Goal: Task Accomplishment & Management: Use online tool/utility

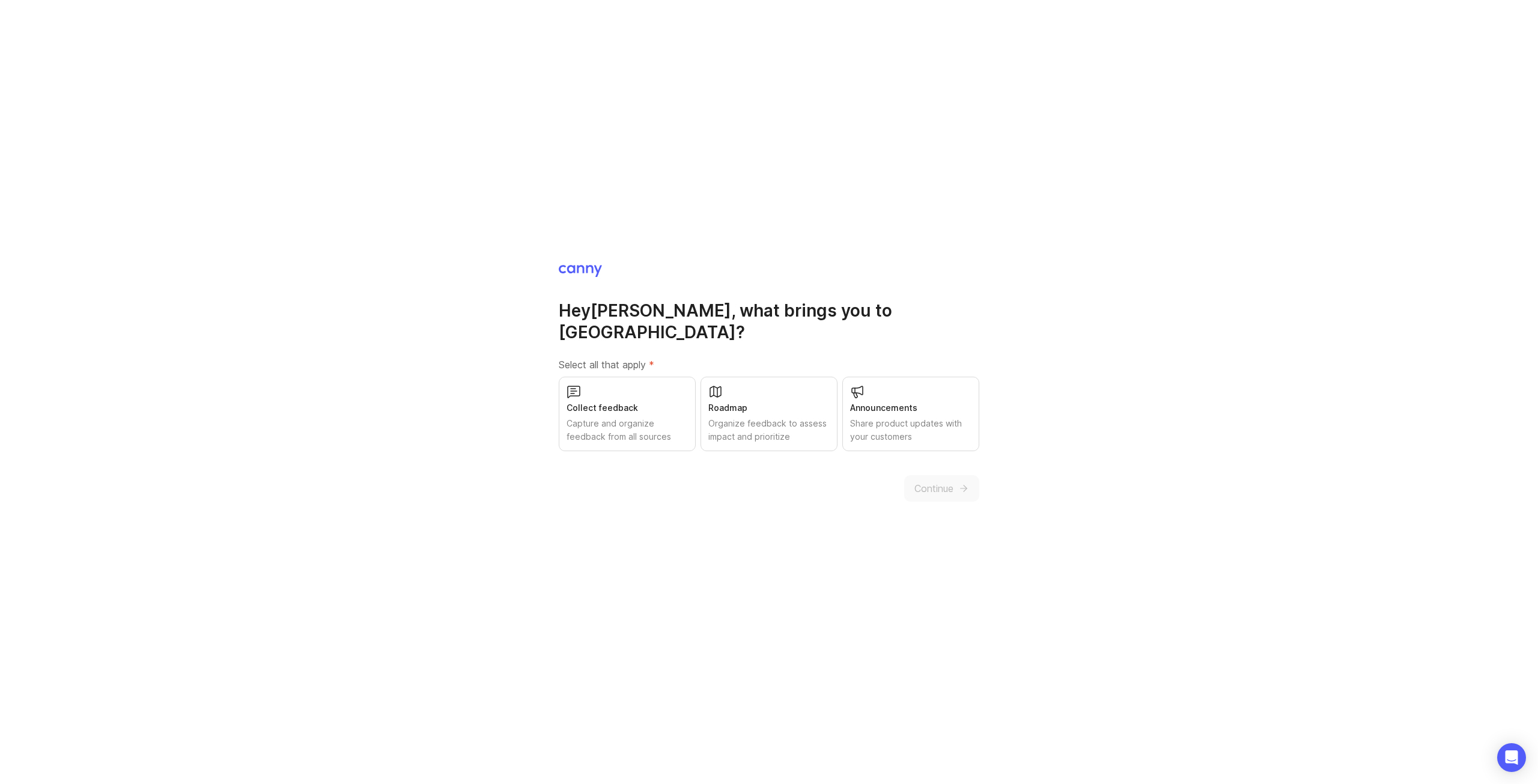
click at [626, 401] on div "Collect feedback" at bounding box center [627, 408] width 122 height 13
click at [946, 475] on button "Continue" at bounding box center [941, 488] width 75 height 27
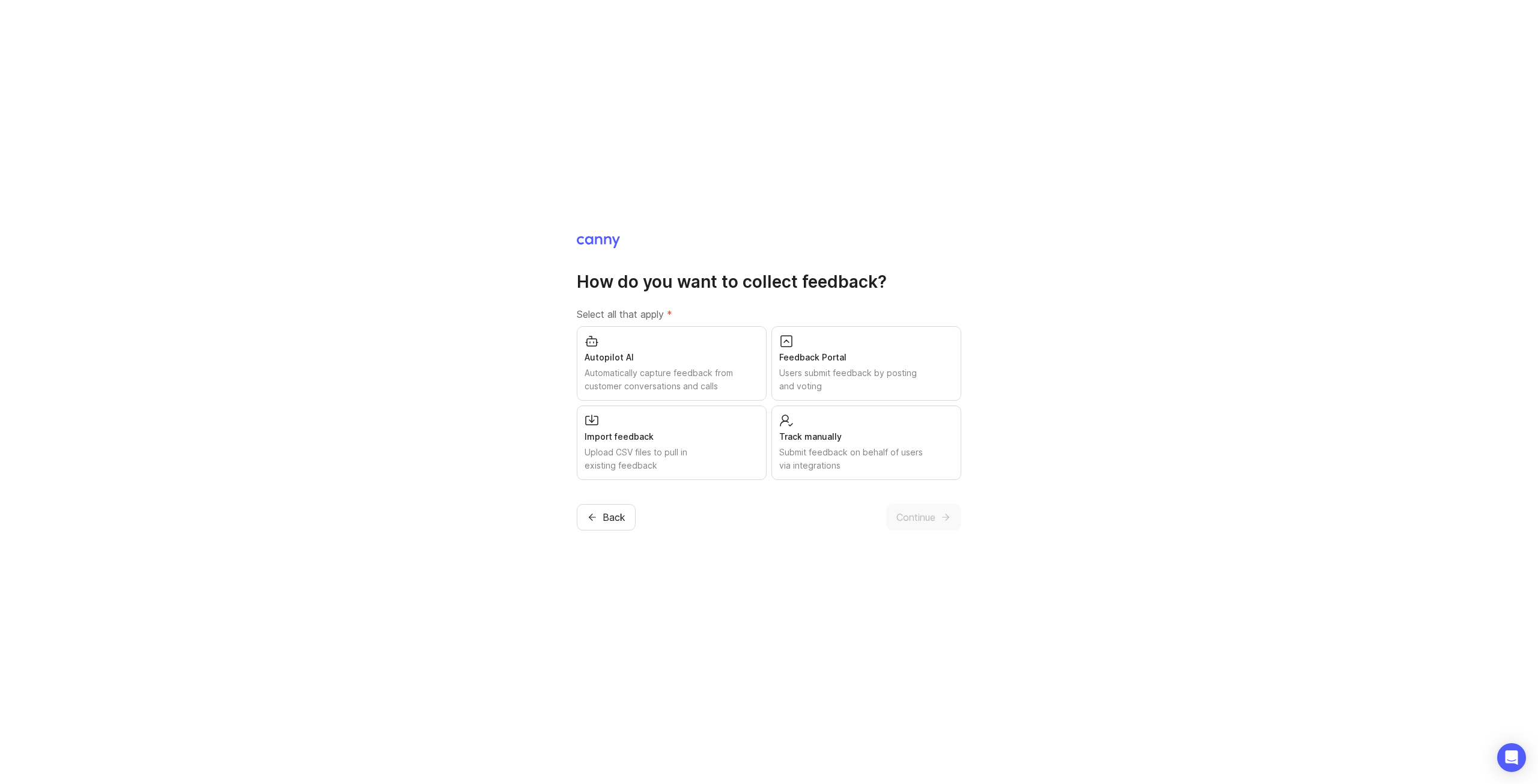
click at [723, 435] on div "Import feedback" at bounding box center [671, 436] width 174 height 13
click at [925, 516] on span "Continue" at bounding box center [916, 517] width 39 height 14
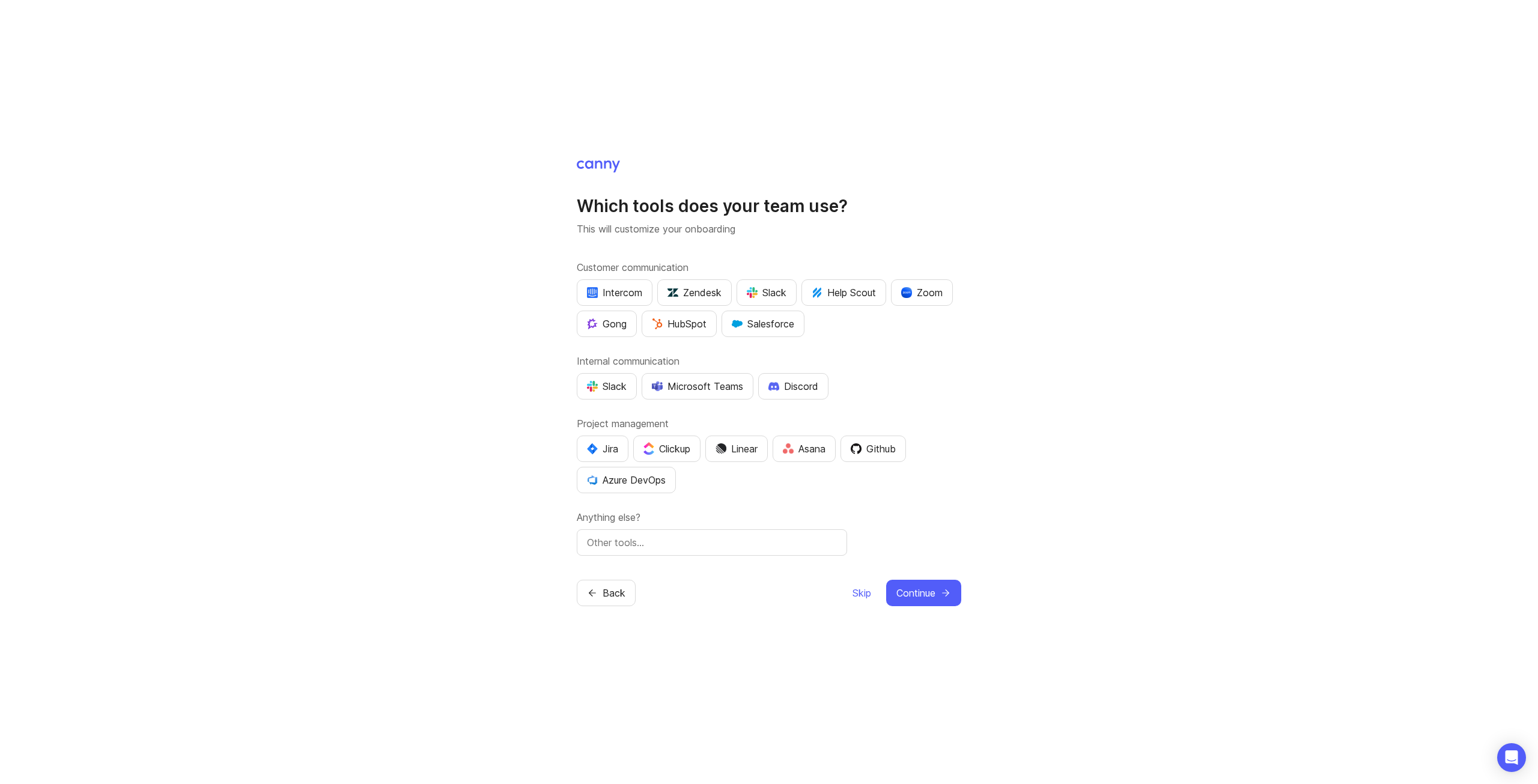
click at [601, 390] on div "Slack" at bounding box center [607, 386] width 40 height 14
click at [696, 535] on input "text" at bounding box center [712, 542] width 250 height 14
type input "Freshdesk"
click at [918, 581] on button "Continue" at bounding box center [923, 592] width 75 height 27
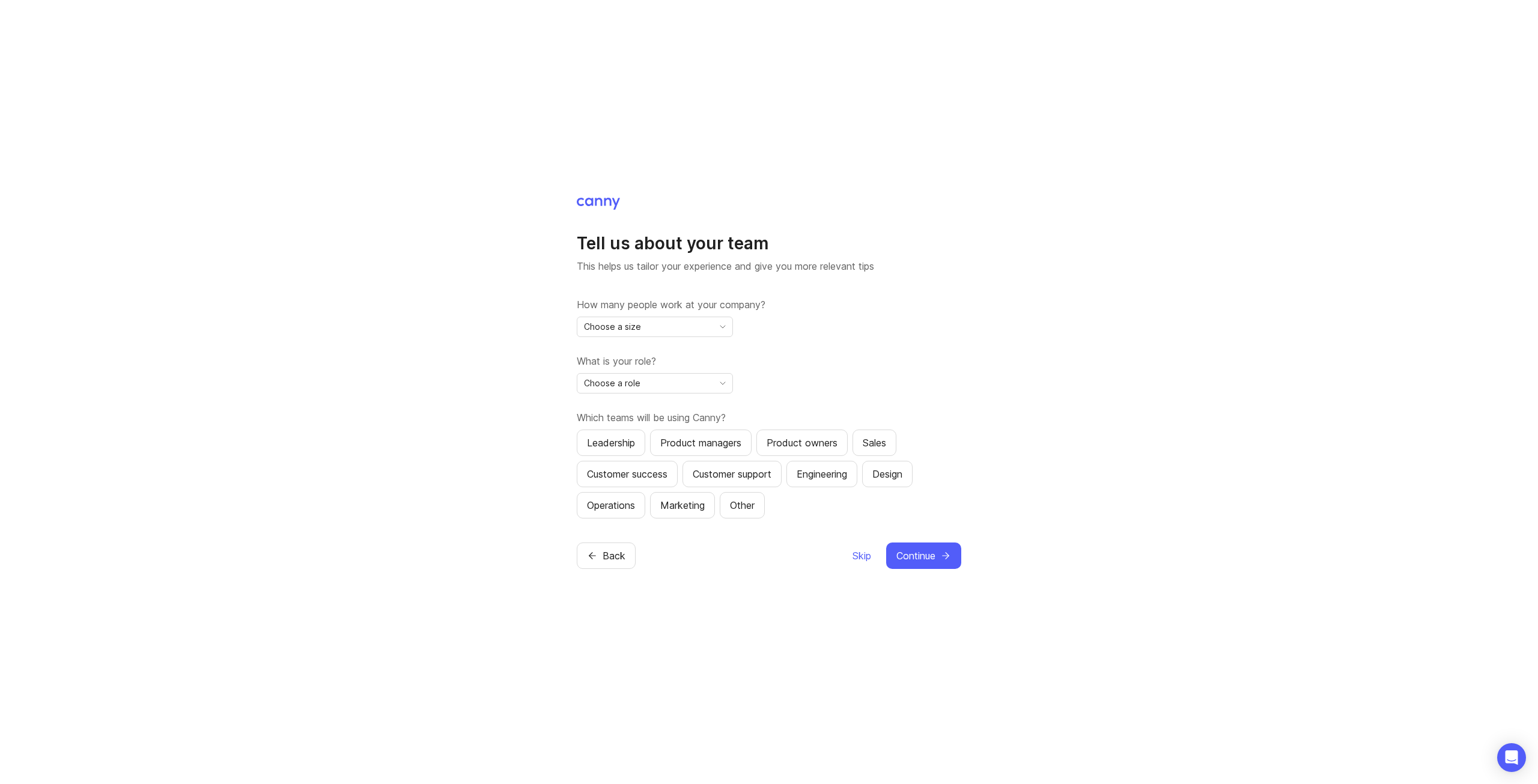
click at [700, 324] on div "Choose a size" at bounding box center [645, 326] width 136 height 19
click at [668, 412] on li "51-500" at bounding box center [655, 410] width 155 height 20
click at [696, 390] on div "Choose a role" at bounding box center [645, 383] width 136 height 19
click at [667, 424] on li "Product Manager" at bounding box center [655, 426] width 155 height 20
click at [793, 391] on div "What is your role? Product Manager" at bounding box center [769, 373] width 385 height 40
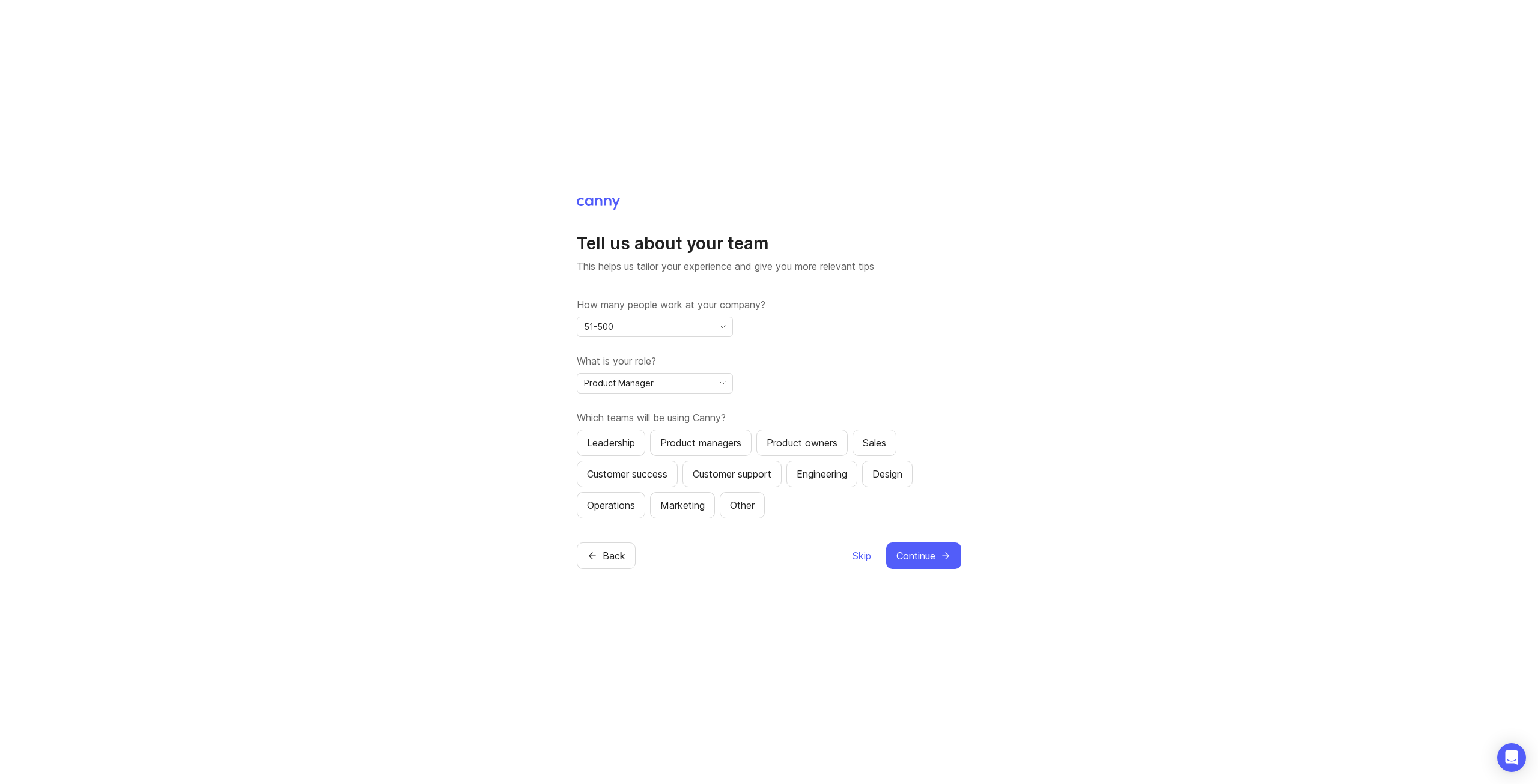
click at [723, 441] on div "Product managers" at bounding box center [700, 442] width 81 height 14
click at [728, 471] on div "Customer support" at bounding box center [732, 473] width 79 height 14
click at [914, 551] on span "Continue" at bounding box center [916, 555] width 39 height 14
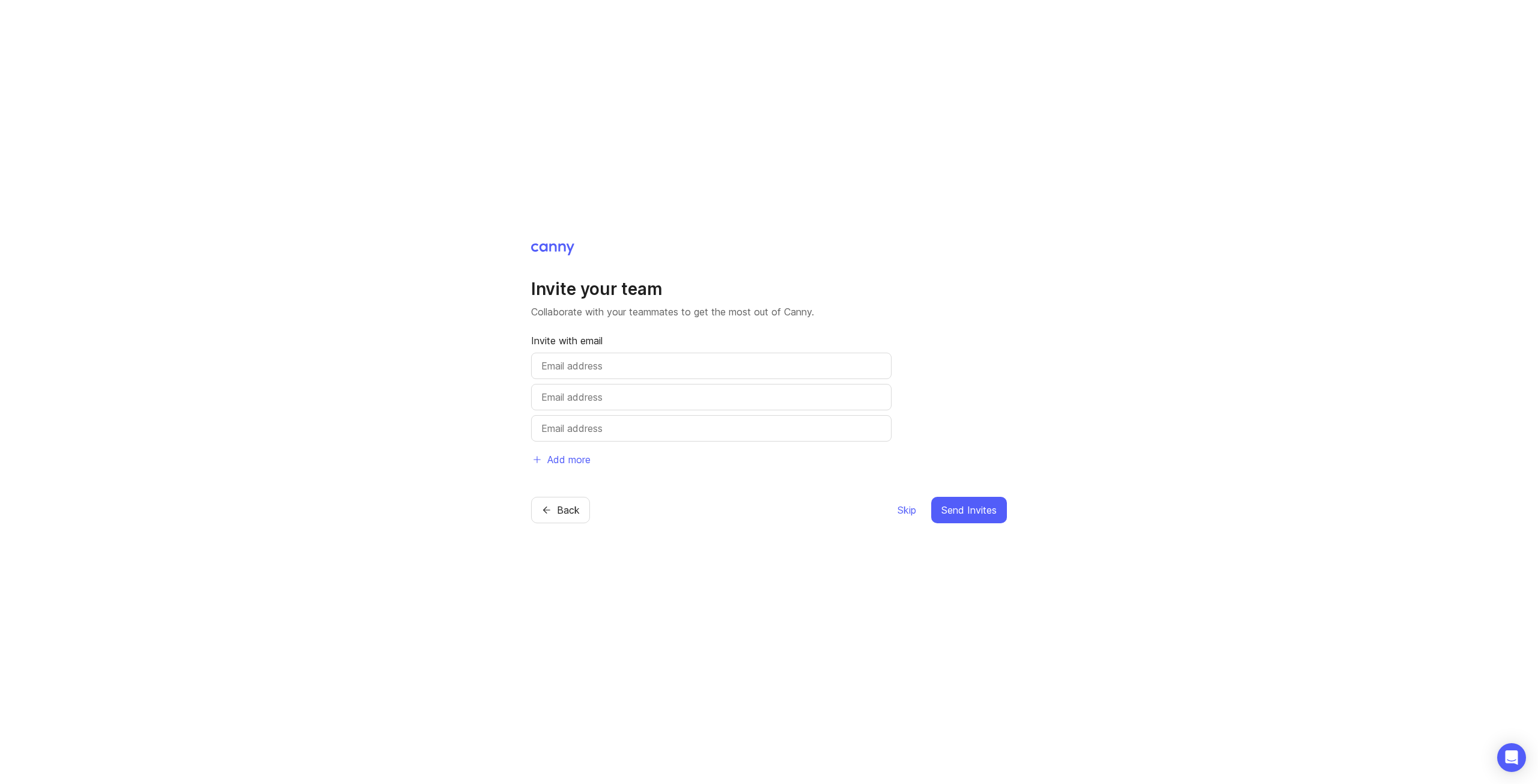
click at [978, 510] on span "Send Invites" at bounding box center [968, 510] width 55 height 14
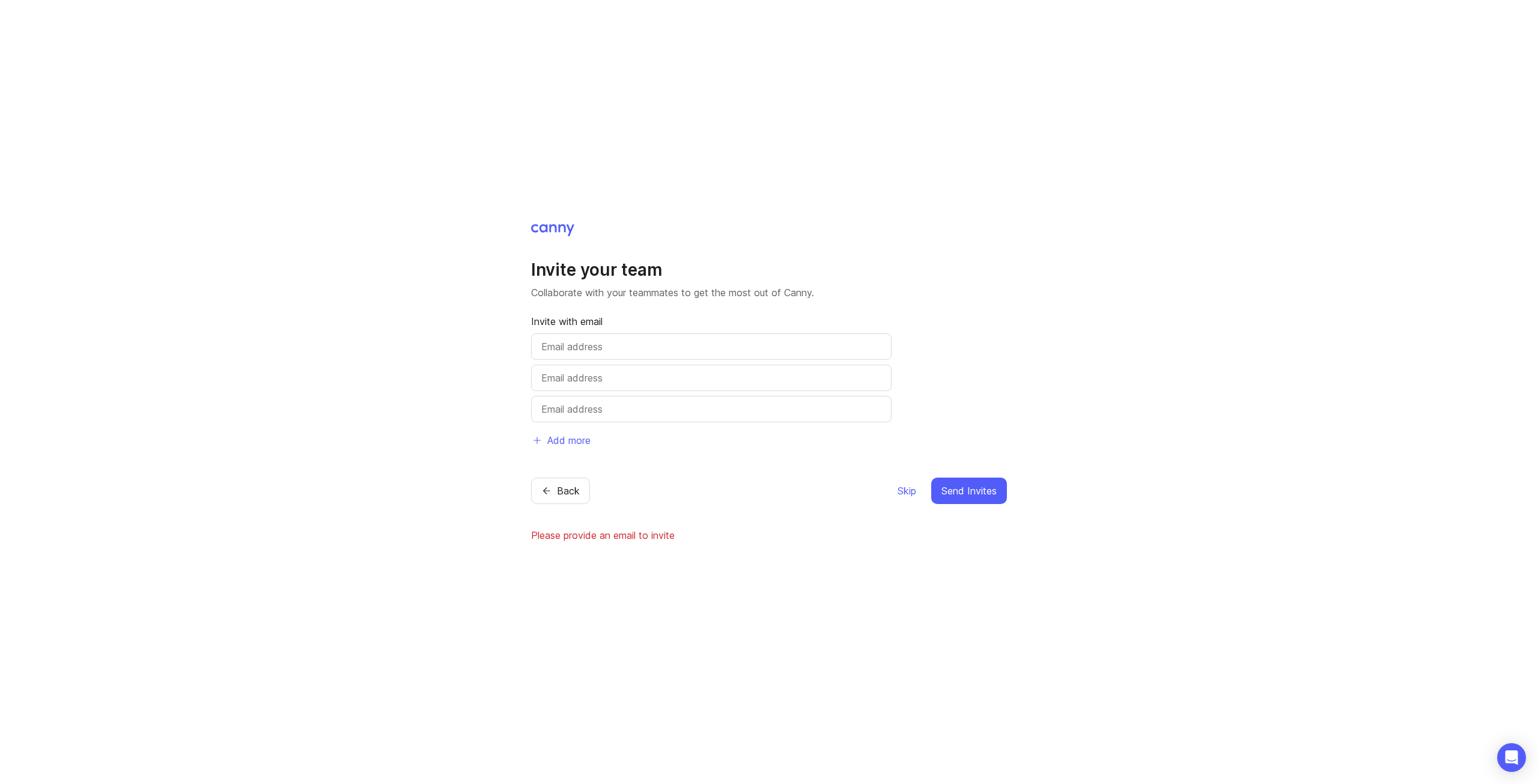
click at [902, 488] on span "Skip" at bounding box center [907, 491] width 19 height 14
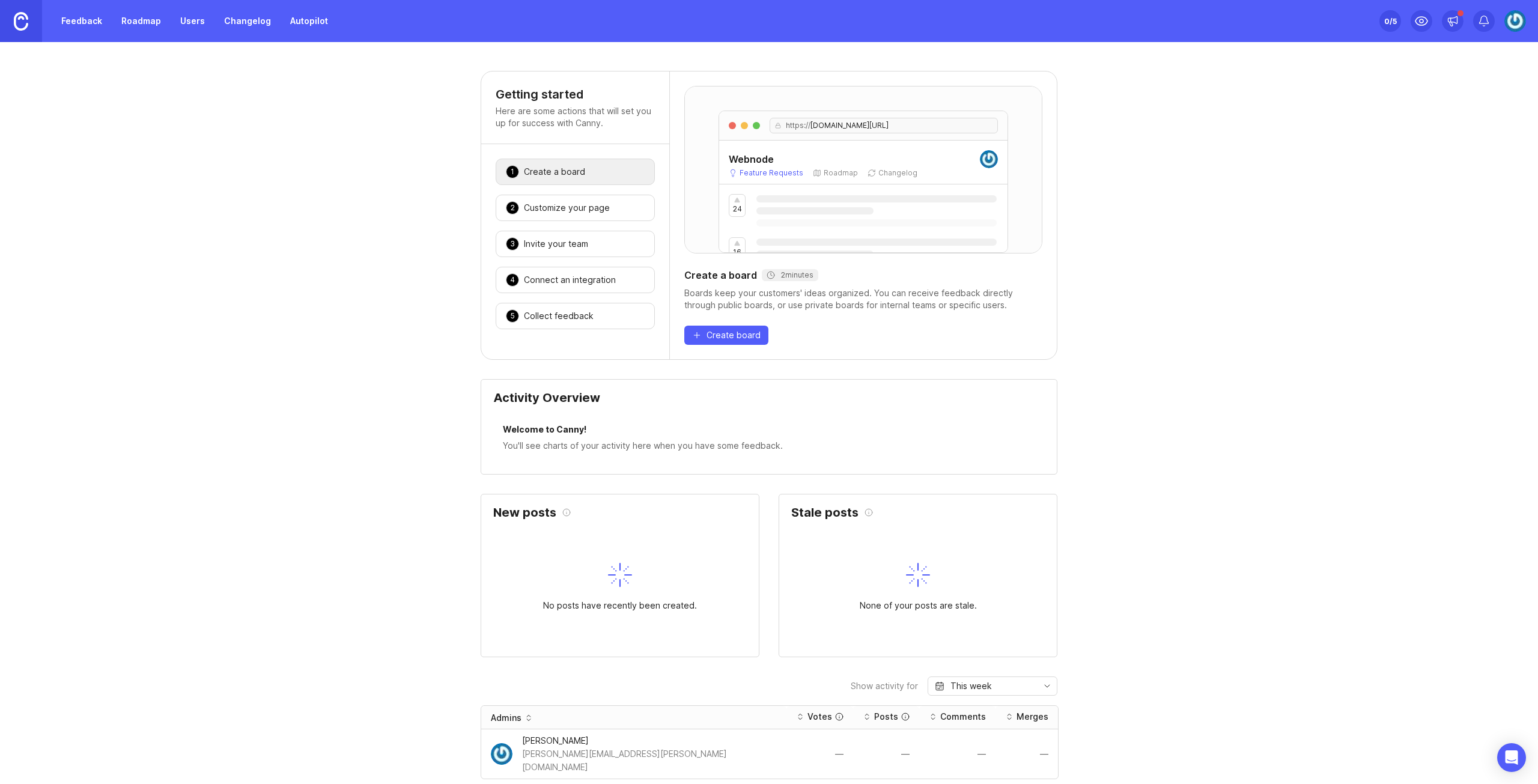
click at [1390, 22] on div "0 /5" at bounding box center [1390, 20] width 12 height 17
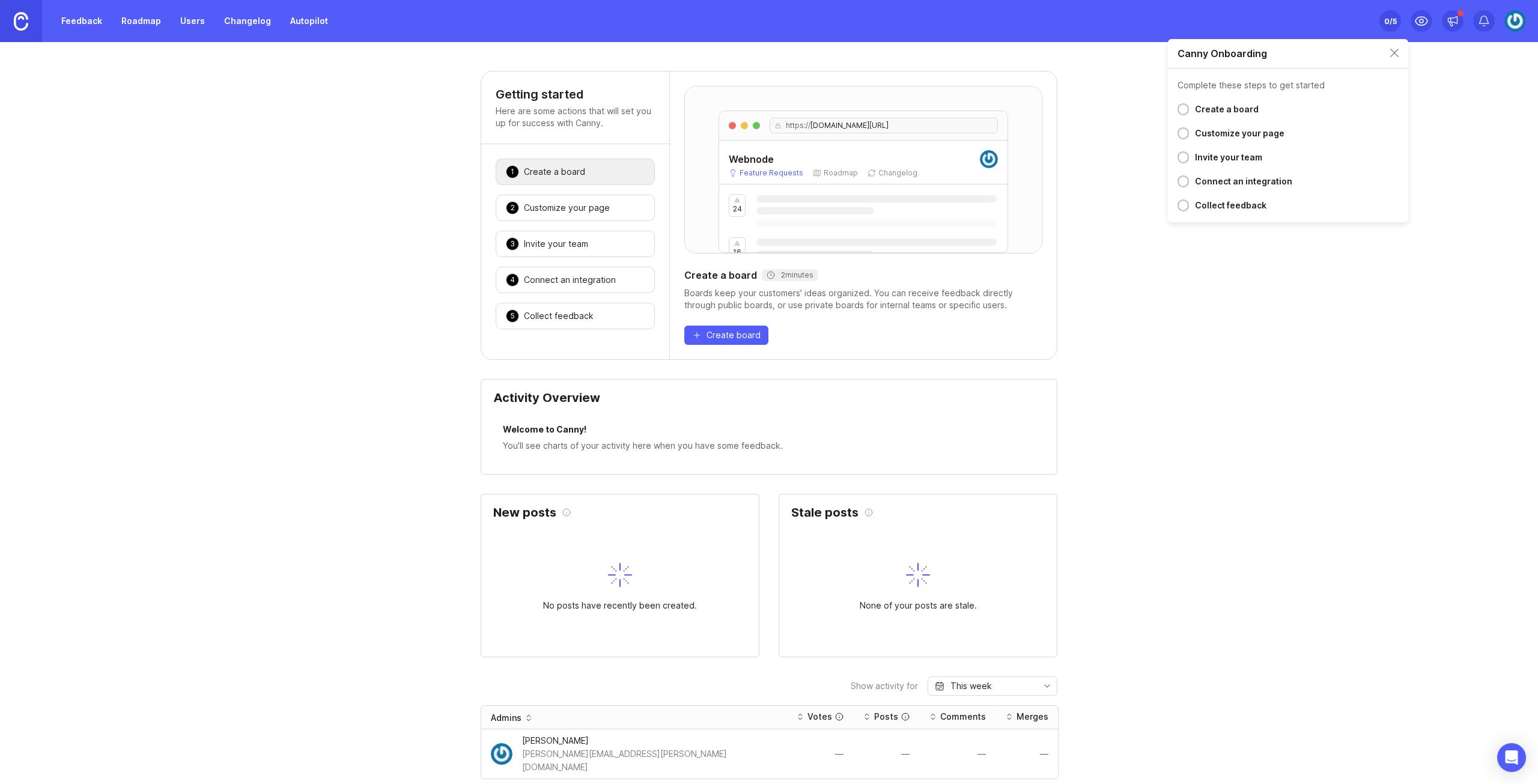
click at [1183, 112] on div at bounding box center [1183, 109] width 11 height 12
click at [1205, 107] on div "Create a board" at bounding box center [1227, 109] width 64 height 14
click at [1229, 104] on div "Create a board" at bounding box center [1227, 109] width 64 height 14
click at [1097, 288] on div "Getting started Here are some actions that will set you up for success with Can…" at bounding box center [769, 752] width 1538 height 1364
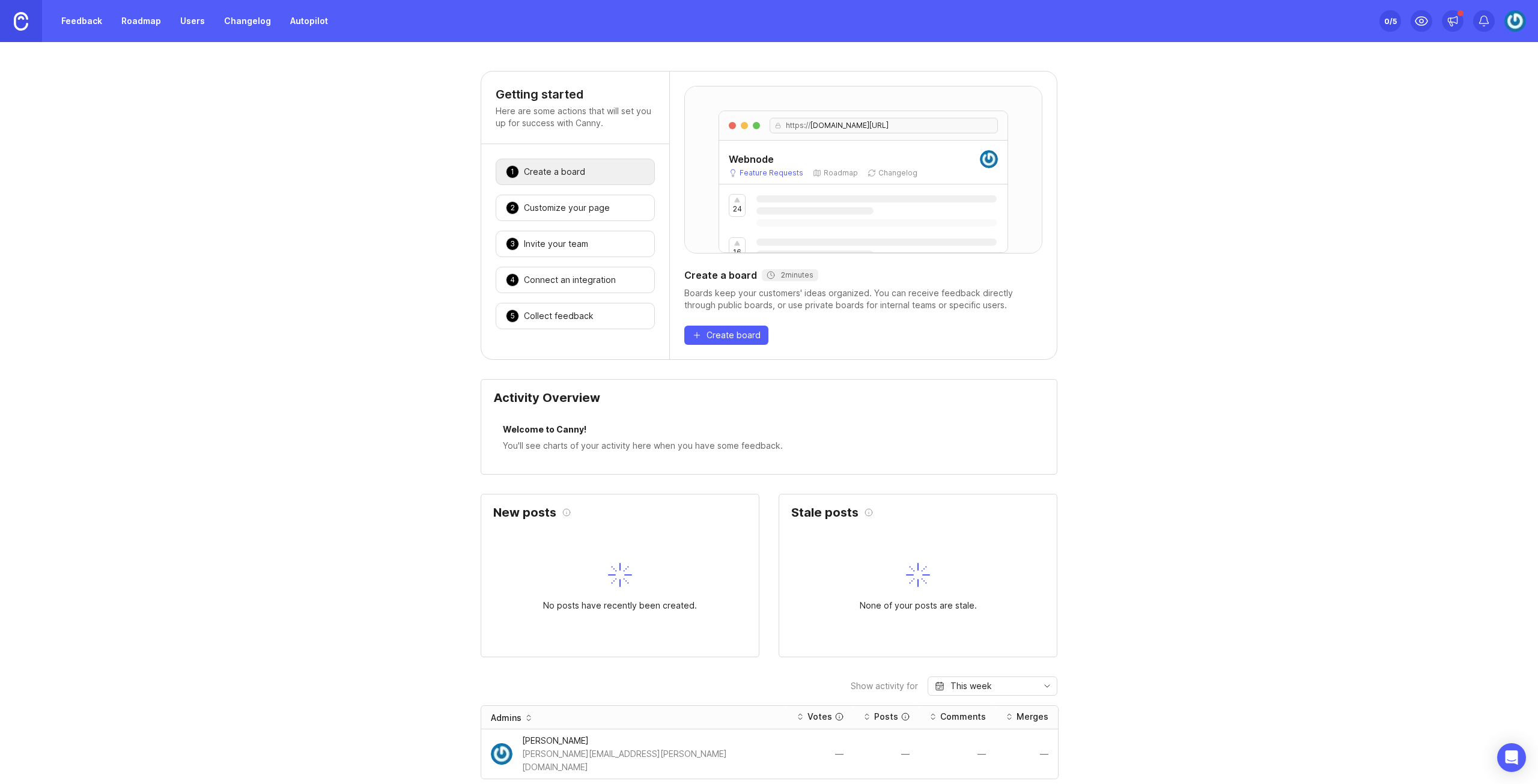
click at [570, 166] on div "Create a board" at bounding box center [554, 171] width 61 height 12
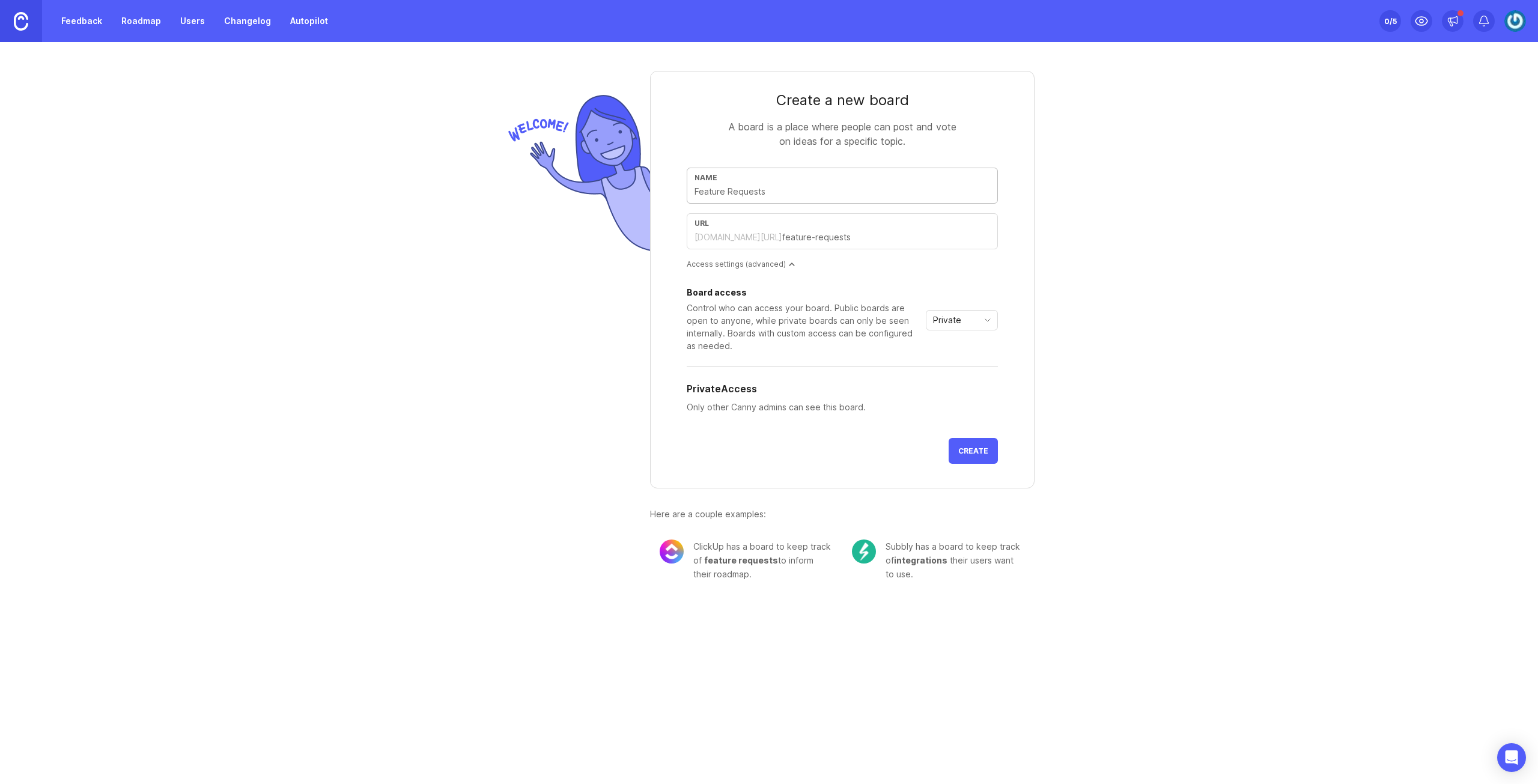
click at [789, 194] on input "text" at bounding box center [842, 191] width 295 height 13
type input "L"
type input "l"
type input "L"
type input "W"
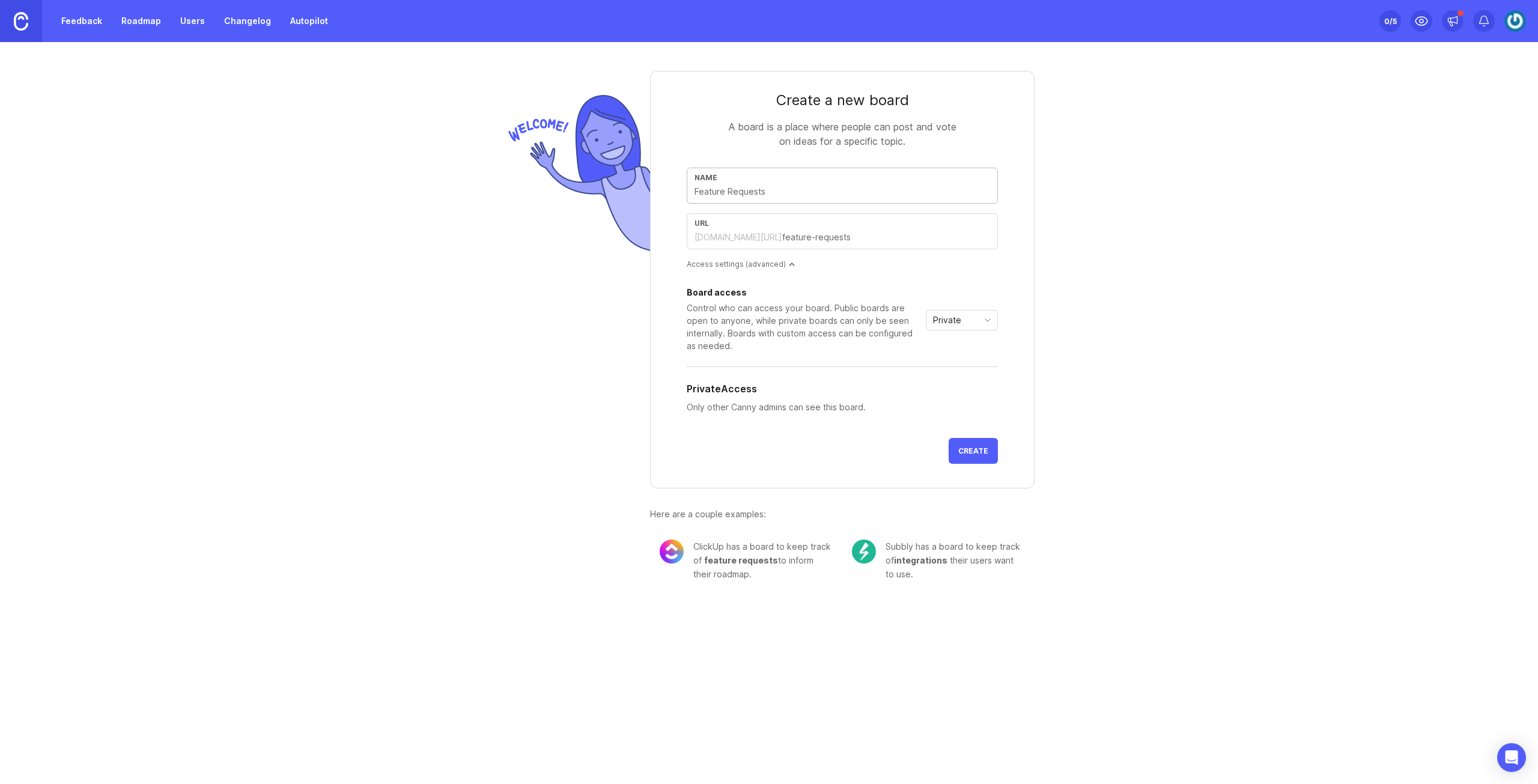
type input "w"
type input "WL"
type input "wl"
type input "WL t"
type input "wl-t"
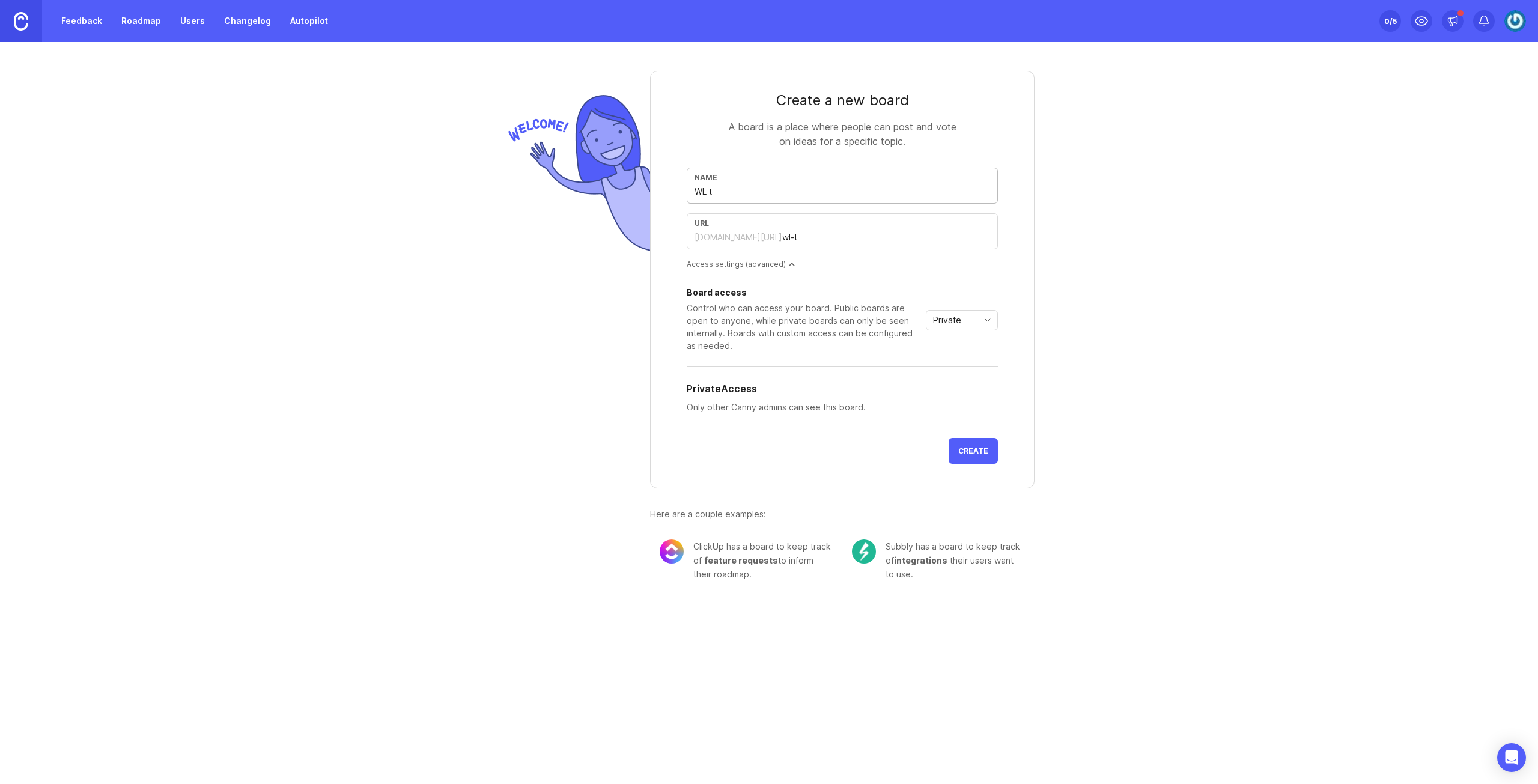
type input "WL te"
type input "[PERSON_NAME]"
type input "WL tes"
type input "wl-tes"
type input "WL test"
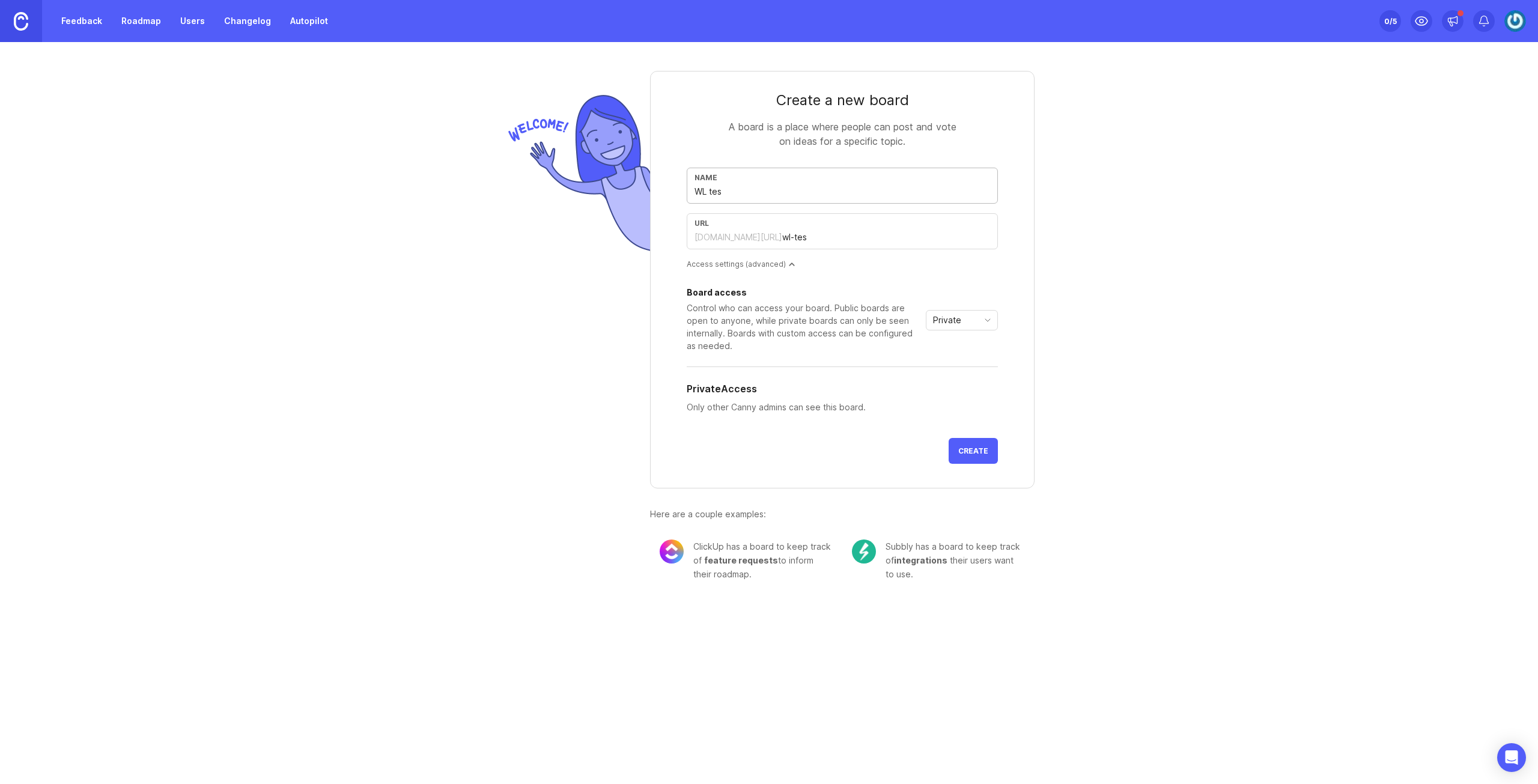
type input "wl-test"
drag, startPoint x: 711, startPoint y: 187, endPoint x: 730, endPoint y: 189, distance: 19.1
click at [730, 189] on input "WL test" at bounding box center [842, 191] width 295 height 13
type input "WL tes"
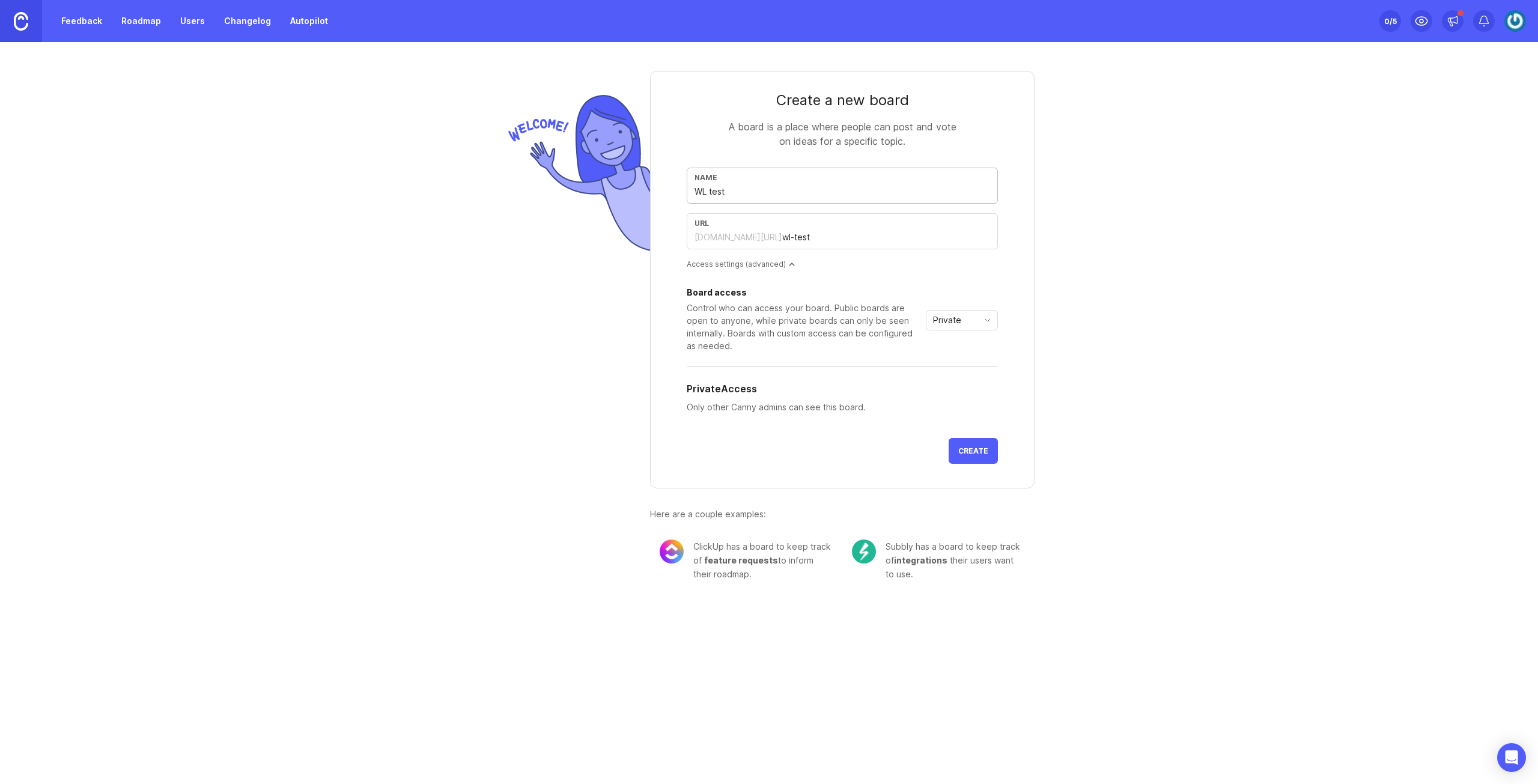
type input "wl-tes"
type input "WL te"
type input "[PERSON_NAME]"
type input "WL t"
type input "wl-t"
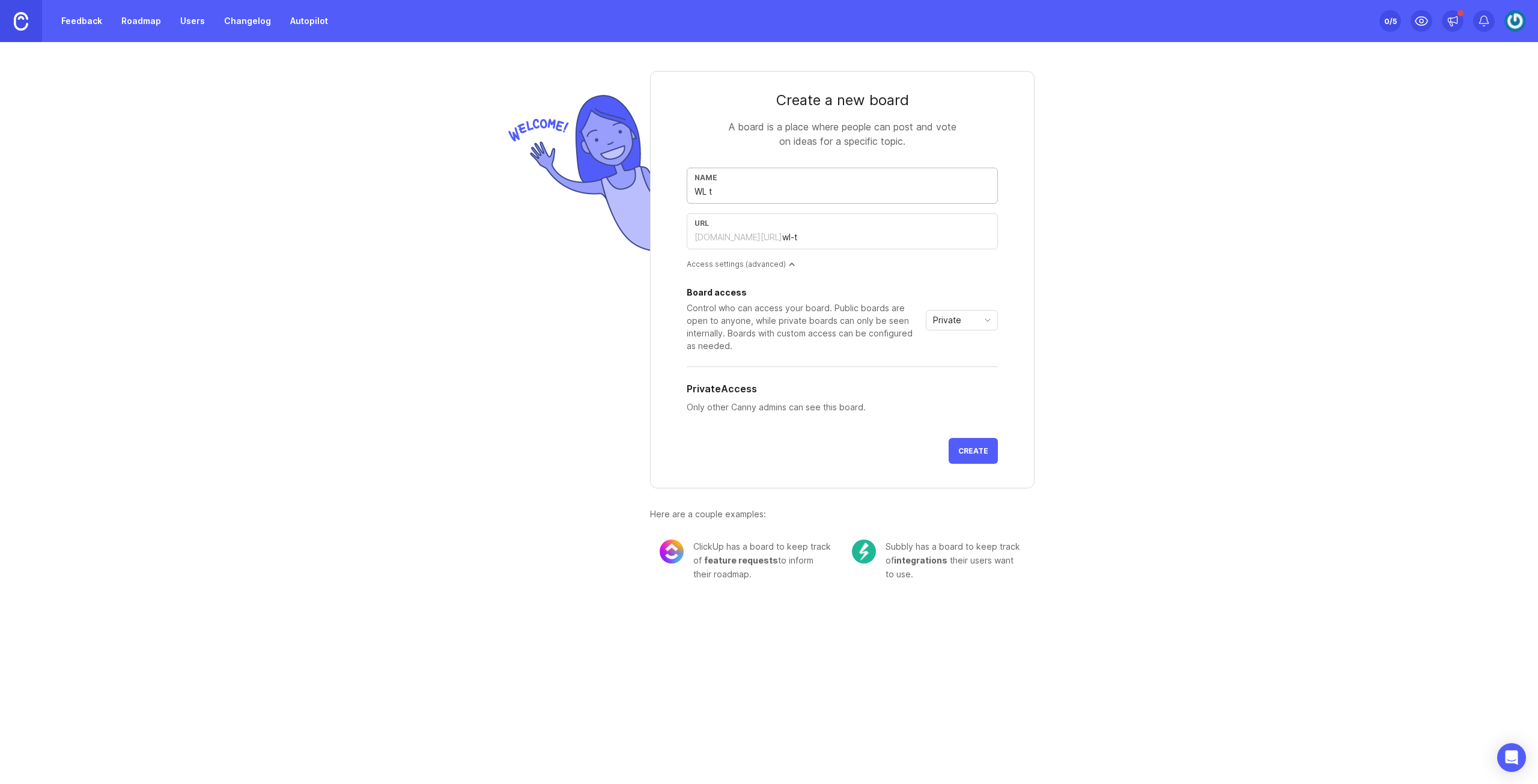
type input "WL"
type input "wl"
type input "WL-S"
type input "wl-s"
type input "WL-St"
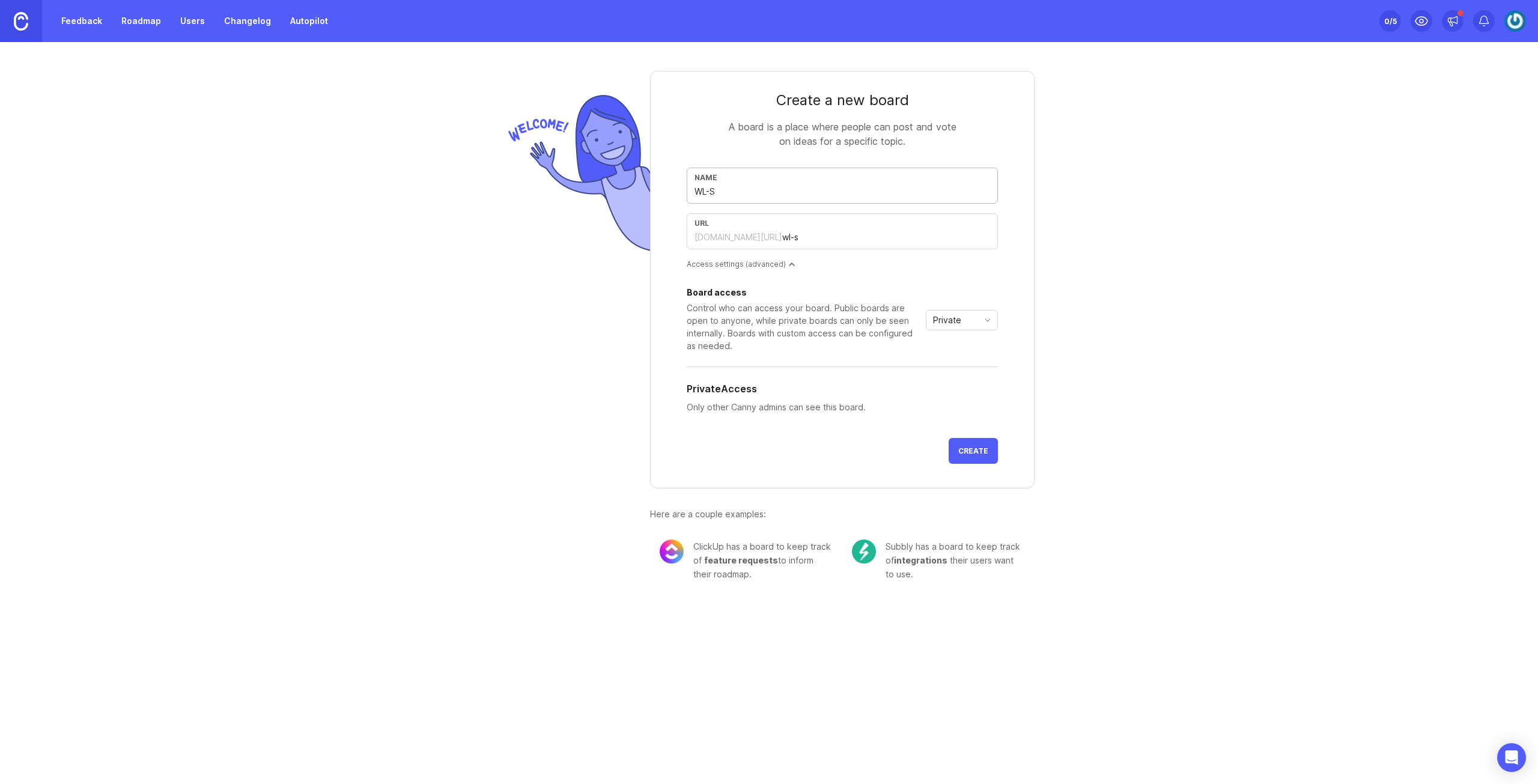
type input "wl-st"
type input "WL-Sti"
type input "wl-sti"
type input "WL-St"
type input "wl-st"
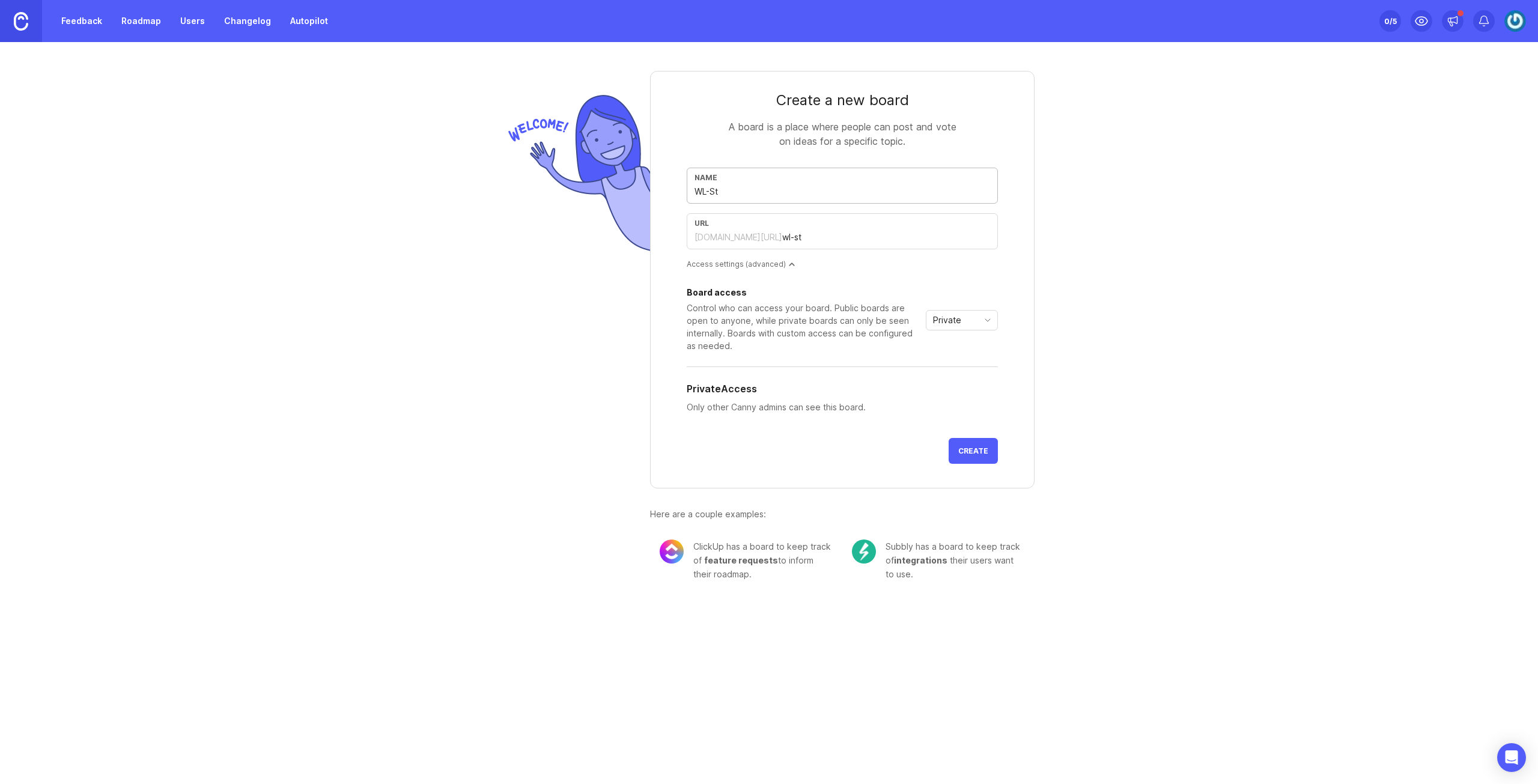
type input "WL-S"
type input "wl-s"
type input "WL-Si"
type input "wl-si"
type input "WL-Sit"
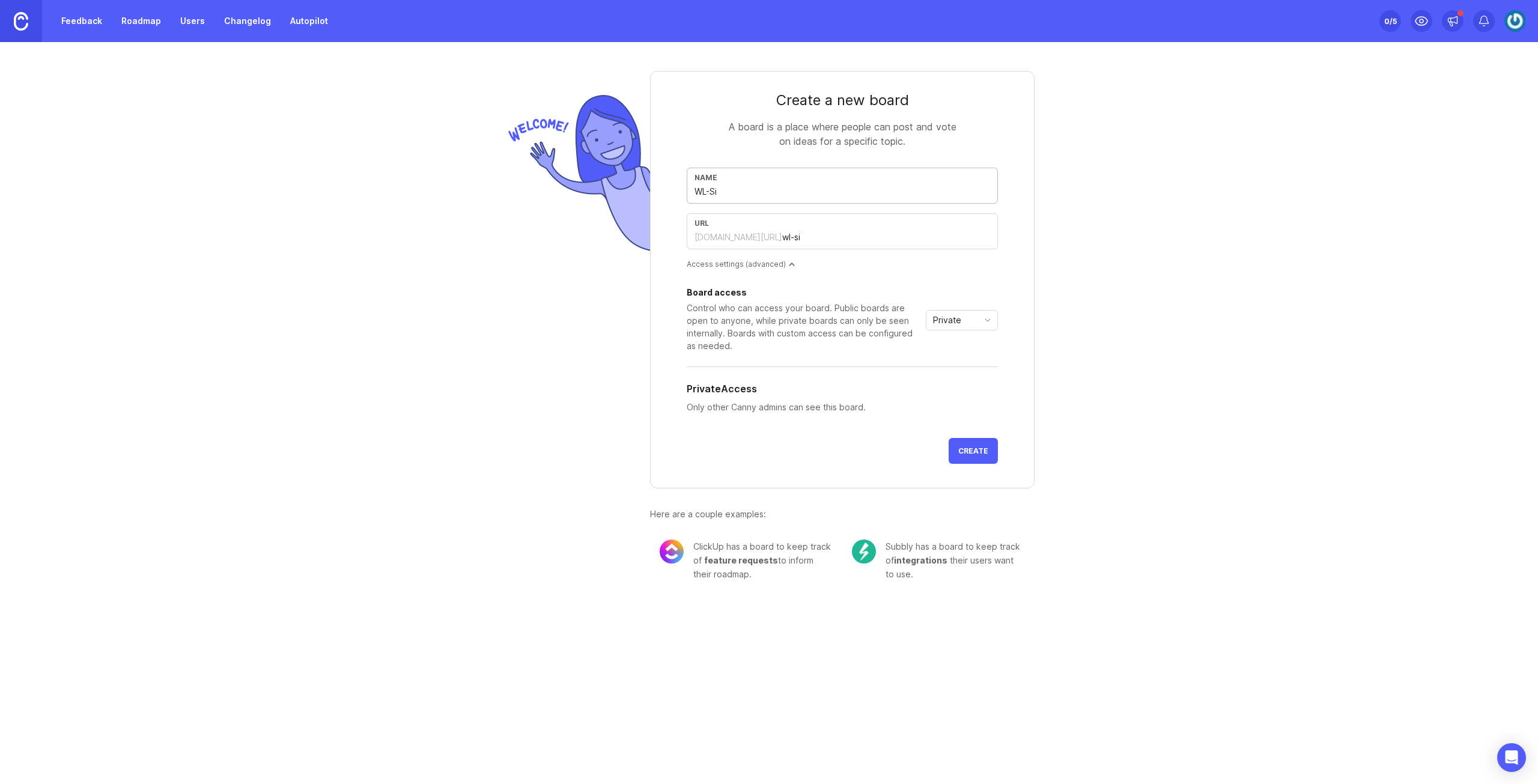
type input "wl-sit"
type input "WL-Site"
type input "wl-site"
type input "WL-Siteb"
type input "wl-siteb"
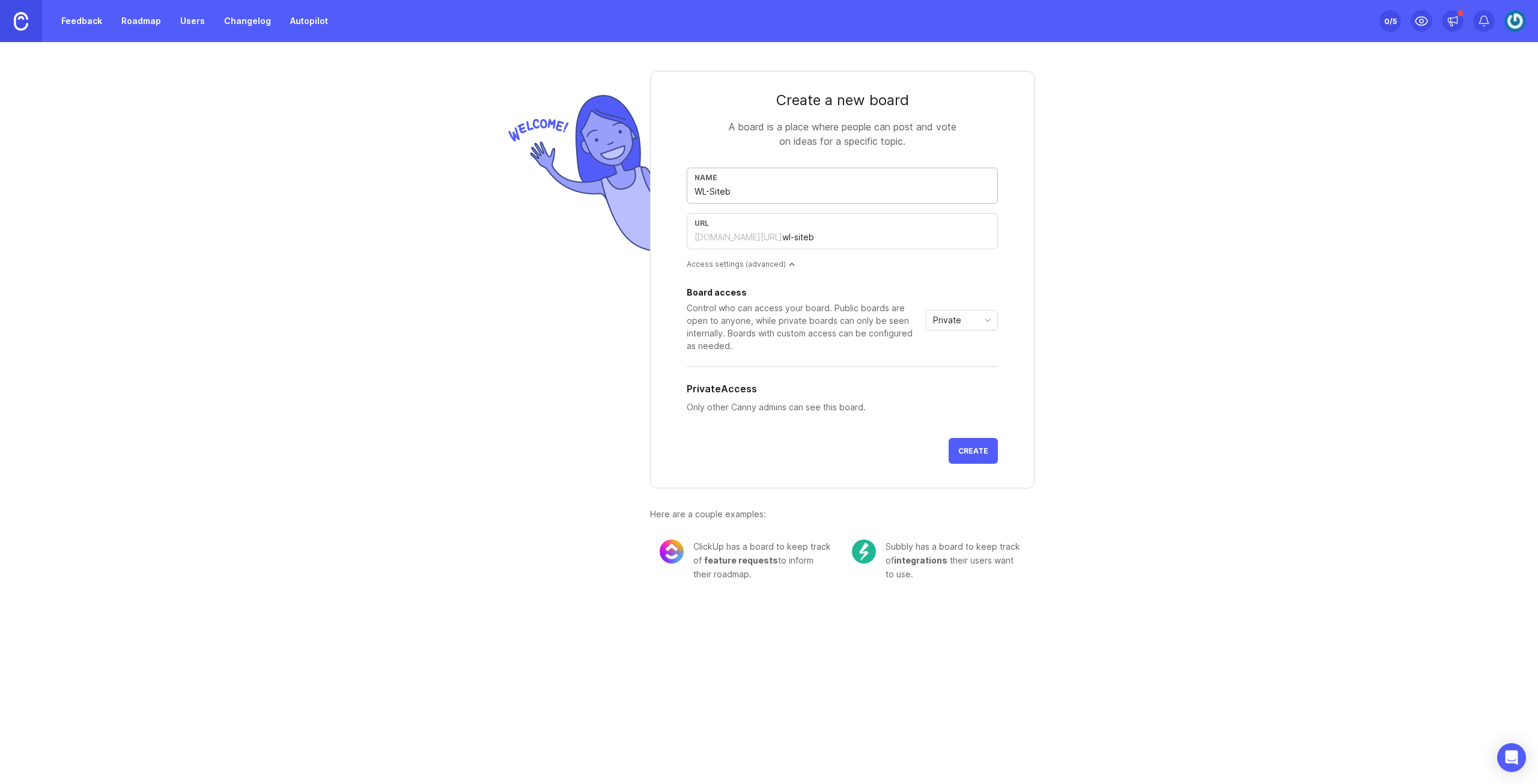
type input "WL-Sitebu"
type input "wl-sitebu"
type input "WL-Sitebui"
type input "wl-sitebui"
type input "WL-Sitebuil"
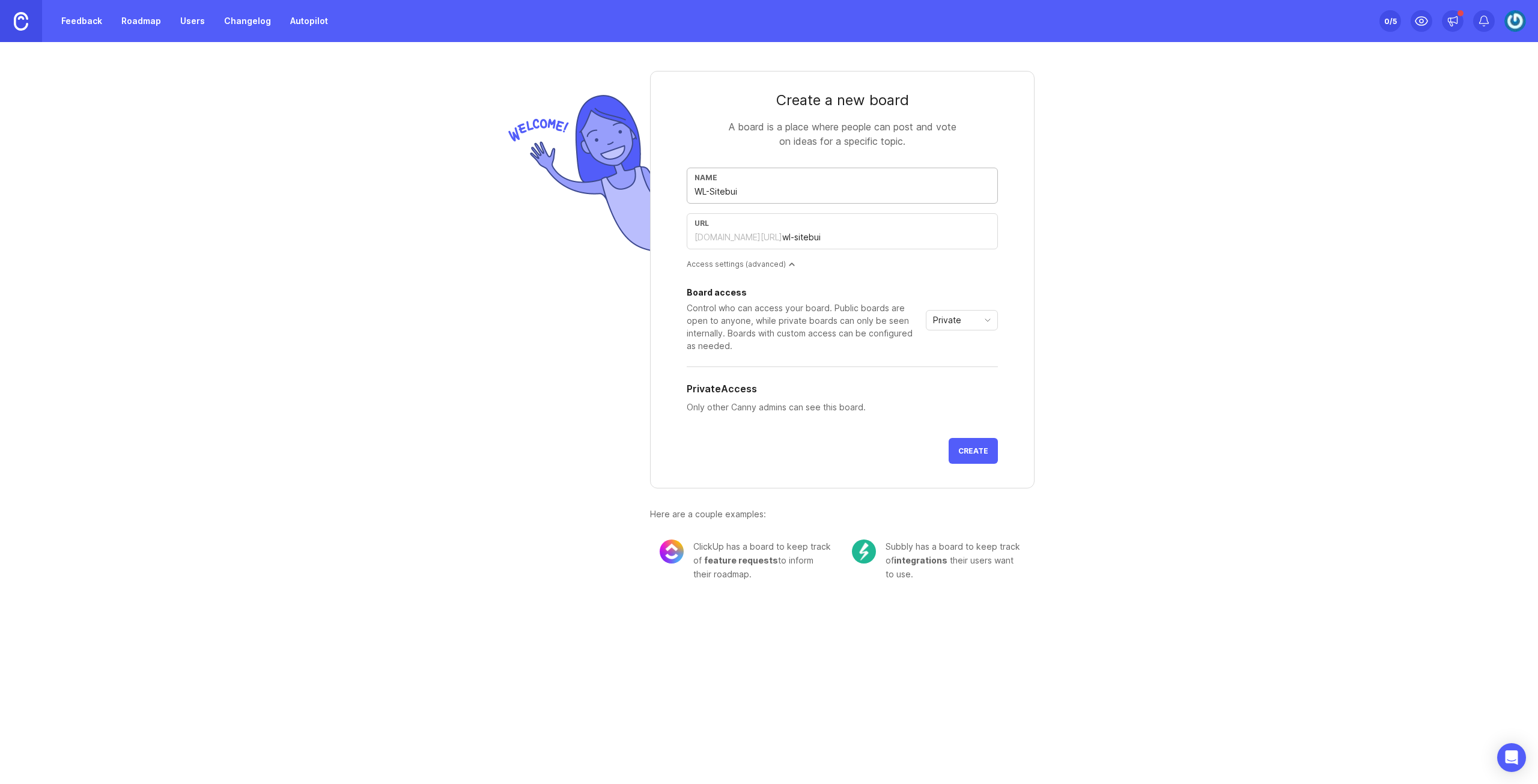
type input "wl-sitebuil"
type input "WL-Sitebuild"
type input "wl-sitebuild"
type input "WL-Sitebuilde"
type input "wl-sitebuilde"
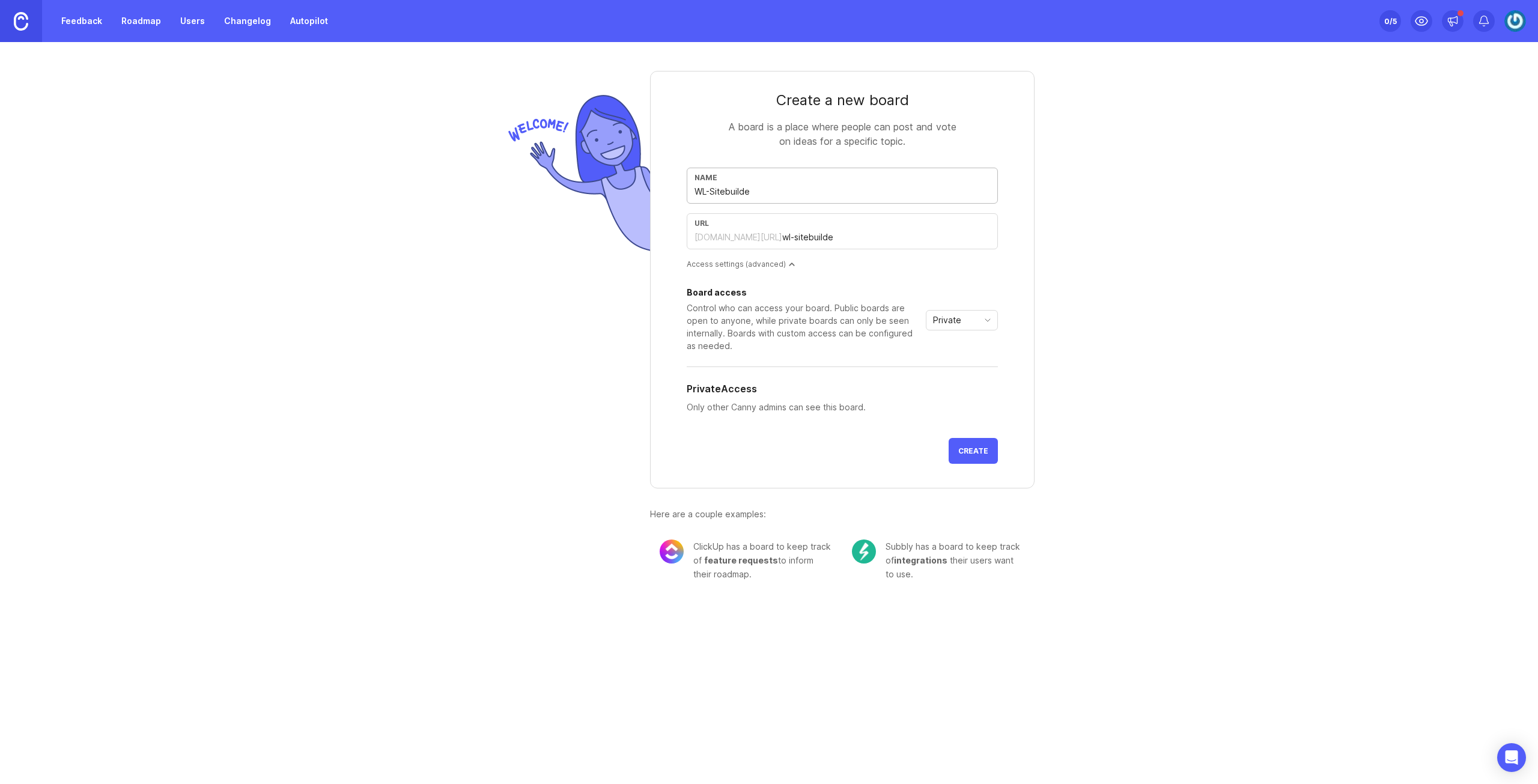
type input "WL-Sitebuilder"
type input "wl-sitebuilder"
type input "WL-Sitebuilder-t"
type input "wl-sitebuilder-t"
type input "WL-Sitebuilder-te"
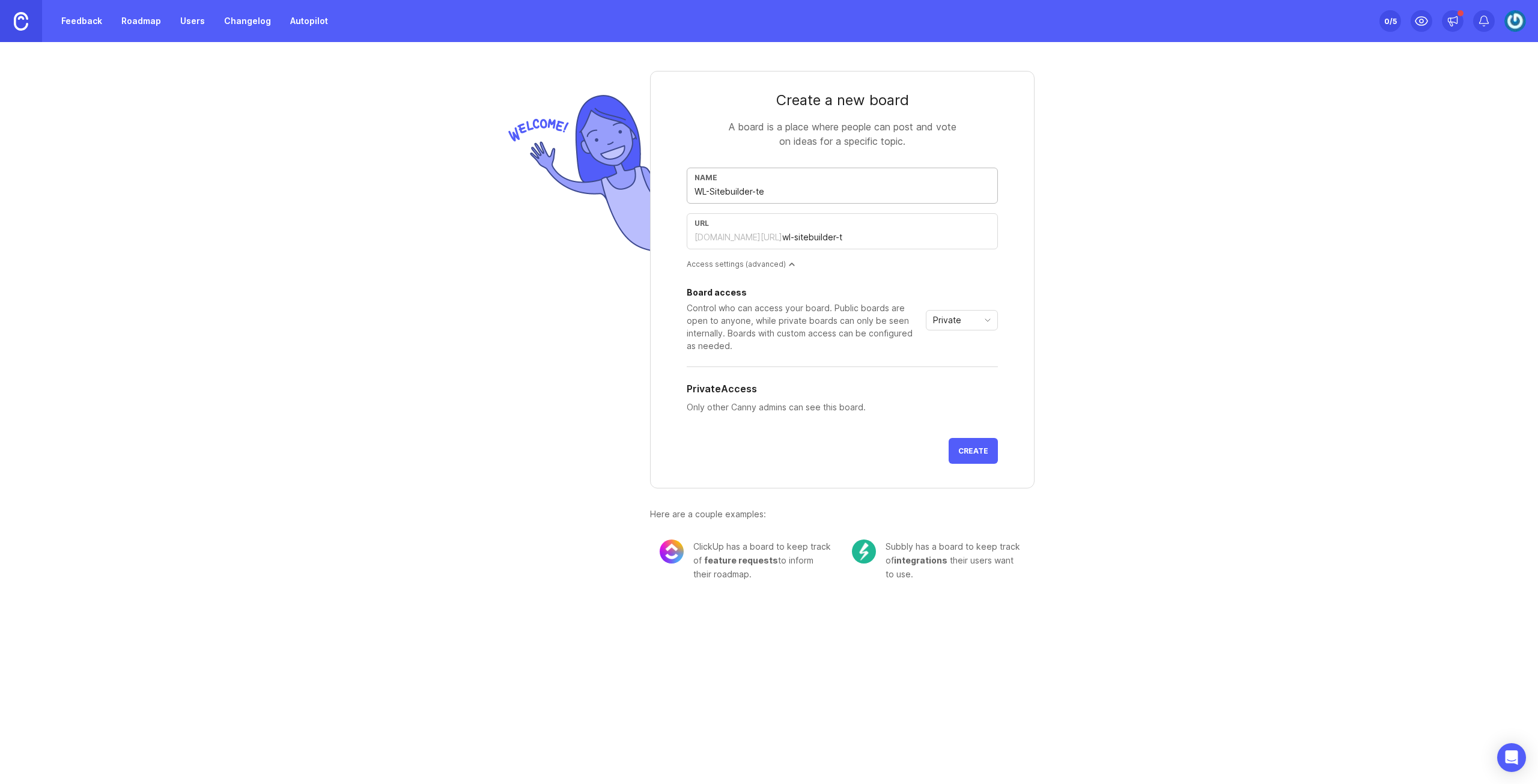
type input "wl-sitebuilder-te"
type input "WL-Sitebuilder-tes"
type input "wl-sitebuilder-tes"
type input "WL-Sitebuilder-test"
type input "wl-sitebuilder-test"
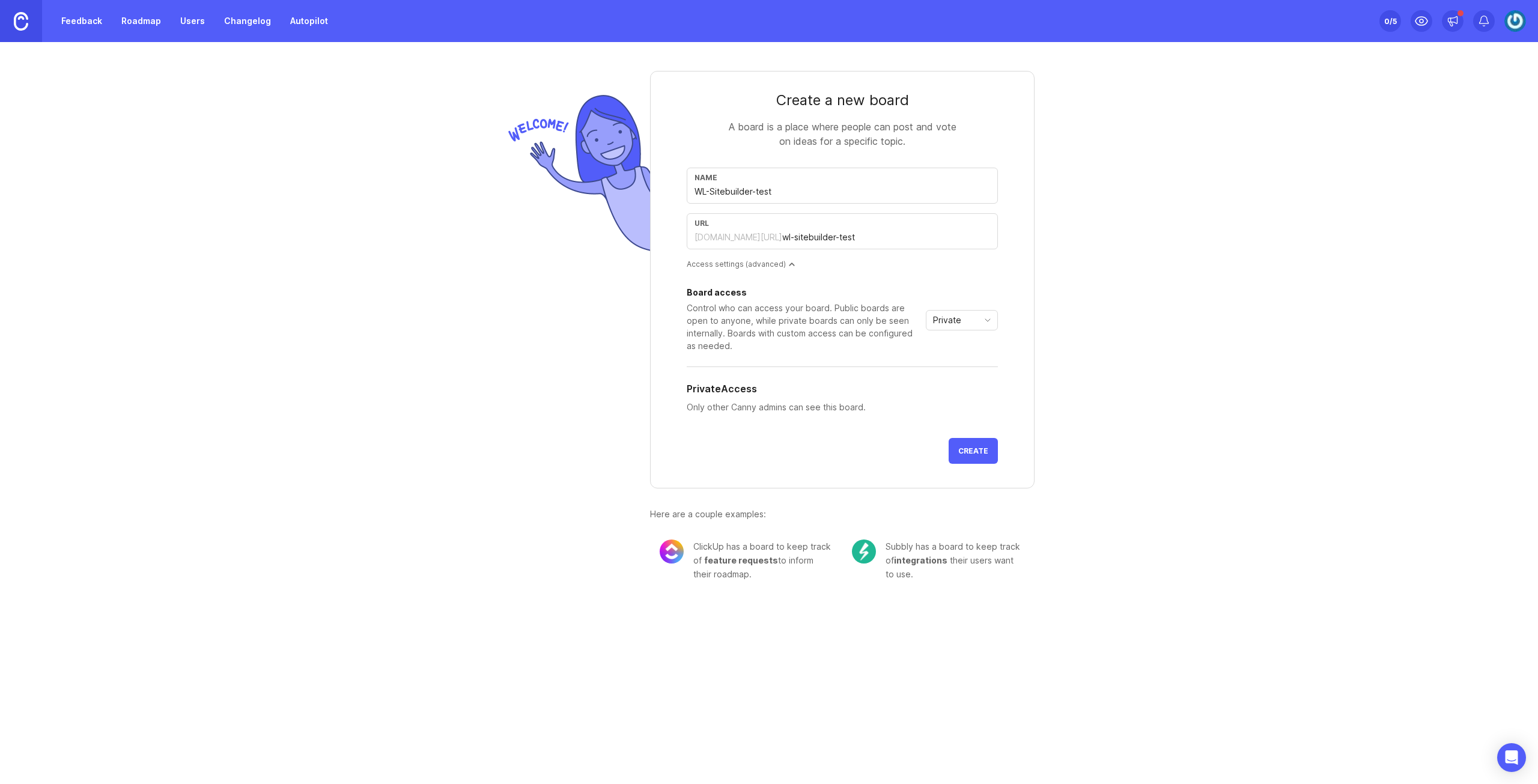
click at [1071, 259] on div "Create a new board A board is a place where people can post and vote on ideas f…" at bounding box center [769, 321] width 1538 height 558
click at [802, 193] on input "WL-Sitebuilder-test" at bounding box center [842, 191] width 295 height 13
type input "WL-Sitebuilder-tes"
type input "wl-sitebuilder-tes"
type input "WL-Sitebuilder-te"
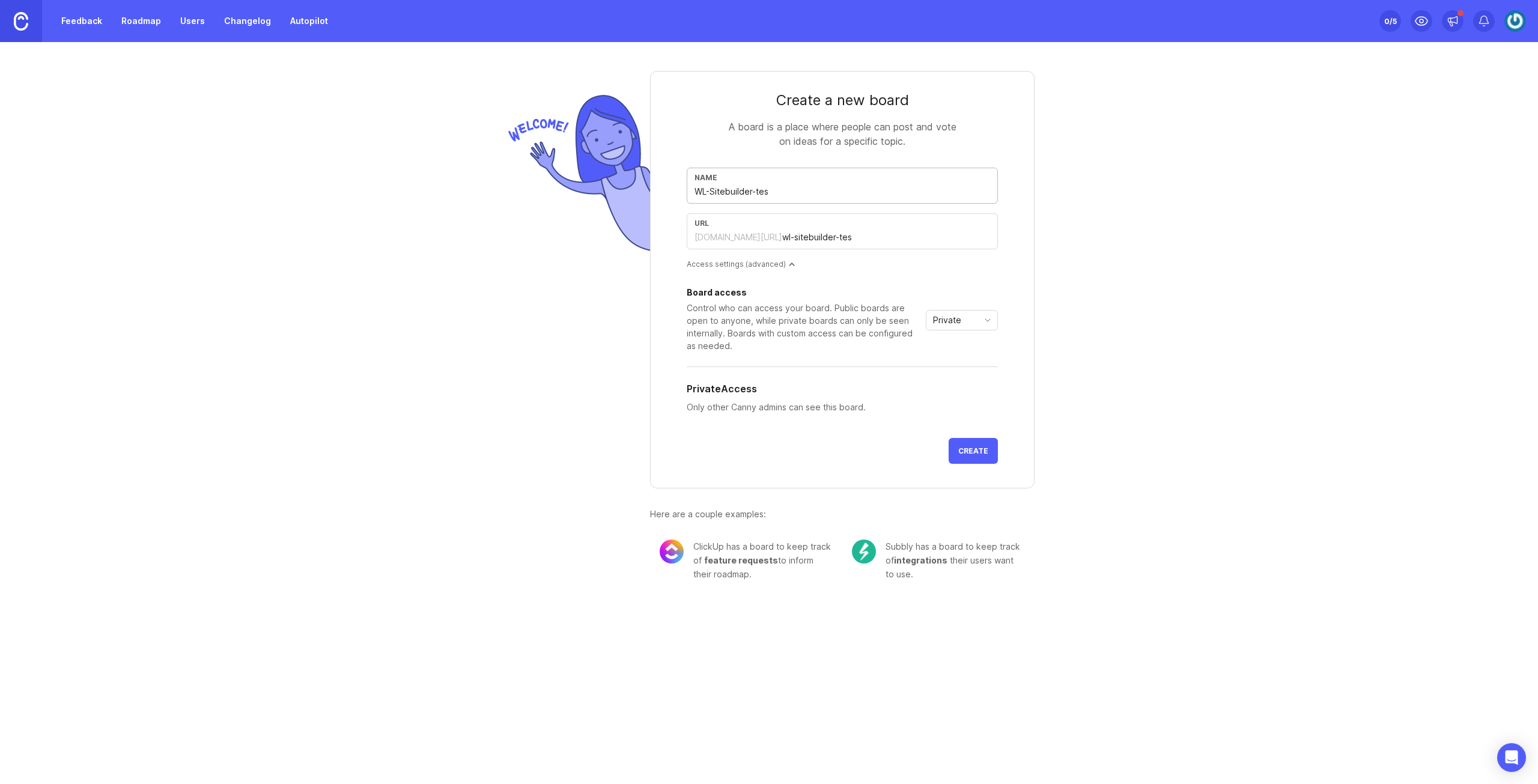
type input "wl-sitebuilder-te"
type input "WL-Sitebuilder-t"
type input "wl-sitebuilder-t"
type input "WL-Sitebuilder-"
type input "wl-sitebuilder"
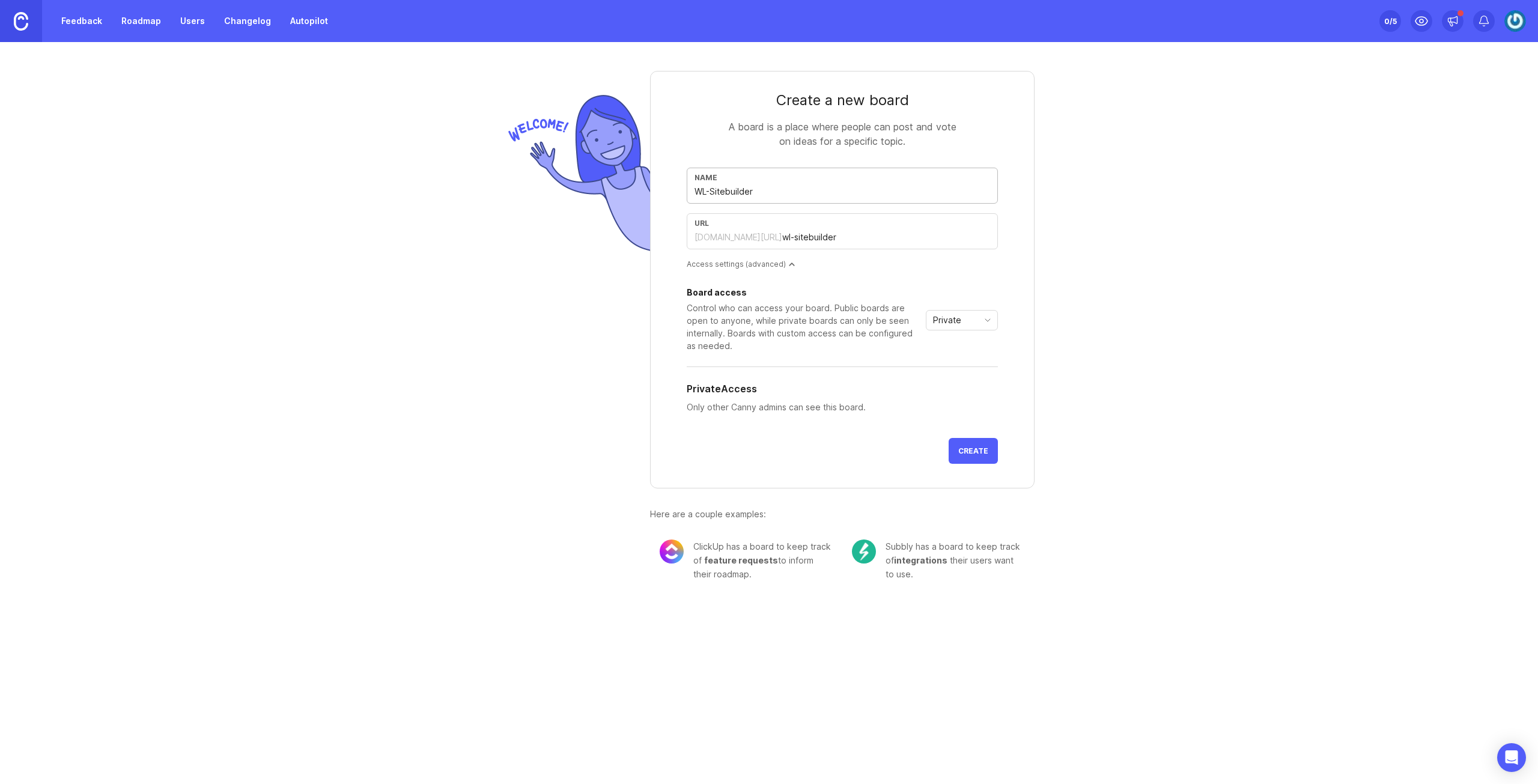
type input "WL-Sitebuilder"
click at [1012, 252] on form "Create a new board A board is a place where people can post and vote on ideas f…" at bounding box center [843, 279] width 385 height 417
click at [944, 318] on span "Private" at bounding box center [947, 319] width 29 height 13
click at [1135, 333] on div "Create a new board A board is a place where people can post and vote on ideas f…" at bounding box center [769, 321] width 1538 height 558
click at [949, 324] on span "Private" at bounding box center [947, 319] width 29 height 13
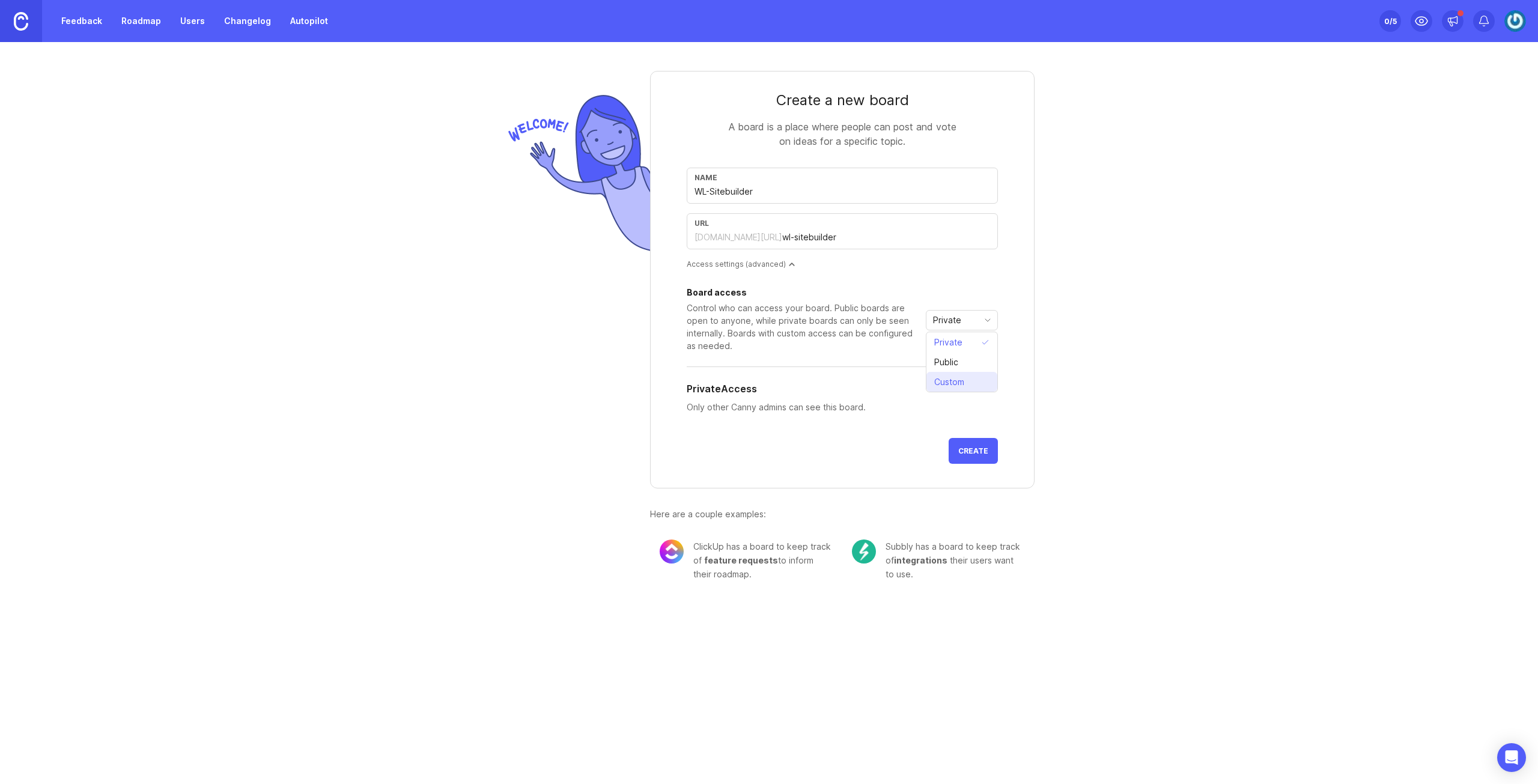
click at [965, 382] on span "Custom" at bounding box center [952, 381] width 35 height 13
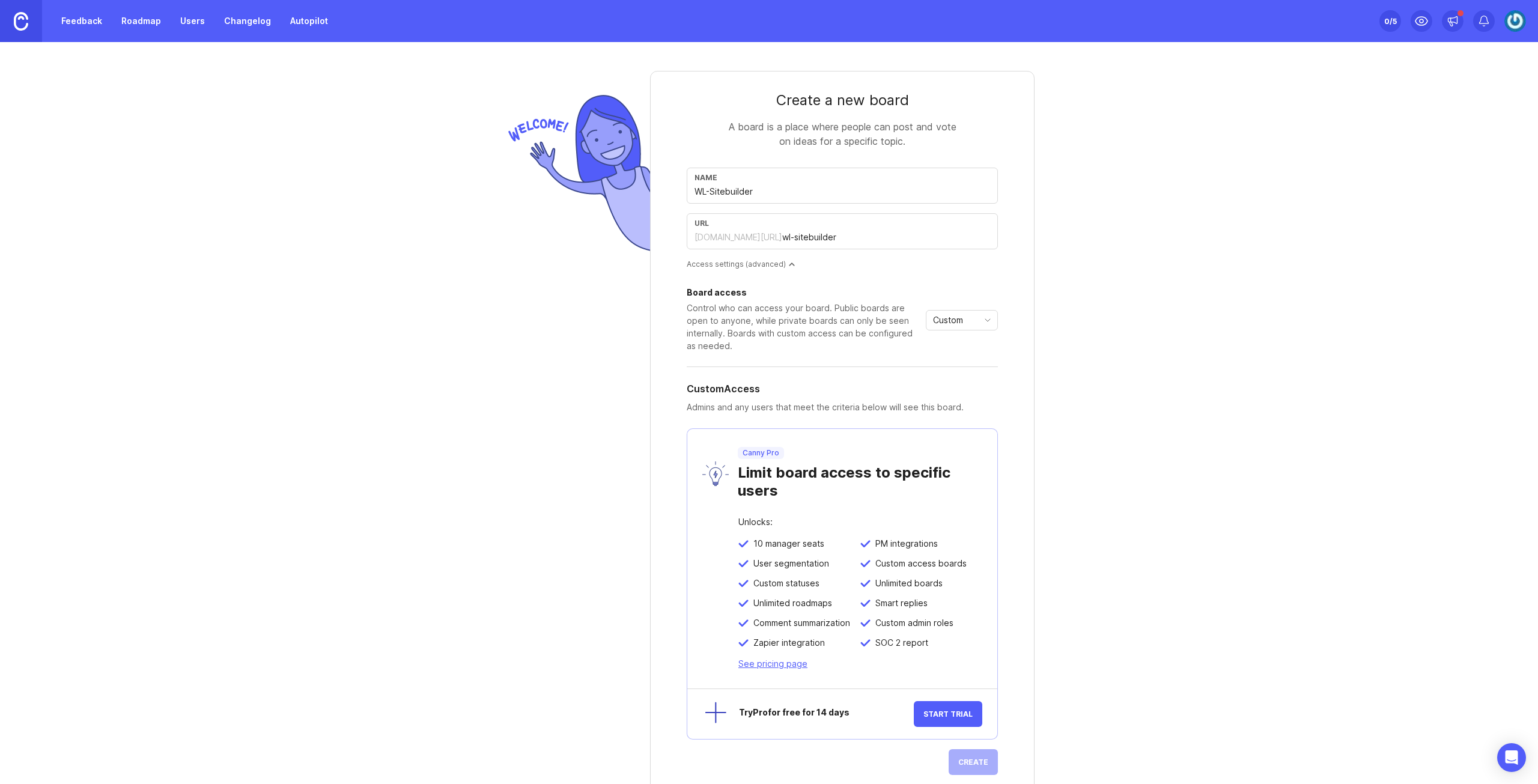
click at [954, 323] on span "Custom" at bounding box center [948, 319] width 30 height 13
click at [971, 346] on li "Private" at bounding box center [957, 342] width 71 height 20
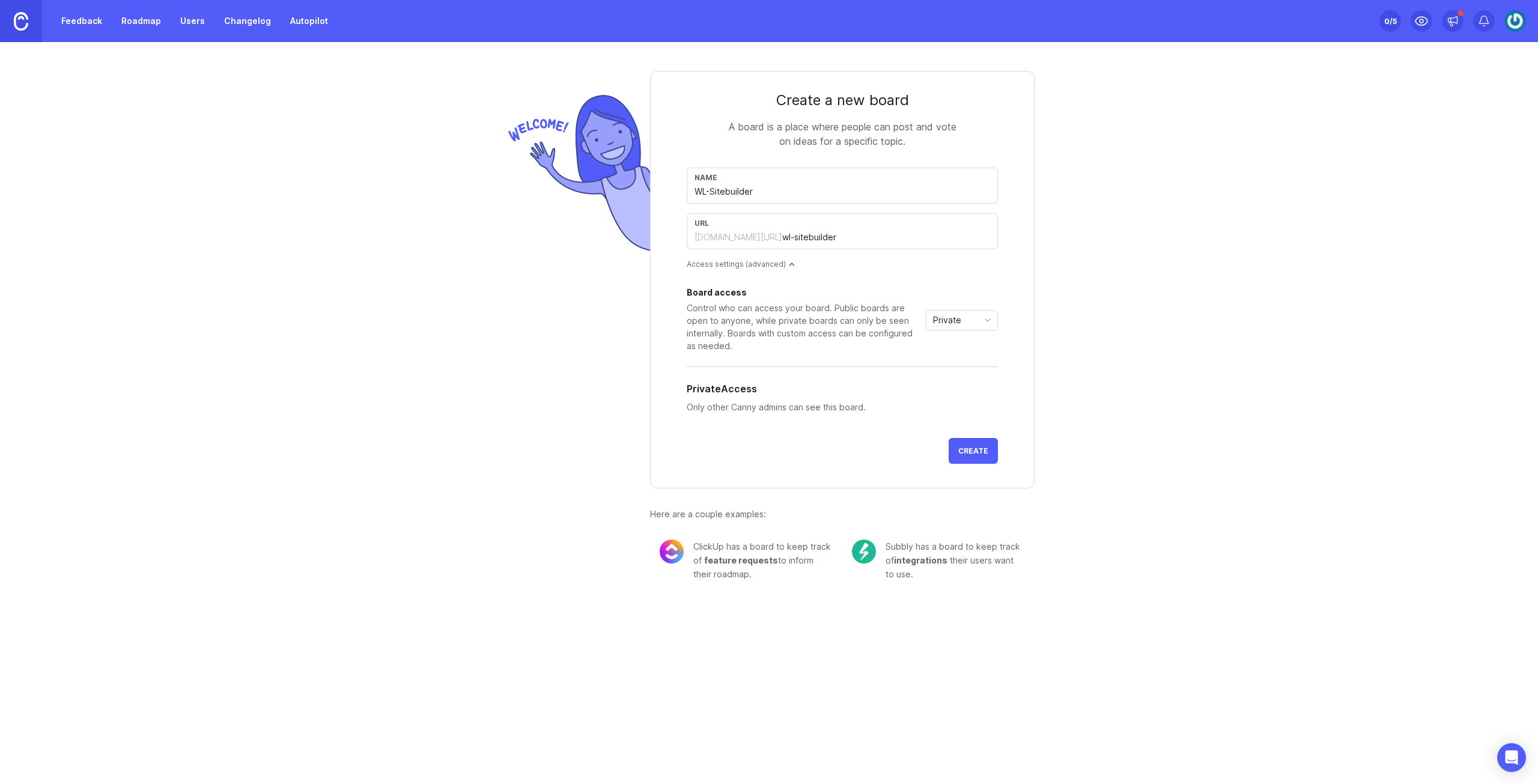
click at [974, 447] on span "Create" at bounding box center [973, 451] width 30 height 9
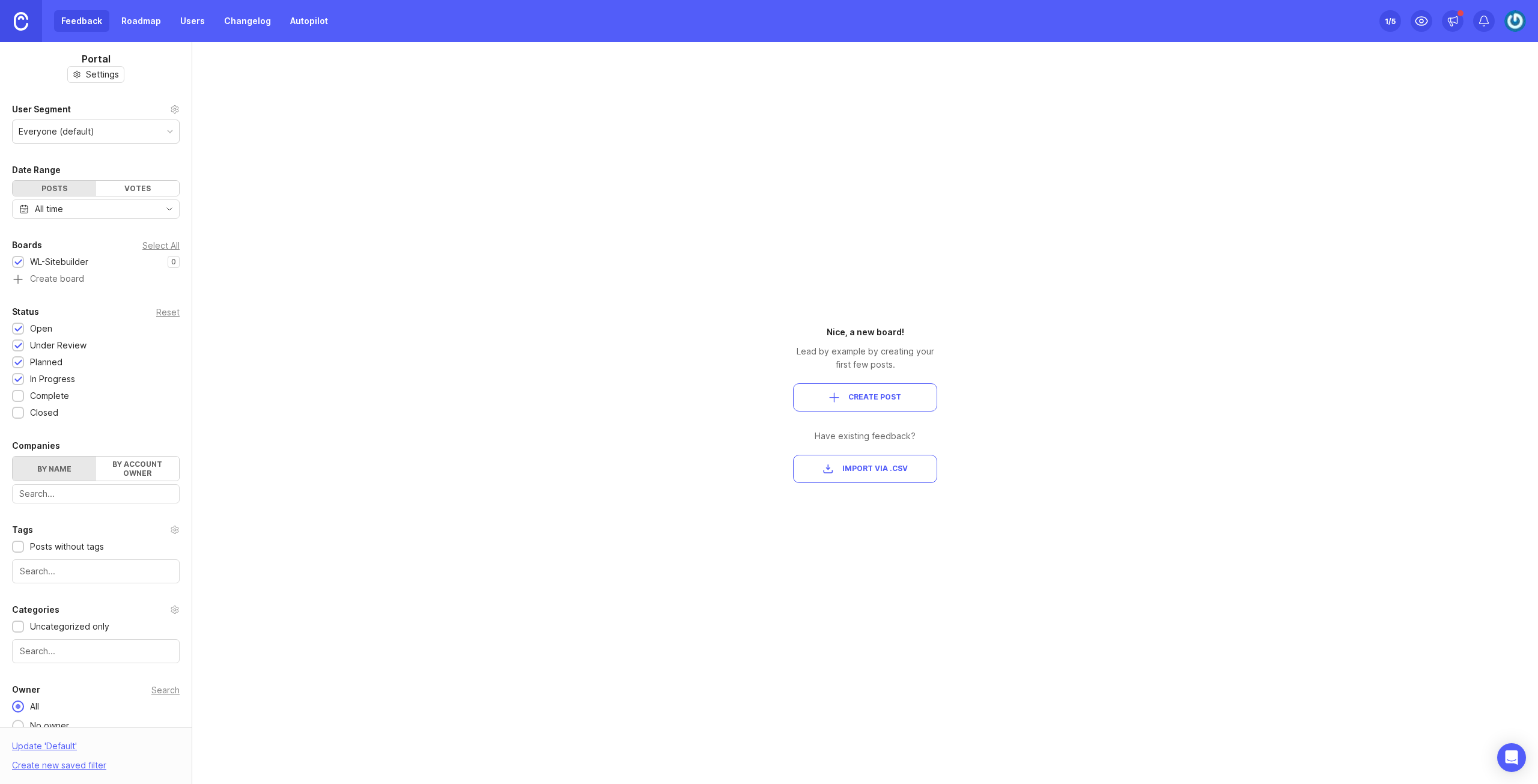
click at [877, 403] on button "Create Post" at bounding box center [865, 398] width 144 height 29
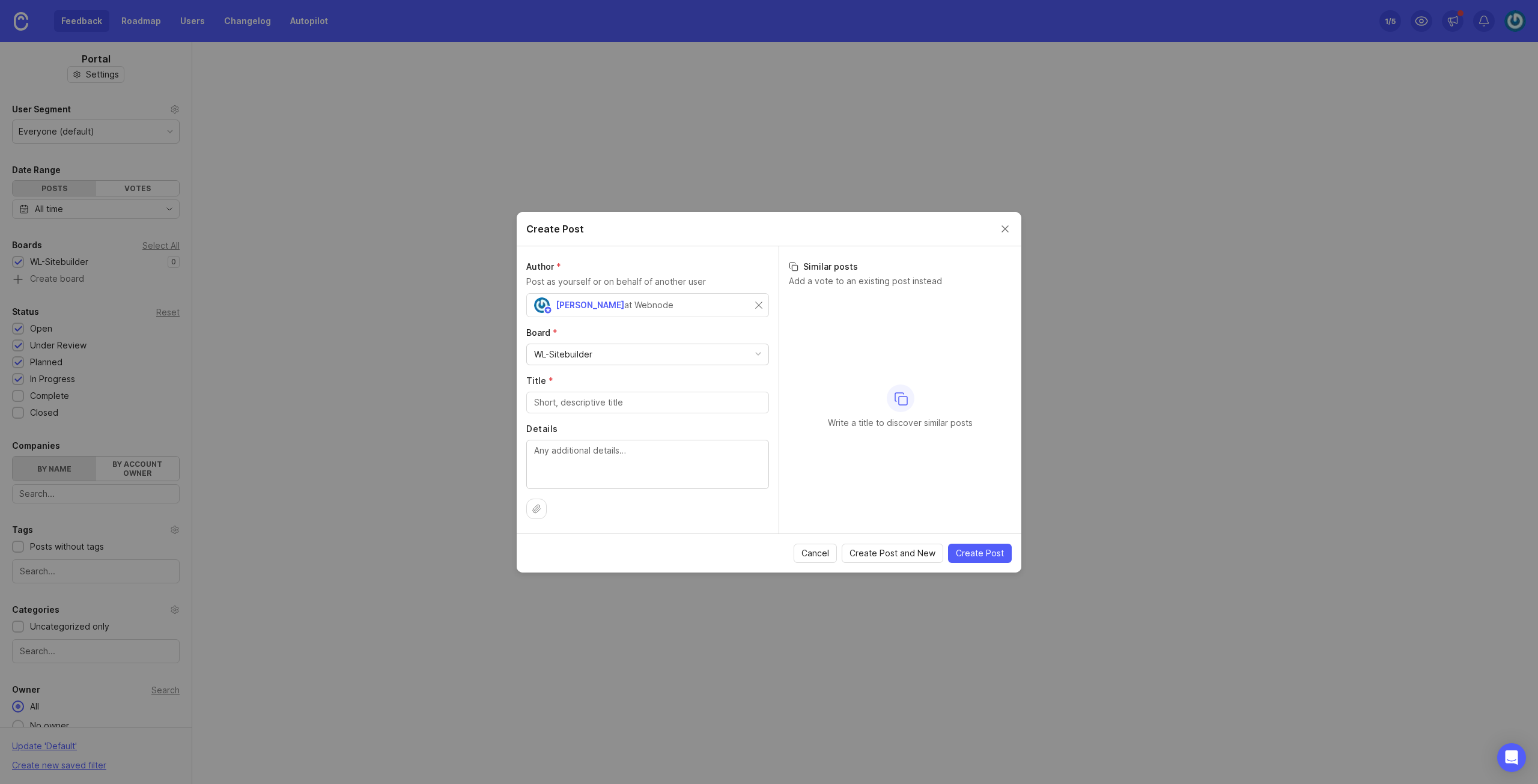
click at [1008, 231] on button "Close create post modal" at bounding box center [1004, 228] width 13 height 13
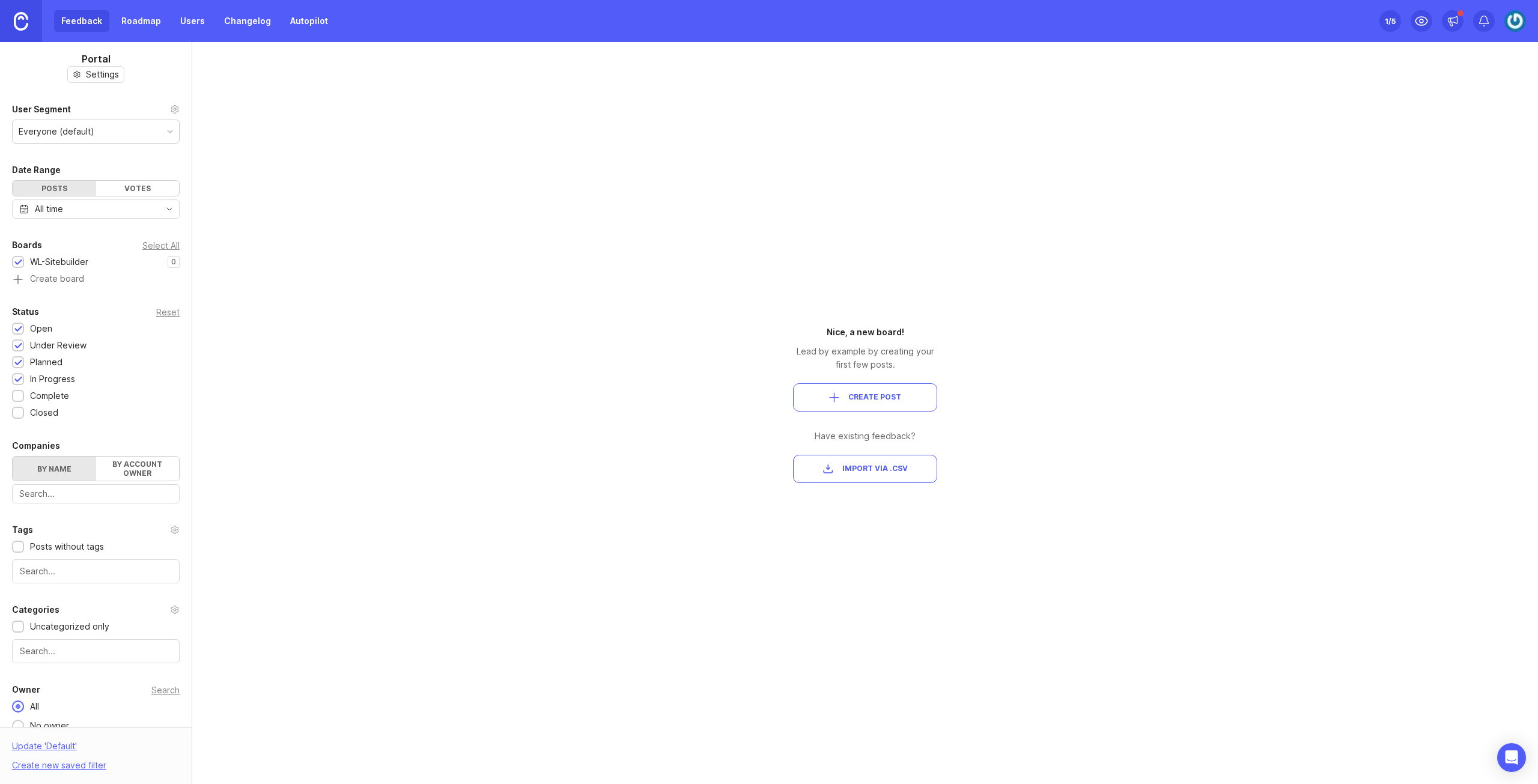
click at [19, 375] on div at bounding box center [18, 380] width 8 height 9
click at [17, 359] on div at bounding box center [18, 363] width 8 height 9
click at [17, 347] on div at bounding box center [18, 346] width 8 height 9
click at [17, 327] on div at bounding box center [18, 329] width 8 height 9
click at [545, 303] on div "Portal Settings User Segment Everyone (default) Date Range Posts Votes All time…" at bounding box center [769, 413] width 1538 height 742
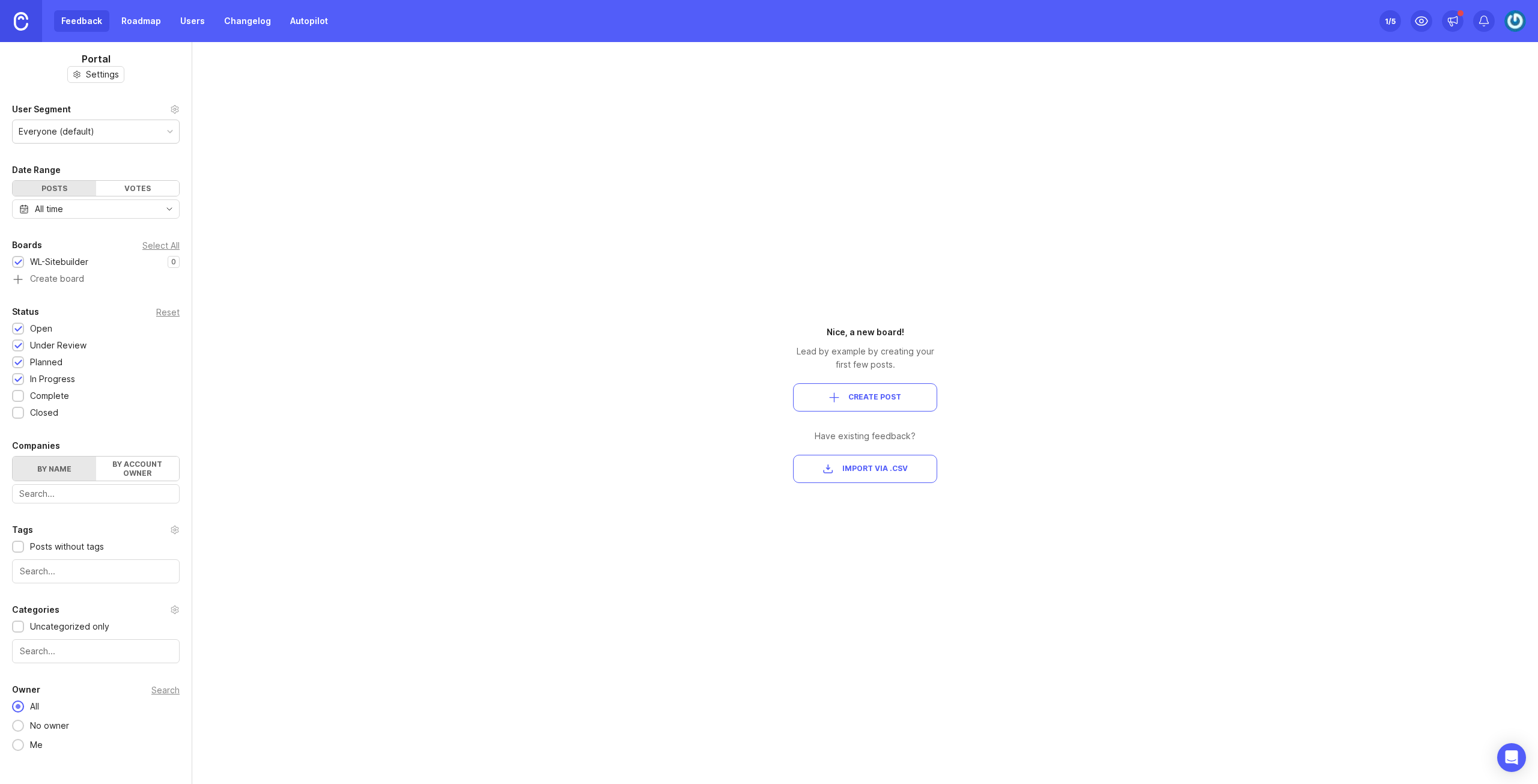
click at [52, 465] on label "By name" at bounding box center [54, 468] width 84 height 24
click at [12, 457] on input "By name" at bounding box center [12, 457] width 0 height 0
click at [148, 466] on label "By account owner" at bounding box center [138, 468] width 84 height 24
click at [12, 457] on input "By account owner" at bounding box center [12, 457] width 0 height 0
click at [61, 463] on label "By name" at bounding box center [54, 468] width 84 height 24
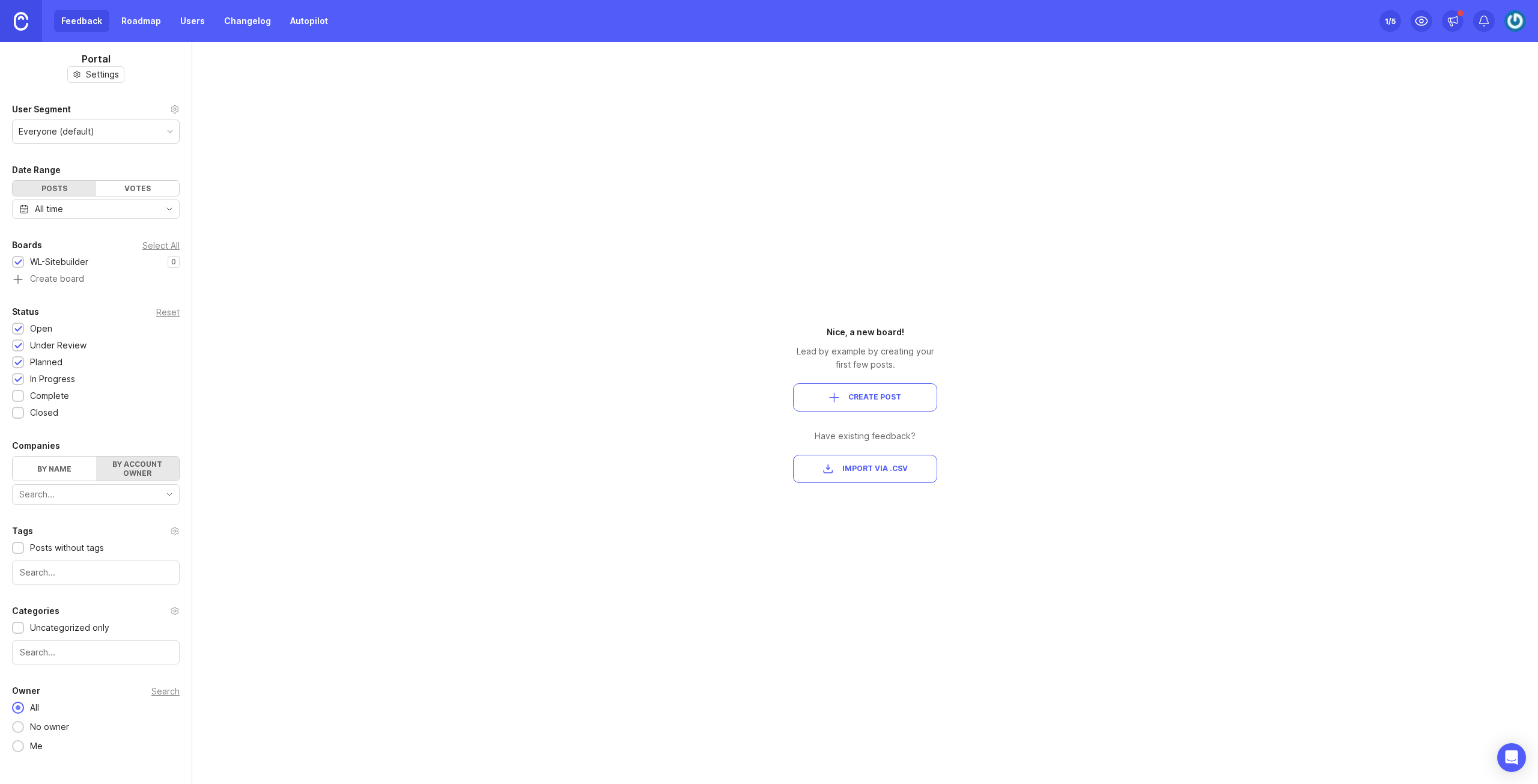
click at [12, 457] on input "By name" at bounding box center [12, 457] width 0 height 0
click at [145, 489] on input "text" at bounding box center [96, 493] width 153 height 13
click at [215, 503] on div "Portal Settings User Segment Everyone (default) Date Range Posts Votes All time…" at bounding box center [769, 413] width 1538 height 742
click at [144, 466] on label "By account owner" at bounding box center [138, 468] width 84 height 24
click at [12, 457] on input "By account owner" at bounding box center [12, 457] width 0 height 0
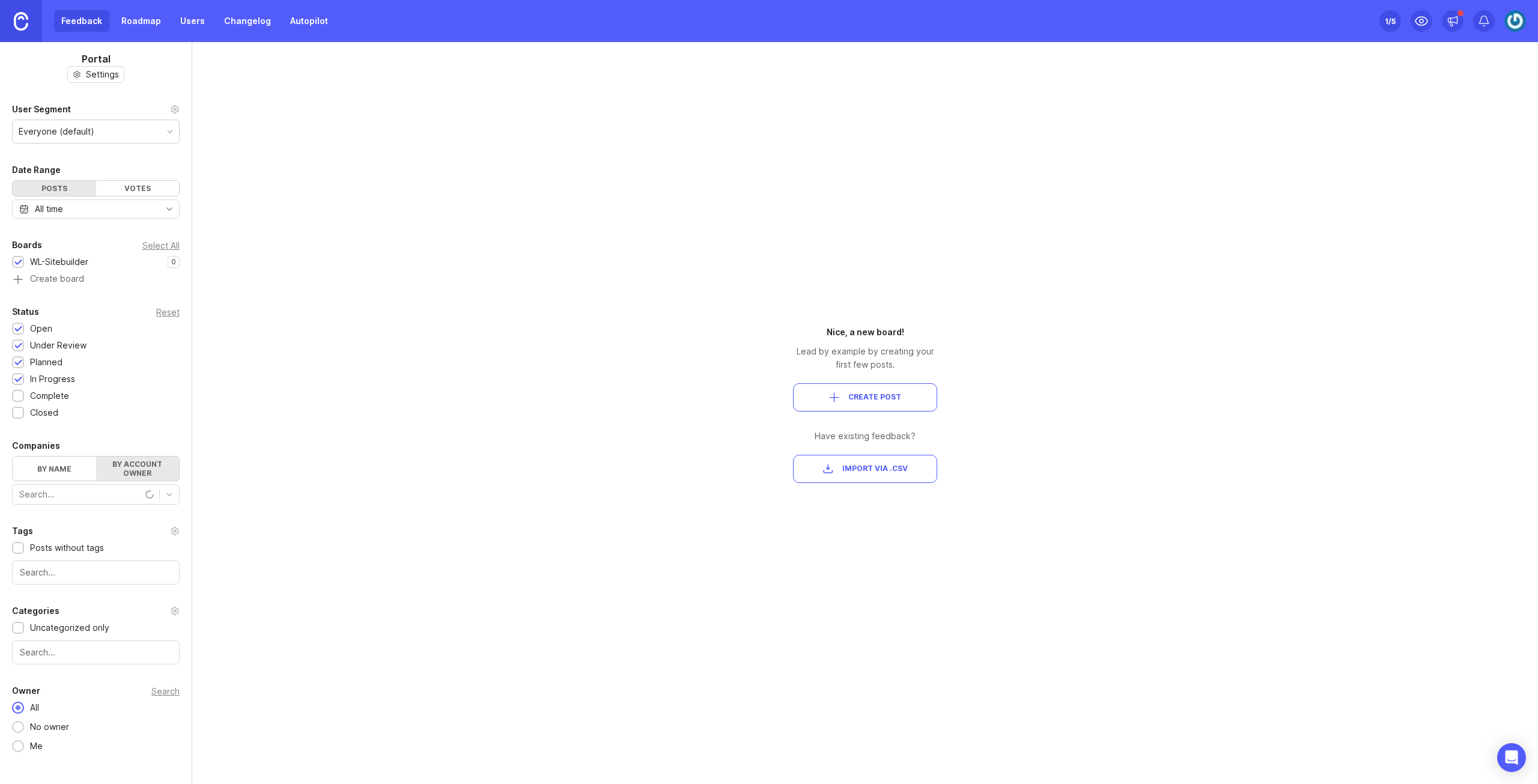
click at [155, 498] on span "toggle menu" at bounding box center [150, 494] width 19 height 18
click at [159, 494] on div "toggle menu" at bounding box center [86, 494] width 147 height 19
click at [166, 492] on icon "toggle icon" at bounding box center [169, 494] width 19 height 9
click at [246, 505] on div "Portal Settings User Segment Everyone (default) Date Range Posts Votes All time…" at bounding box center [769, 413] width 1538 height 742
click at [55, 722] on div "No owner" at bounding box center [50, 726] width 51 height 13
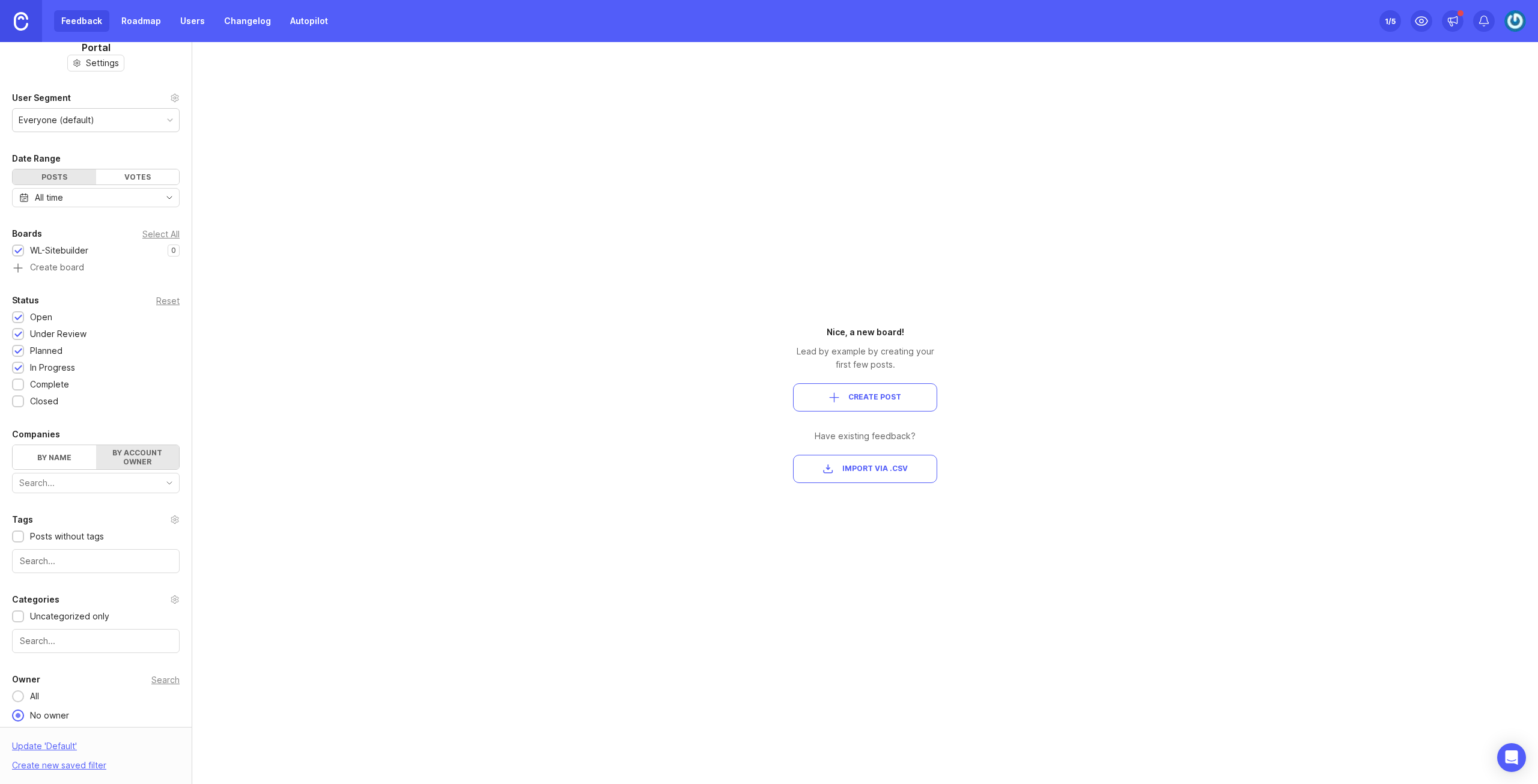
scroll to position [32, 0]
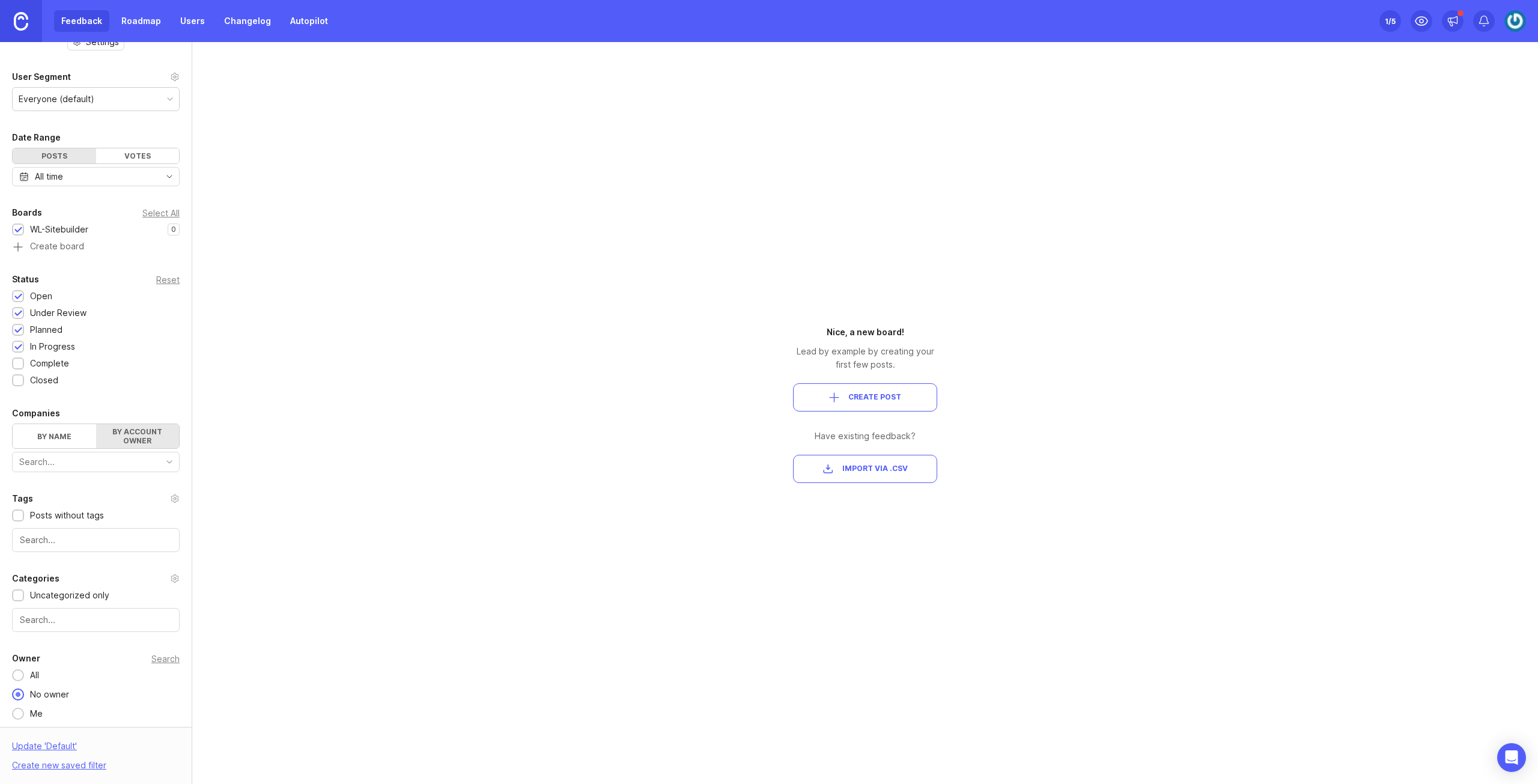
click at [35, 669] on div "All" at bounding box center [35, 675] width 21 height 13
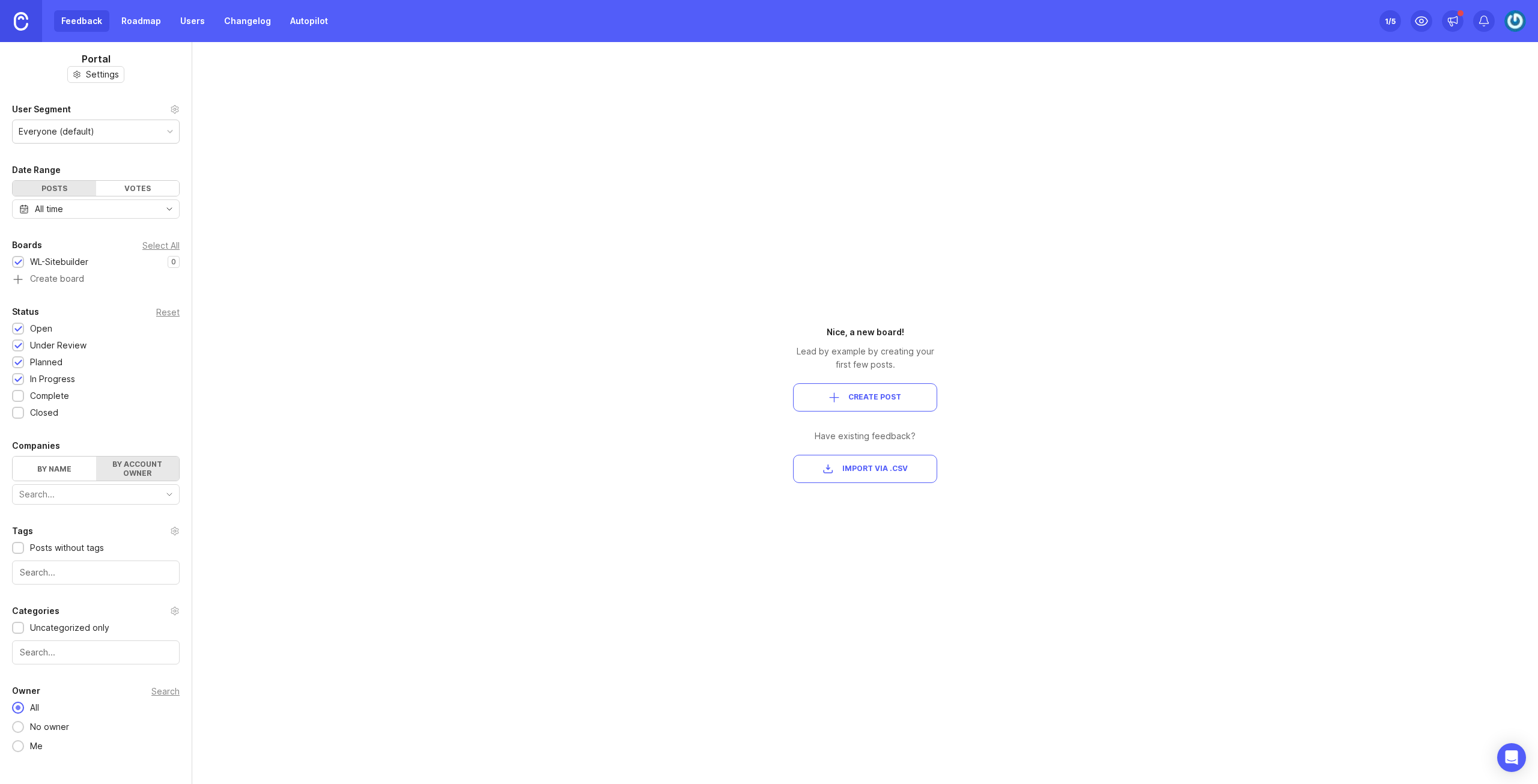
click at [119, 129] on div "Everyone (default)" at bounding box center [96, 131] width 166 height 23
click at [251, 199] on div "Portal Settings User Segment Everyone (default) Date Range Posts Votes All time…" at bounding box center [769, 413] width 1538 height 742
click at [871, 467] on span "Import via .csv" at bounding box center [875, 469] width 66 height 10
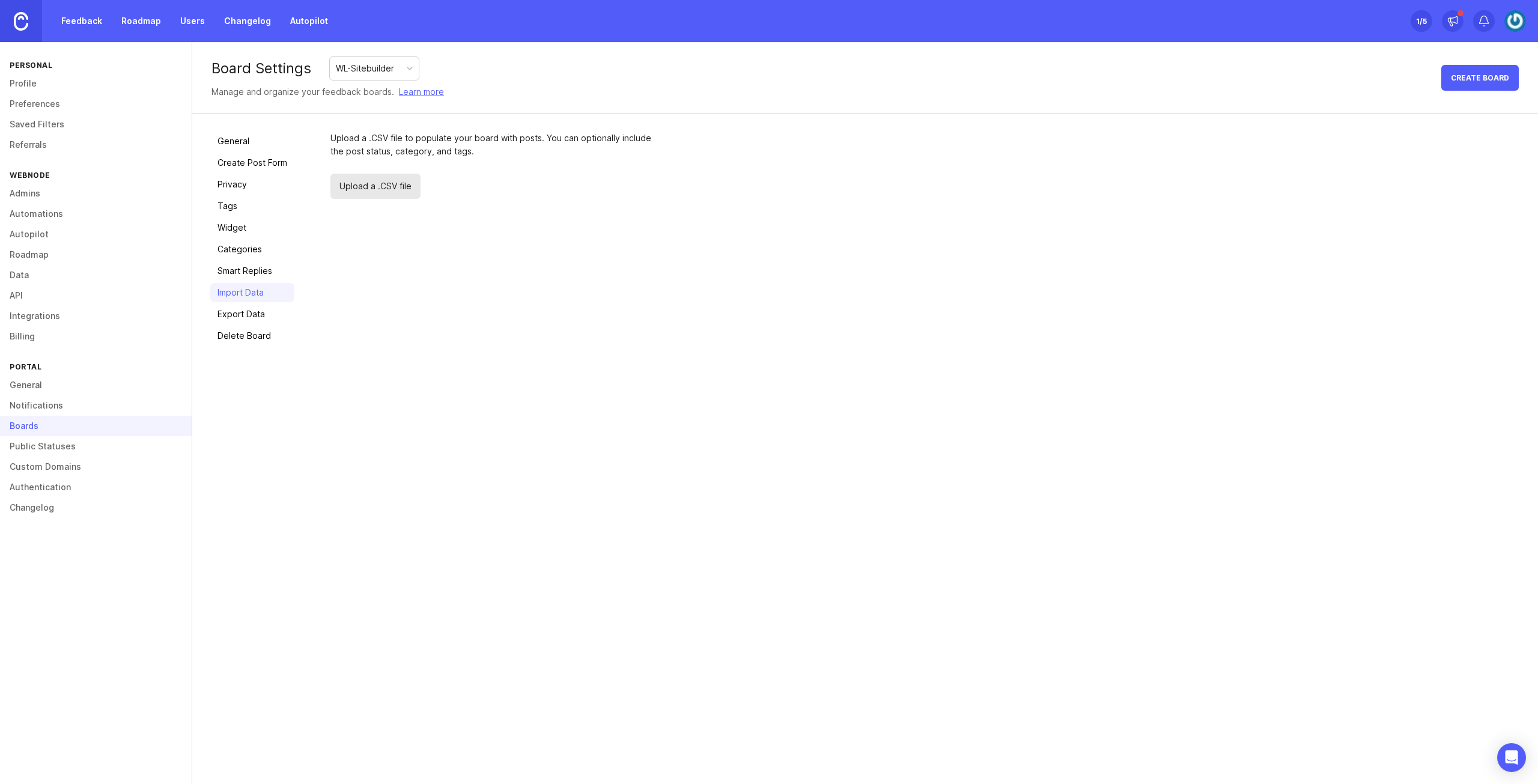
click at [377, 188] on span "Upload a .CSV file" at bounding box center [375, 186] width 90 height 25
click at [401, 148] on div "Upload a .CSV file to populate your board with posts. You can optionally includ…" at bounding box center [496, 145] width 331 height 27
click at [387, 185] on span "Upload a .CSV file" at bounding box center [375, 186] width 90 height 25
click at [266, 143] on link "General" at bounding box center [253, 141] width 84 height 19
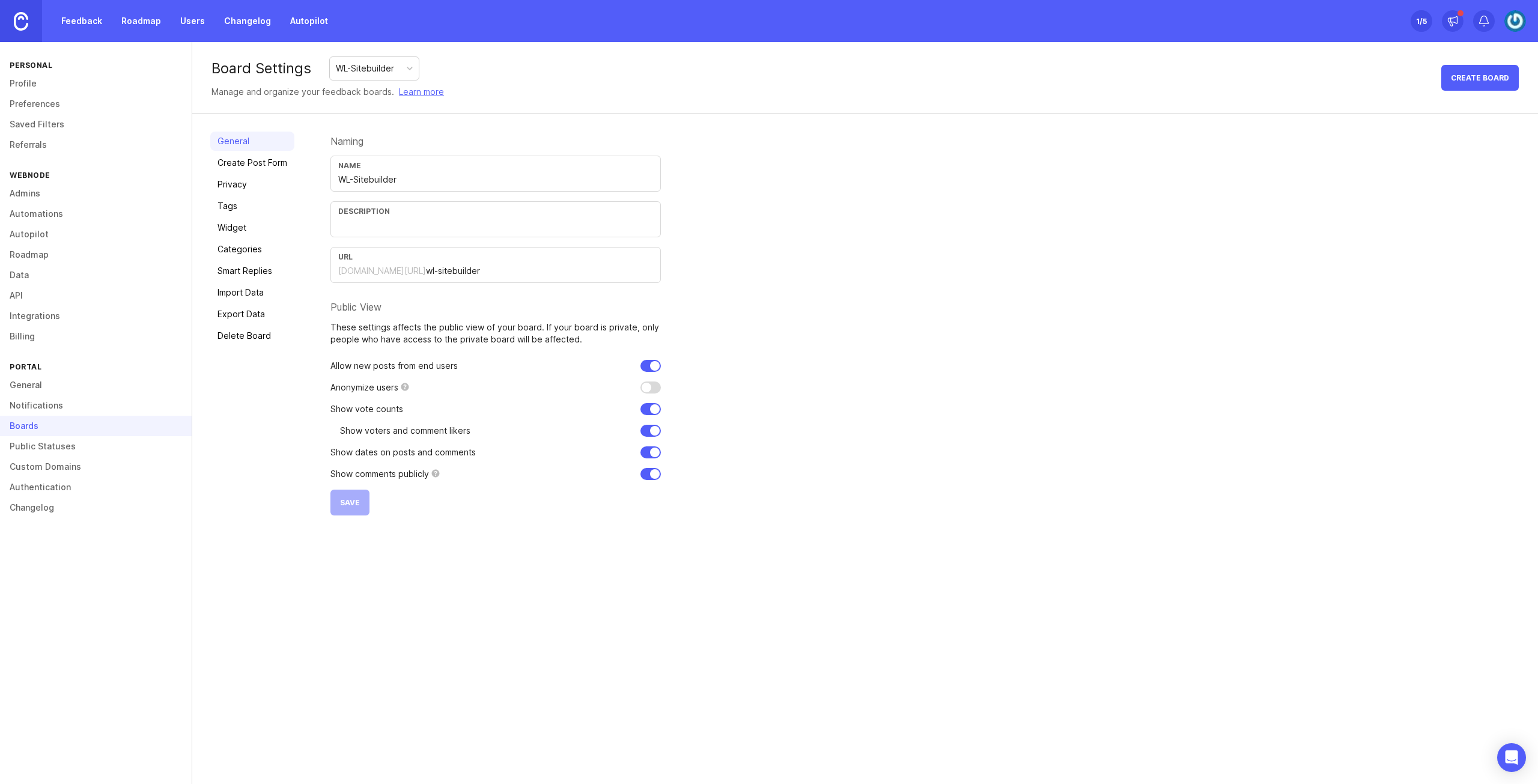
click at [264, 165] on link "Create Post Form" at bounding box center [253, 163] width 84 height 19
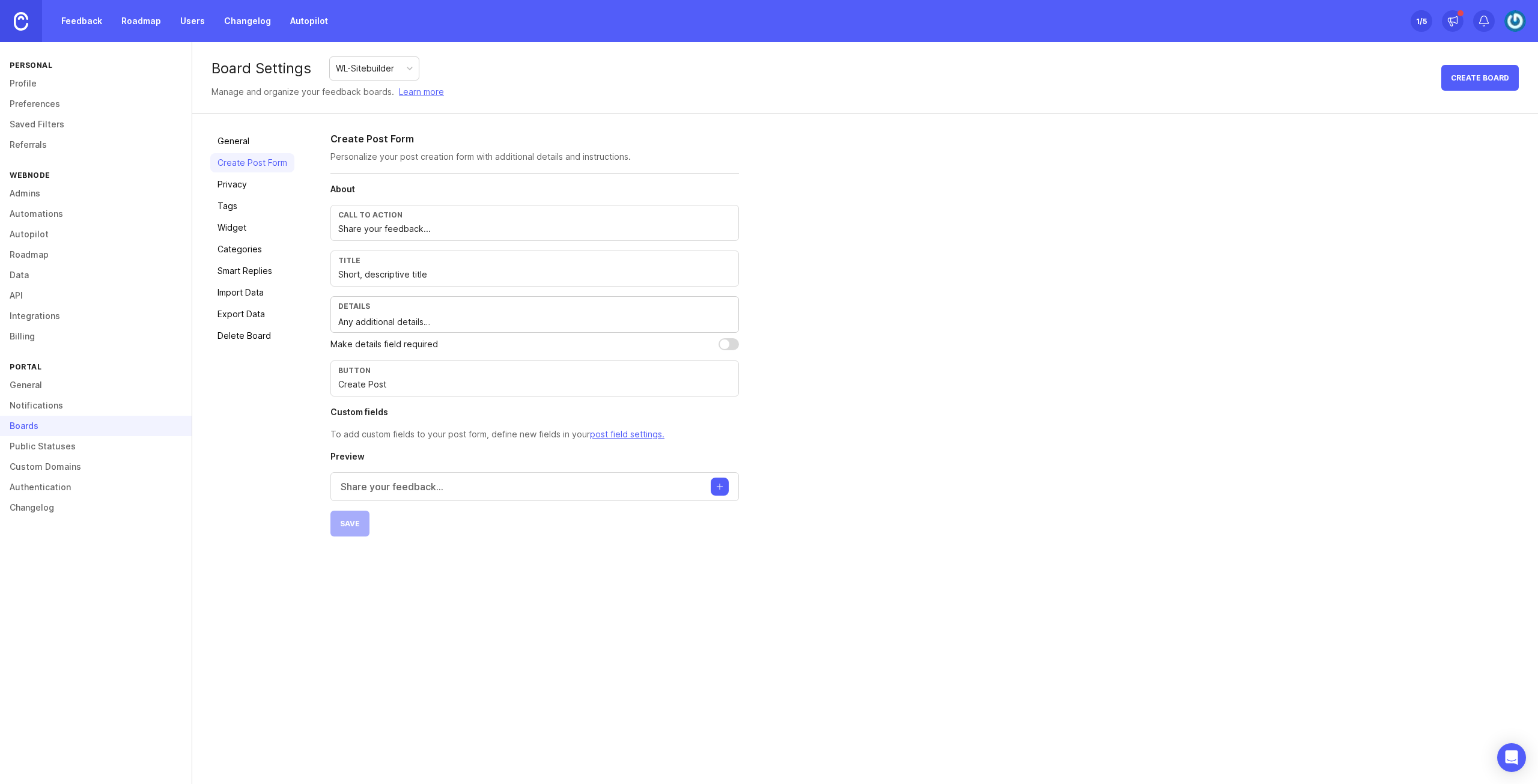
click at [267, 295] on link "Import Data" at bounding box center [253, 292] width 84 height 19
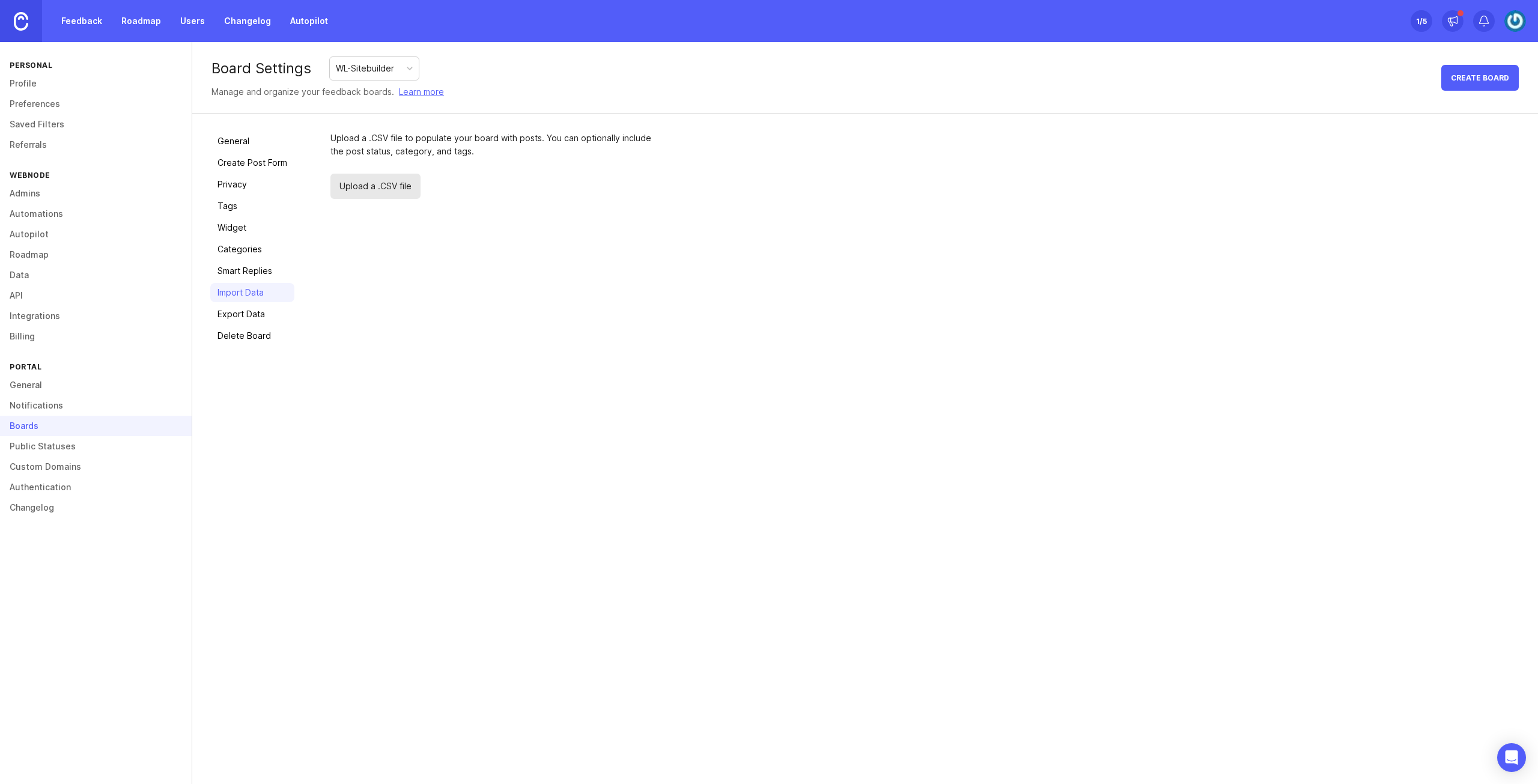
click at [948, 326] on div "Upload a .CSV file to populate your board with posts. You can optionally includ…" at bounding box center [925, 238] width 1189 height 214
click at [375, 178] on span "Upload a .CSV file" at bounding box center [375, 186] width 90 height 25
click at [382, 192] on span "Upload a .CSV file" at bounding box center [375, 186] width 90 height 25
click at [381, 193] on span "Upload a .CSV file" at bounding box center [375, 186] width 90 height 25
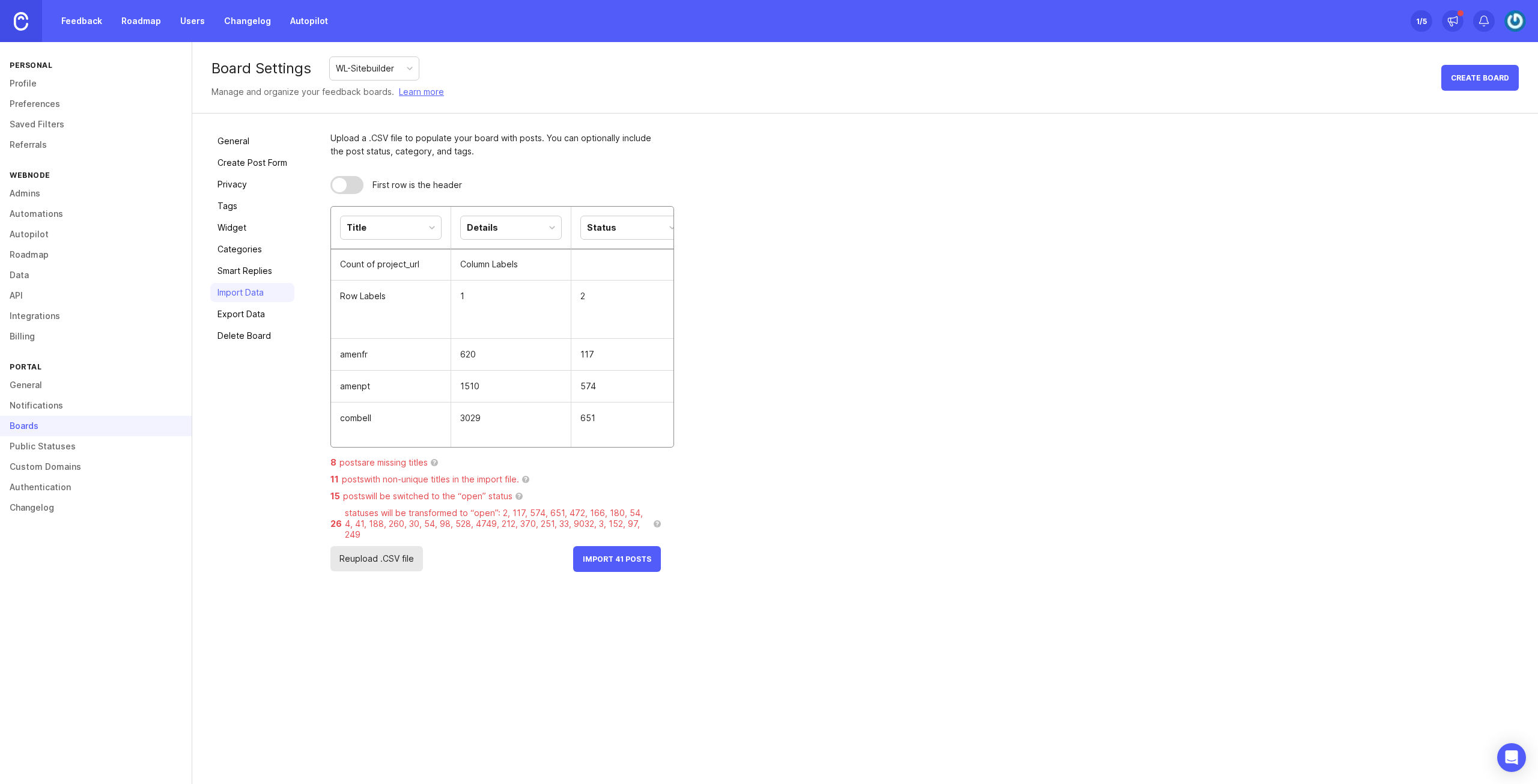
click at [372, 185] on div "First row is the header" at bounding box center [413, 185] width 99 height 9
click at [498, 362] on td "10218" at bounding box center [511, 371] width 120 height 32
click at [381, 548] on span "Reupload .CSV file" at bounding box center [377, 558] width 92 height 25
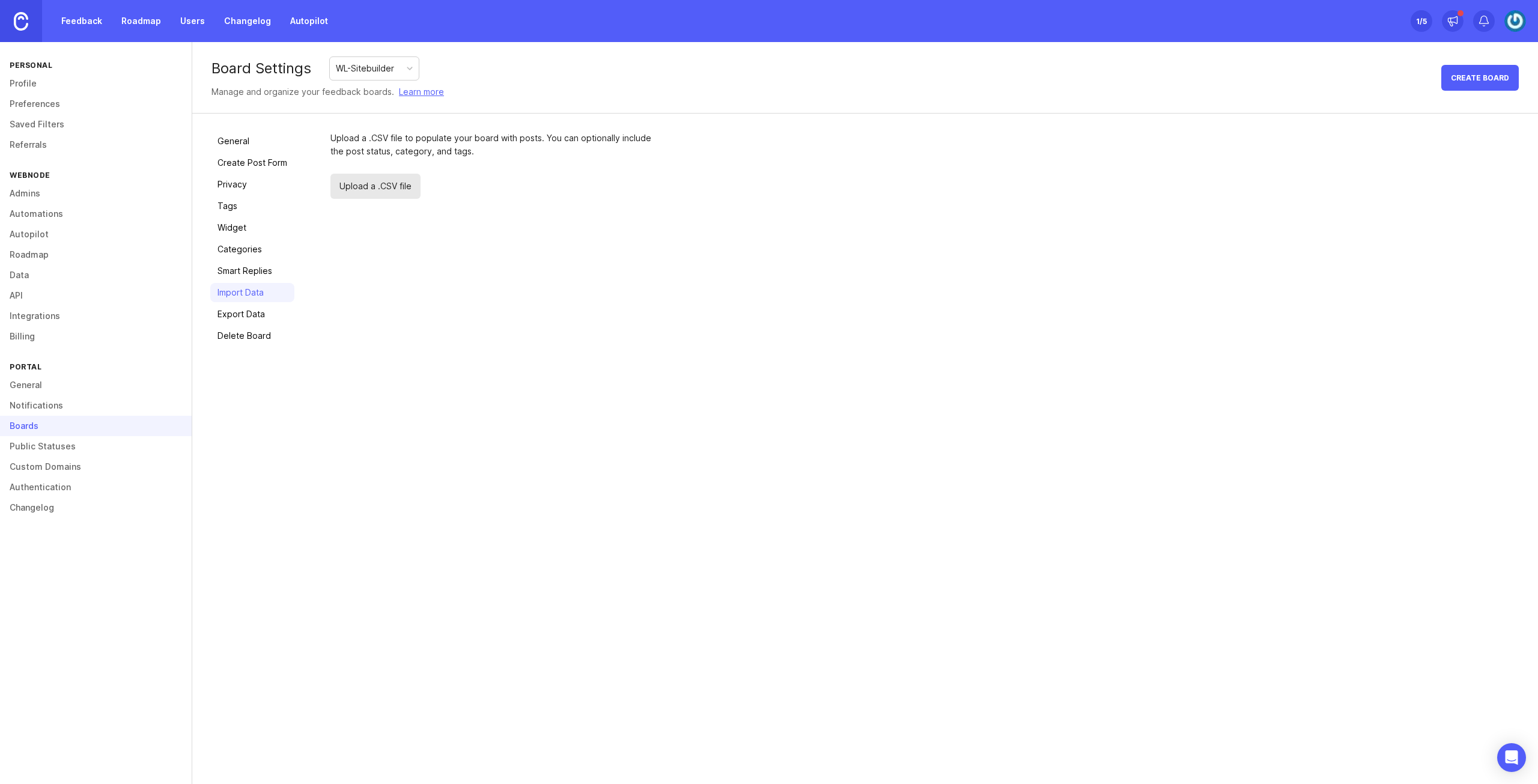
click at [238, 136] on link "General" at bounding box center [253, 141] width 84 height 19
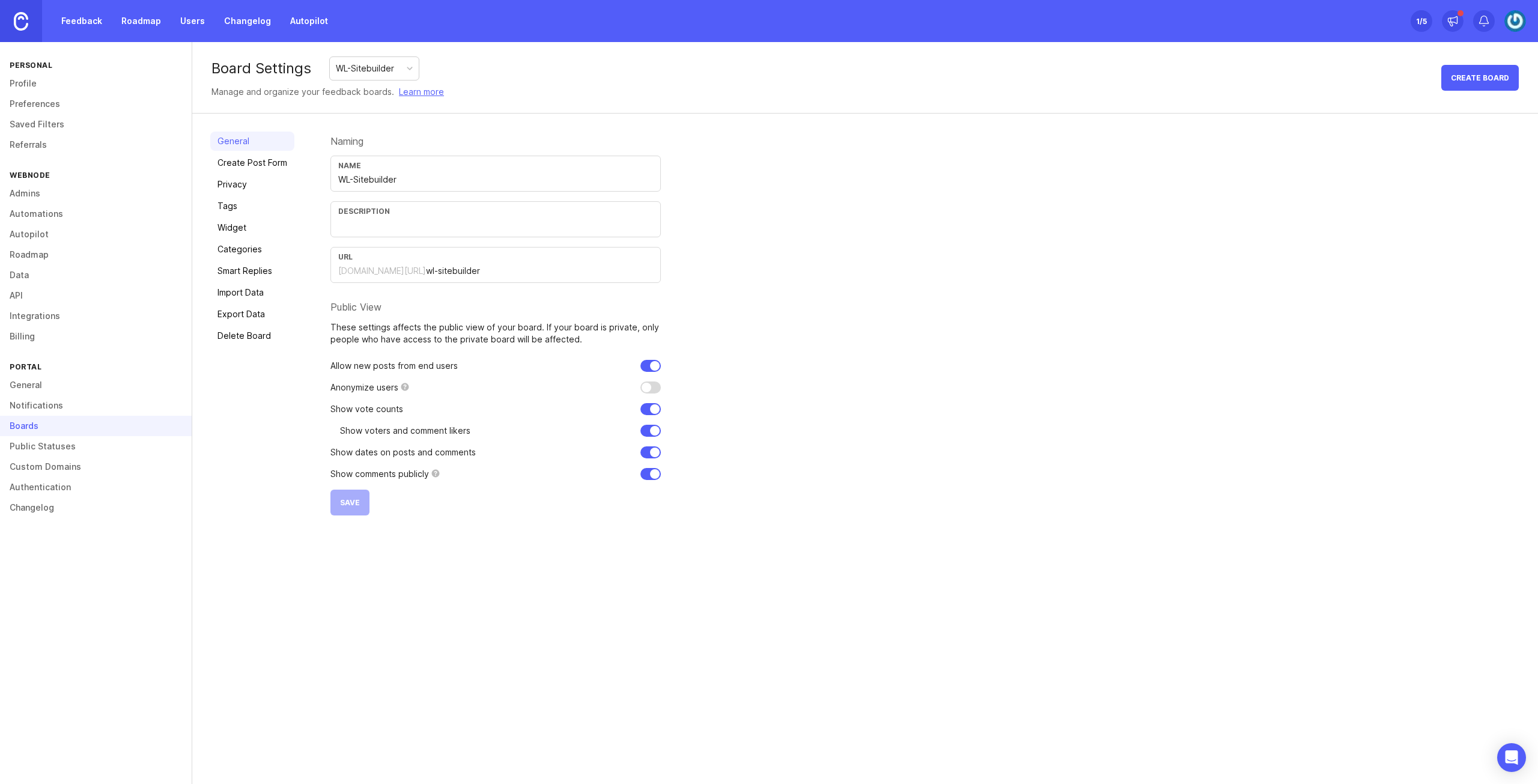
click at [67, 193] on link "Admins" at bounding box center [96, 193] width 192 height 20
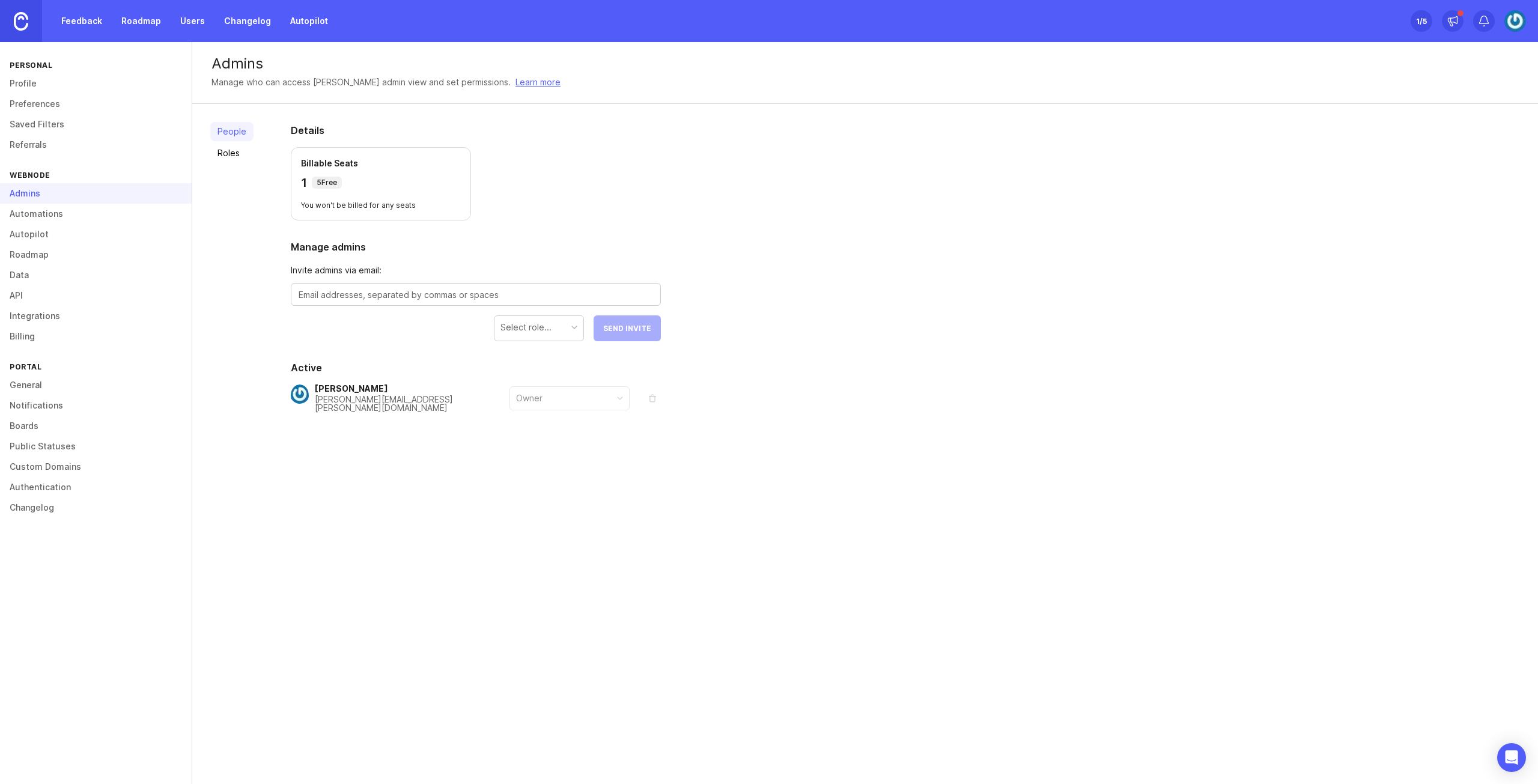
click at [85, 22] on link "Feedback" at bounding box center [81, 20] width 55 height 22
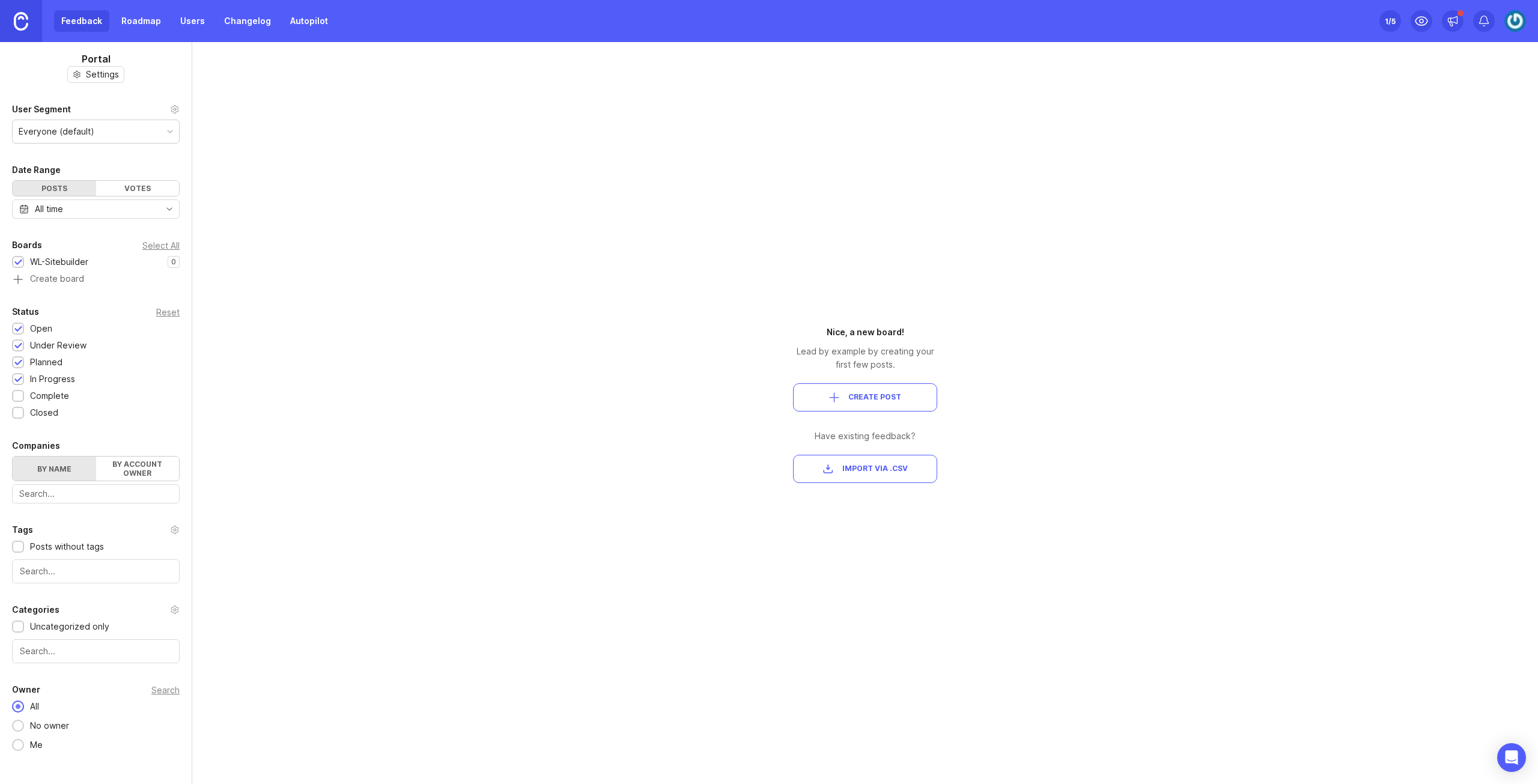
click at [893, 396] on span "Create Post" at bounding box center [874, 397] width 53 height 10
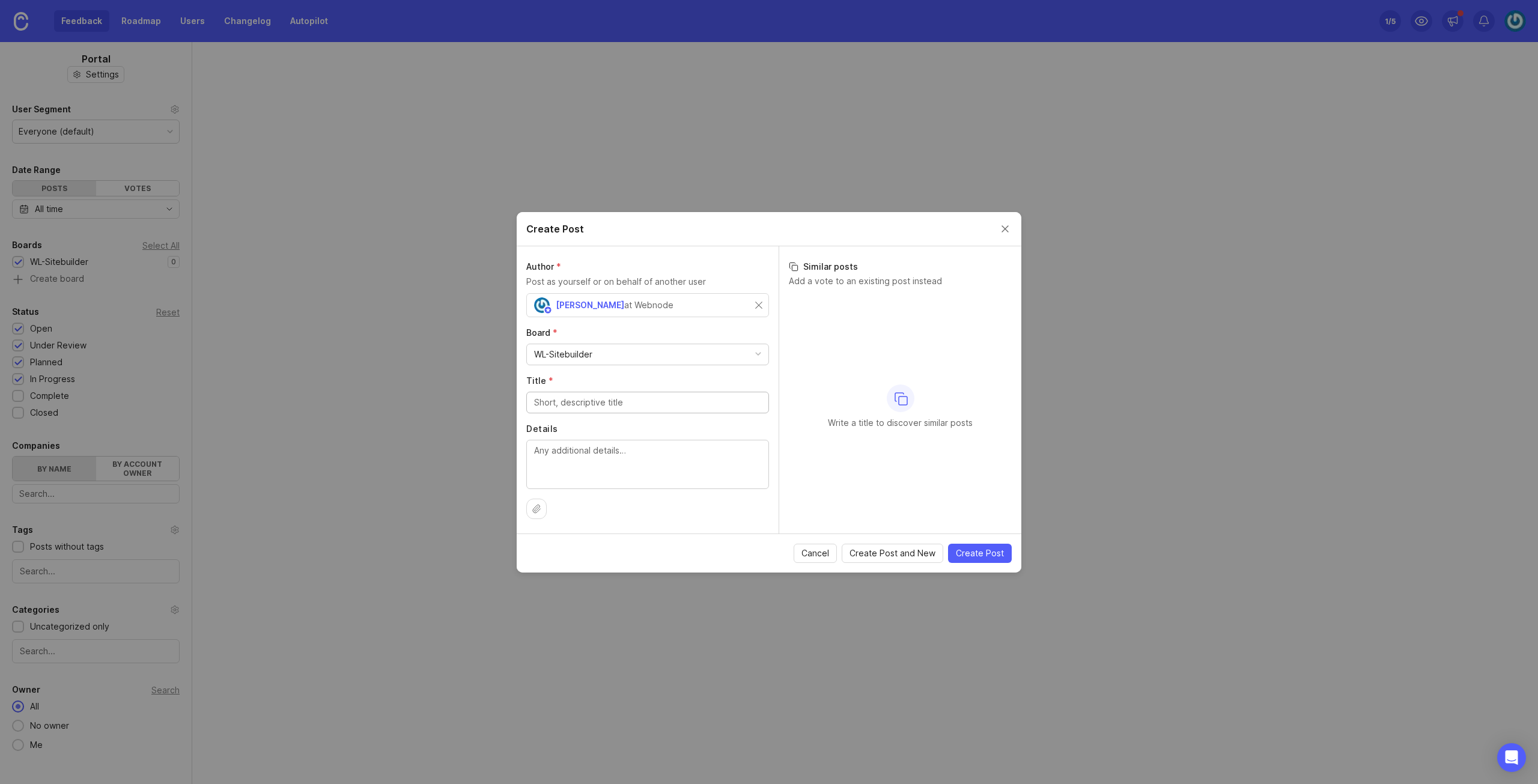
click at [627, 404] on input "Title *" at bounding box center [648, 402] width 227 height 13
click at [650, 403] on input "Title *" at bounding box center [648, 402] width 227 height 13
click at [651, 402] on input "Title *" at bounding box center [648, 402] width 227 height 13
click at [1004, 230] on button "Close create post modal" at bounding box center [1004, 228] width 13 height 13
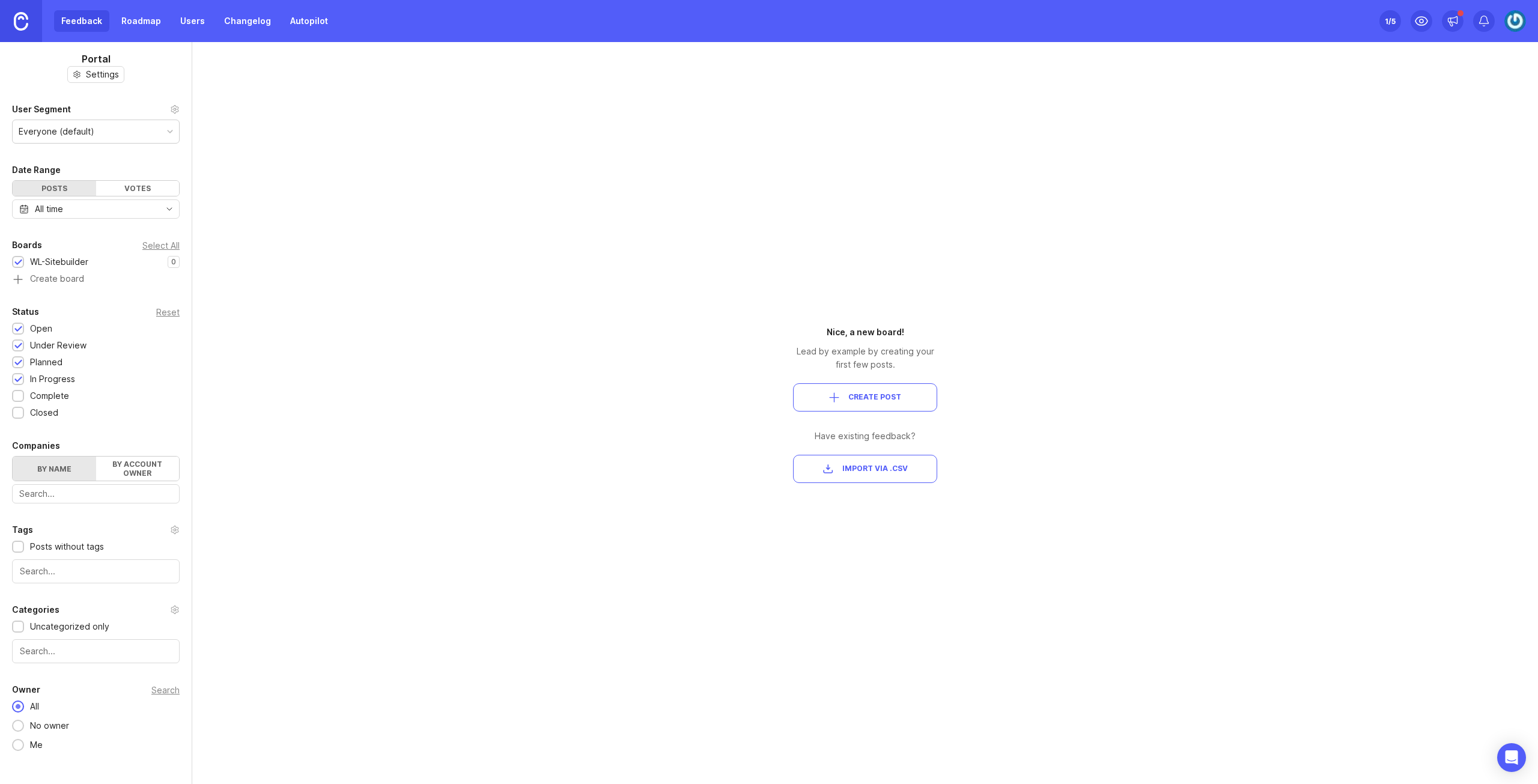
click at [701, 275] on div "Portal Settings User Segment Everyone (default) Date Range Posts Votes All time…" at bounding box center [769, 413] width 1538 height 742
click at [885, 403] on button "Create Post" at bounding box center [865, 398] width 144 height 29
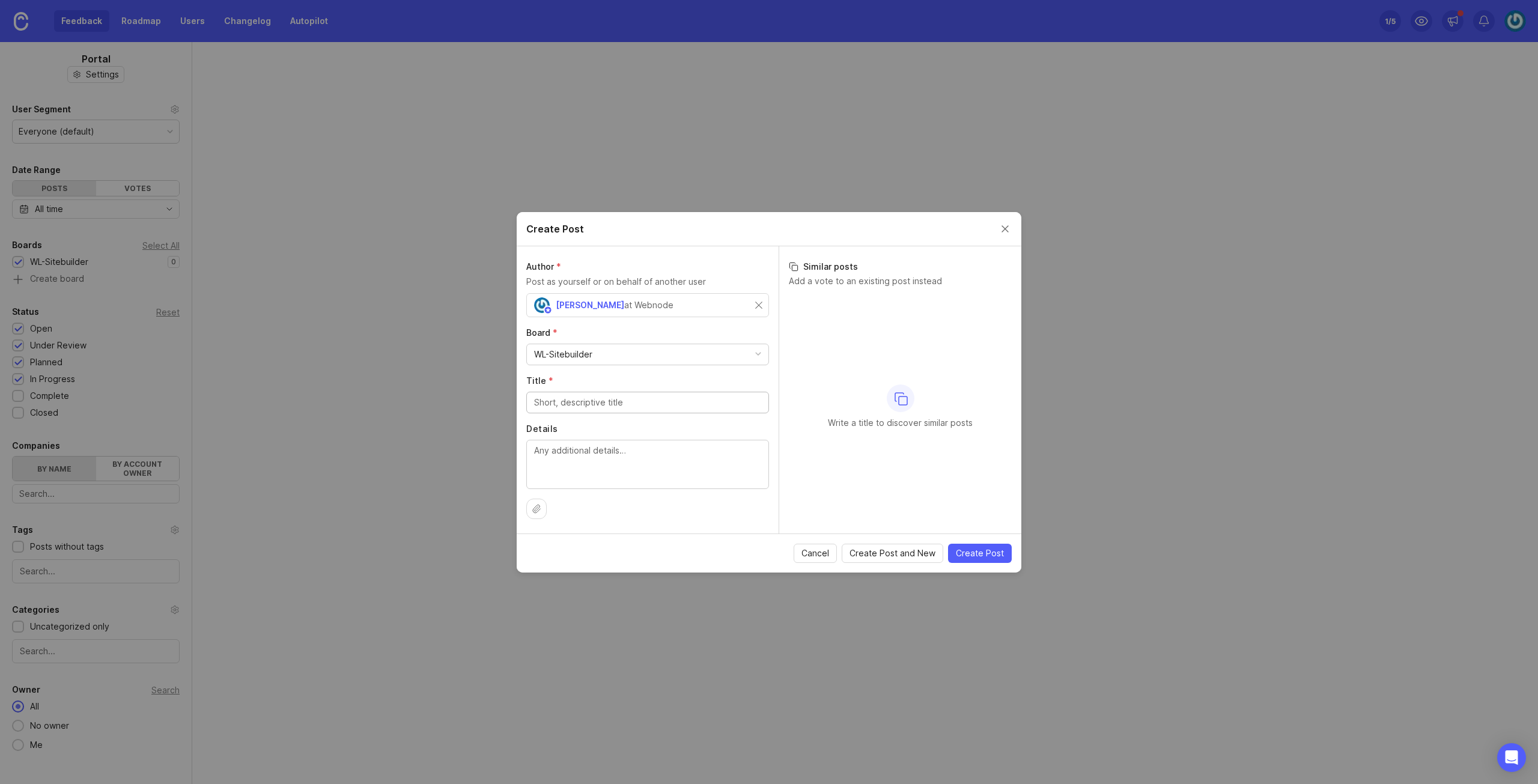
click at [674, 448] on textarea "Details" at bounding box center [648, 464] width 227 height 40
click at [625, 396] on input "Title *" at bounding box center [648, 402] width 227 height 13
type input "Add a domain"
click at [654, 457] on textarea "Details" at bounding box center [648, 464] width 227 height 40
type textarea "User wants to add a domain"
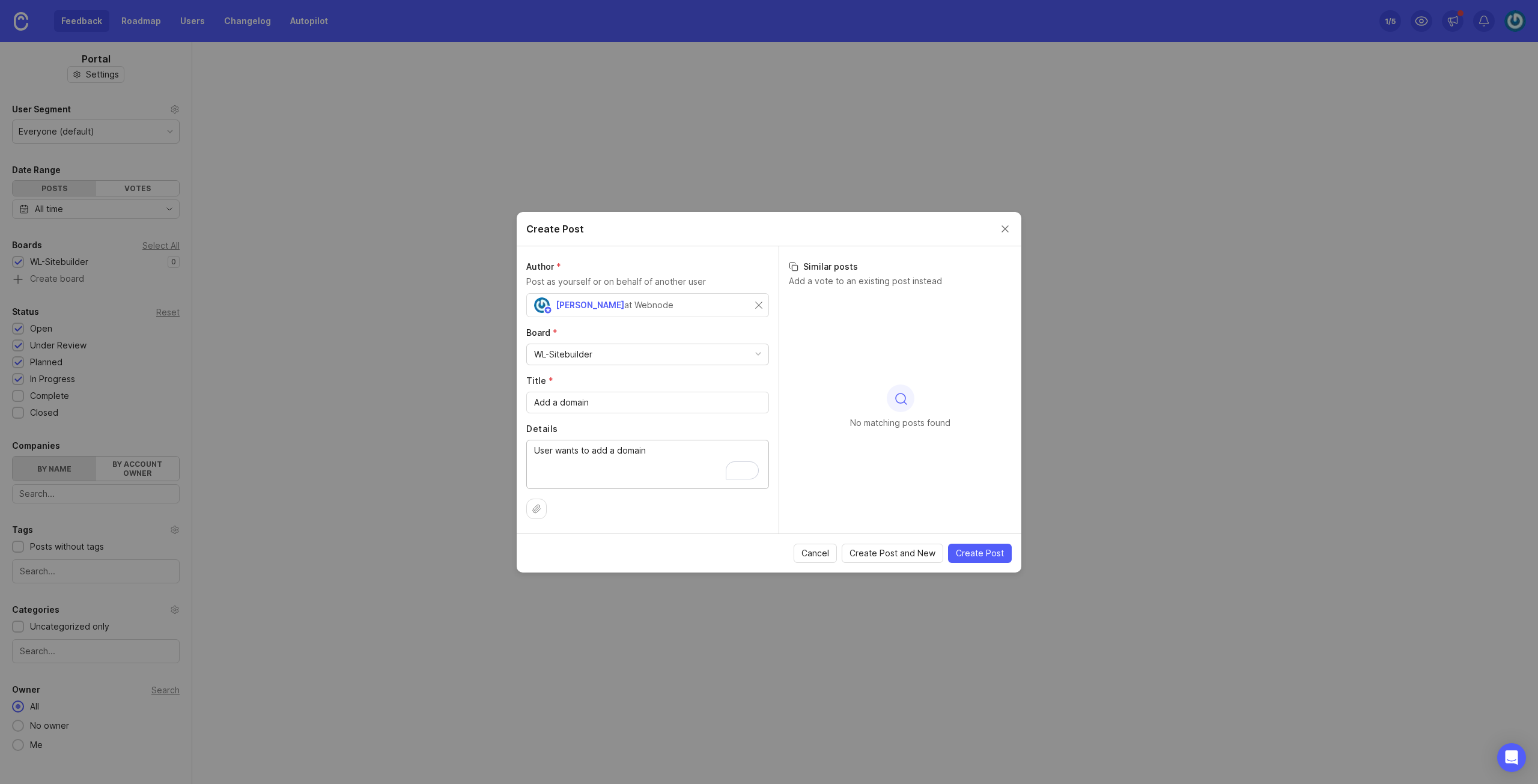
click at [986, 550] on span "Create Post" at bounding box center [980, 553] width 48 height 12
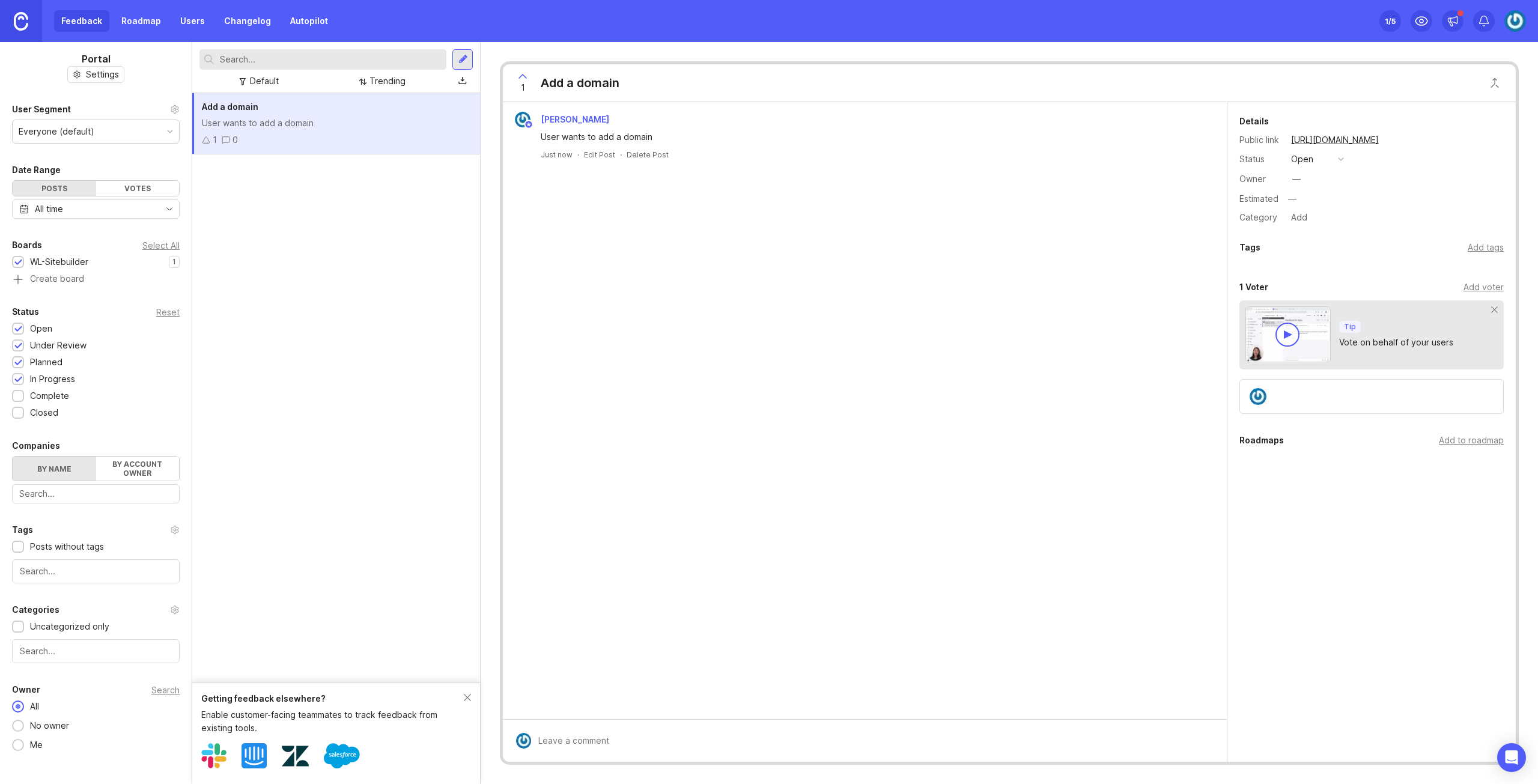
click at [1482, 285] on div "Add voter" at bounding box center [1483, 287] width 40 height 13
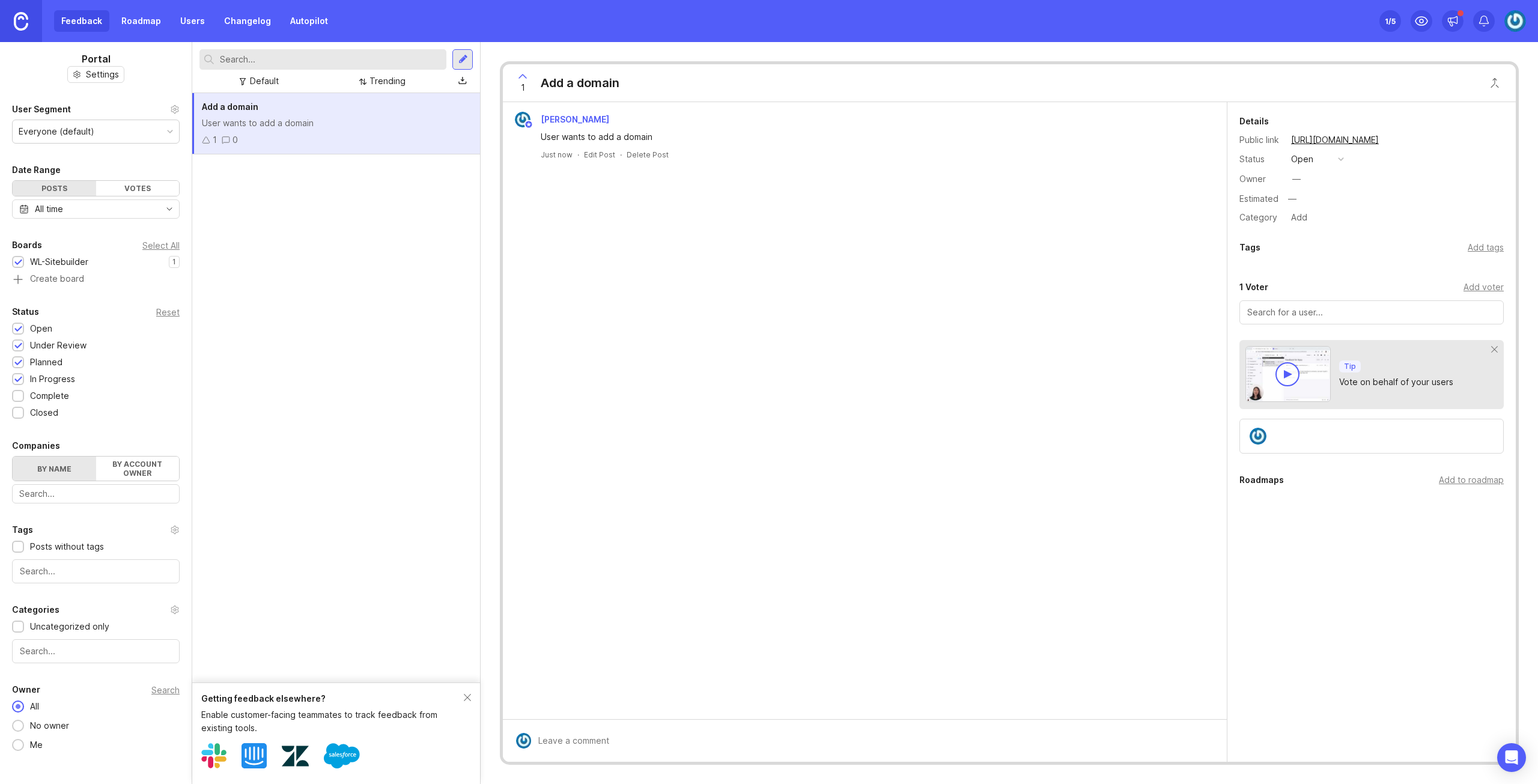
click at [1350, 256] on div "Tags Add tags" at bounding box center [1371, 250] width 288 height 20
click at [1497, 80] on button "Close button" at bounding box center [1495, 82] width 24 height 24
click at [1397, 113] on input "text" at bounding box center [1399, 112] width 199 height 13
click at [1325, 88] on div "1 Add a domain" at bounding box center [1009, 83] width 1013 height 38
click at [1319, 158] on button "open" at bounding box center [1317, 159] width 60 height 16
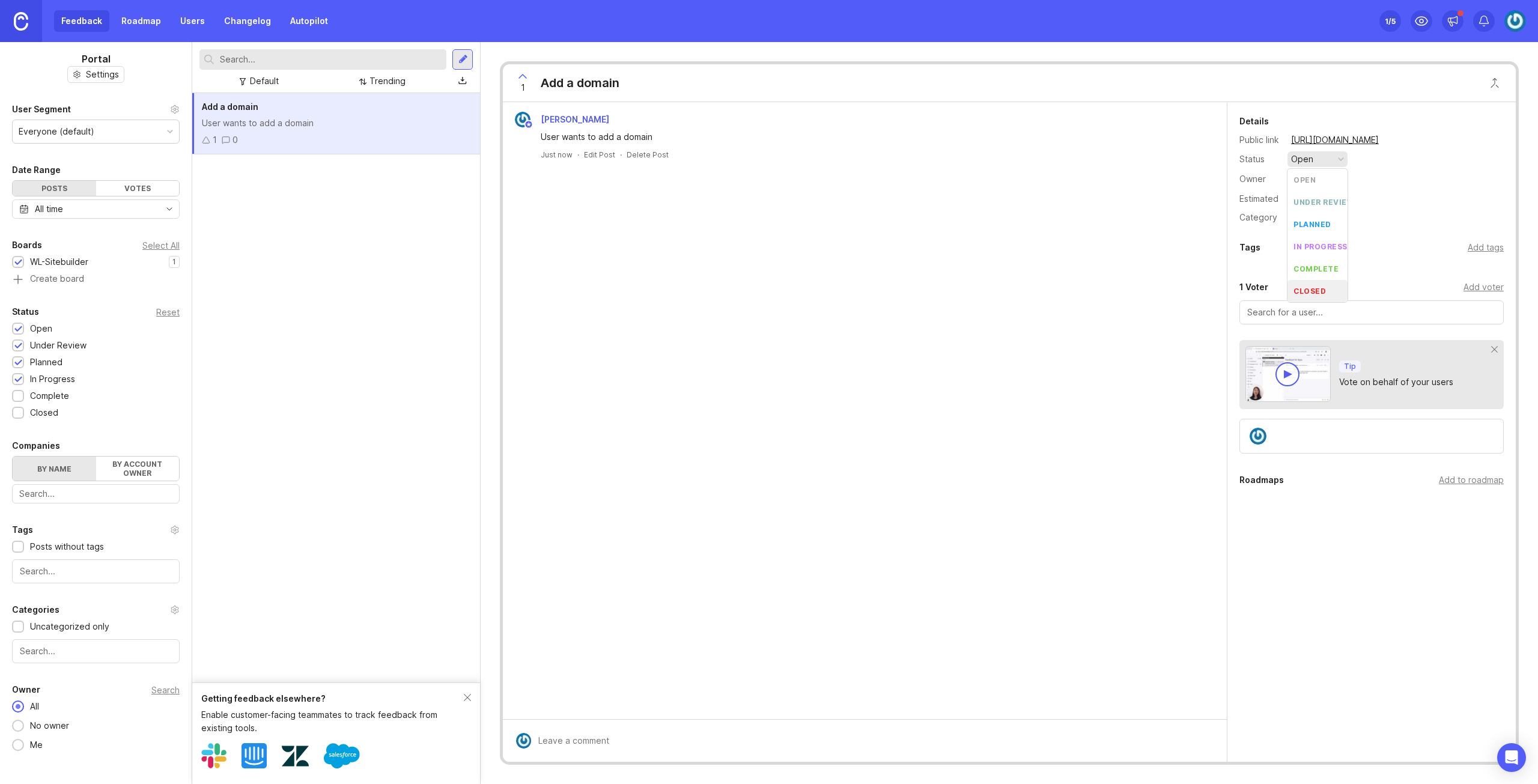
click at [1324, 289] on div "closed" at bounding box center [1310, 291] width 32 height 10
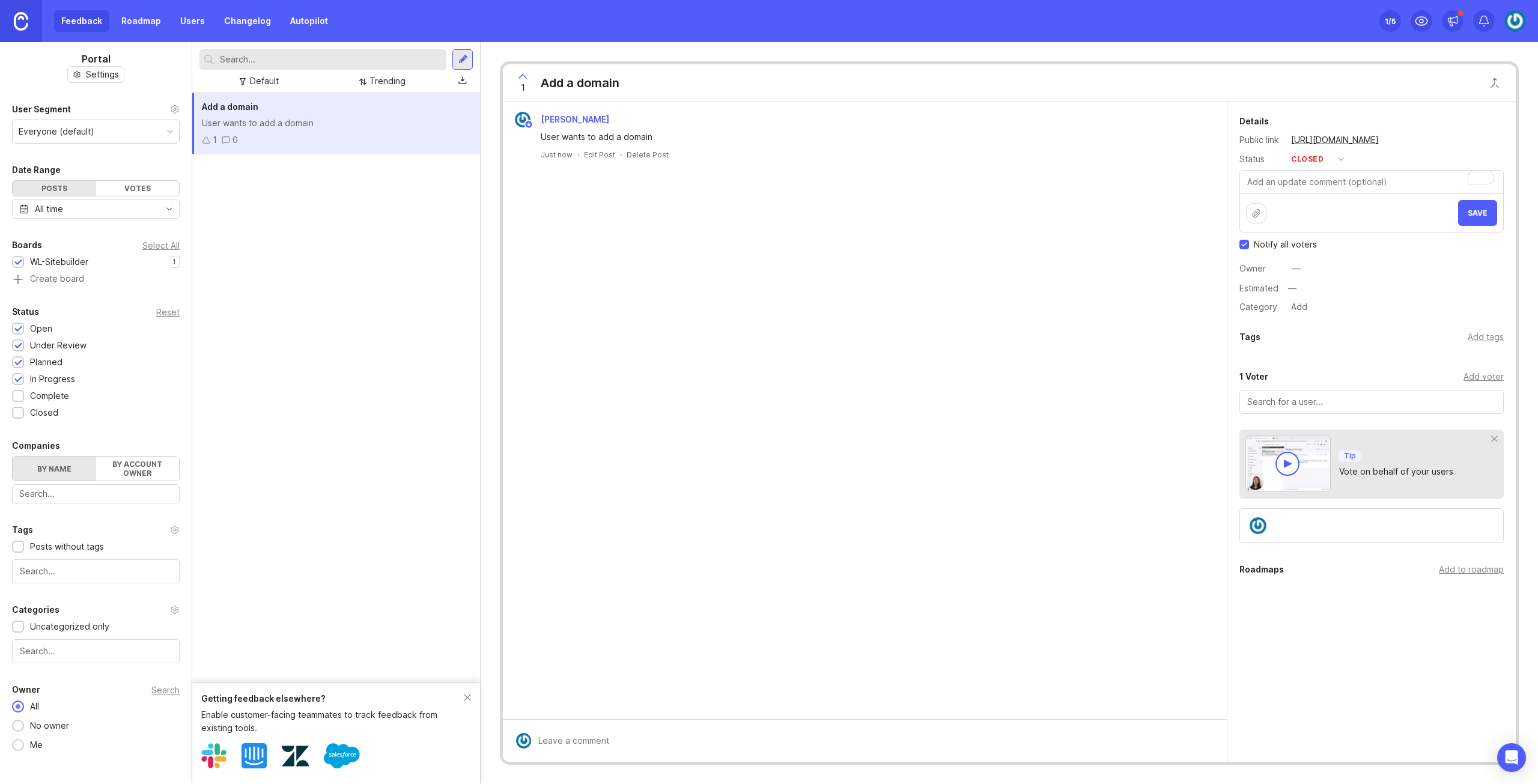
click at [1337, 212] on div "Save" at bounding box center [1371, 213] width 251 height 26
click at [1330, 180] on textarea "To enrich screen reader interactions, please activate Accessibility in Grammarl…" at bounding box center [1372, 182] width 263 height 23
click at [1332, 161] on button "closed" at bounding box center [1317, 159] width 60 height 16
click at [1324, 224] on div "planned" at bounding box center [1312, 224] width 38 height 10
click at [1338, 160] on button "planned" at bounding box center [1317, 159] width 60 height 16
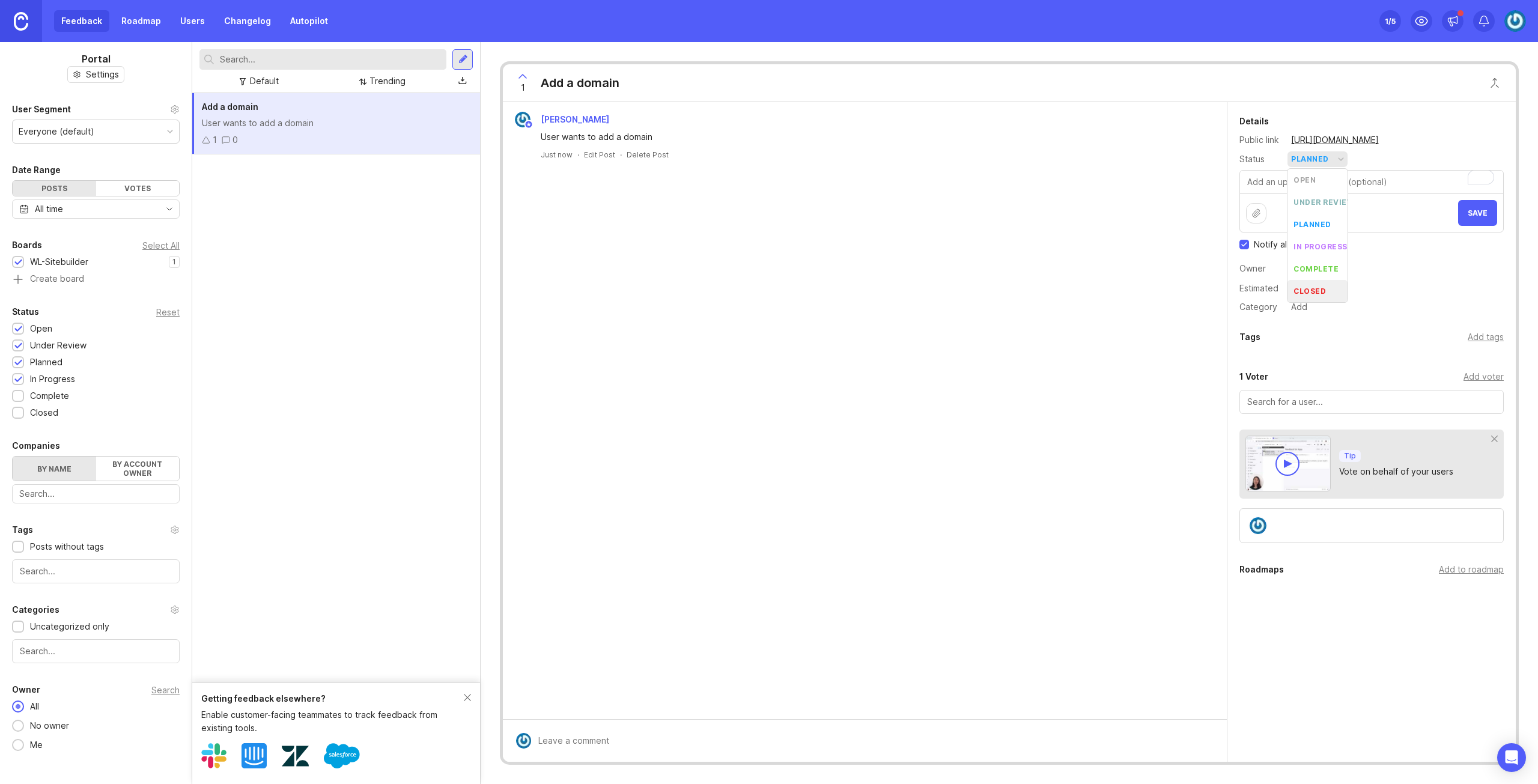
click at [1324, 290] on div "closed" at bounding box center [1310, 291] width 32 height 10
click at [1323, 176] on textarea "To enrich screen reader interactions, please activate Accessibility in Grammarl…" at bounding box center [1372, 182] width 263 height 23
click at [1326, 180] on textarea "To enrich screen reader interactions, please activate Accessibility in Grammarl…" at bounding box center [1372, 182] width 263 height 23
type textarea "Not feasable"
click at [1483, 203] on button "Save" at bounding box center [1477, 213] width 39 height 26
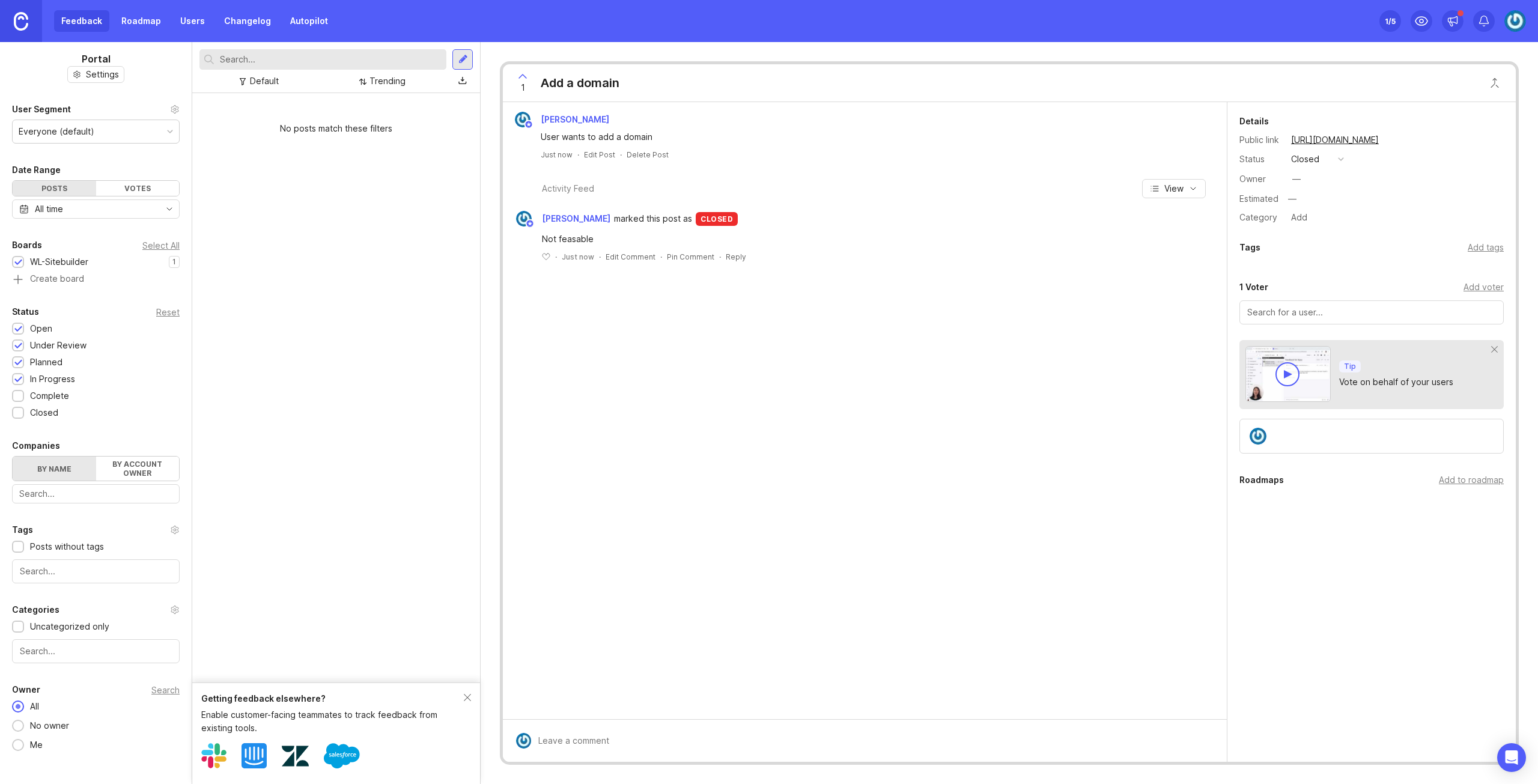
click at [83, 22] on div "Feedback Roadmap Users Changelog Autopilot" at bounding box center [194, 20] width 281 height 22
click at [127, 20] on link "Roadmap" at bounding box center [141, 20] width 54 height 22
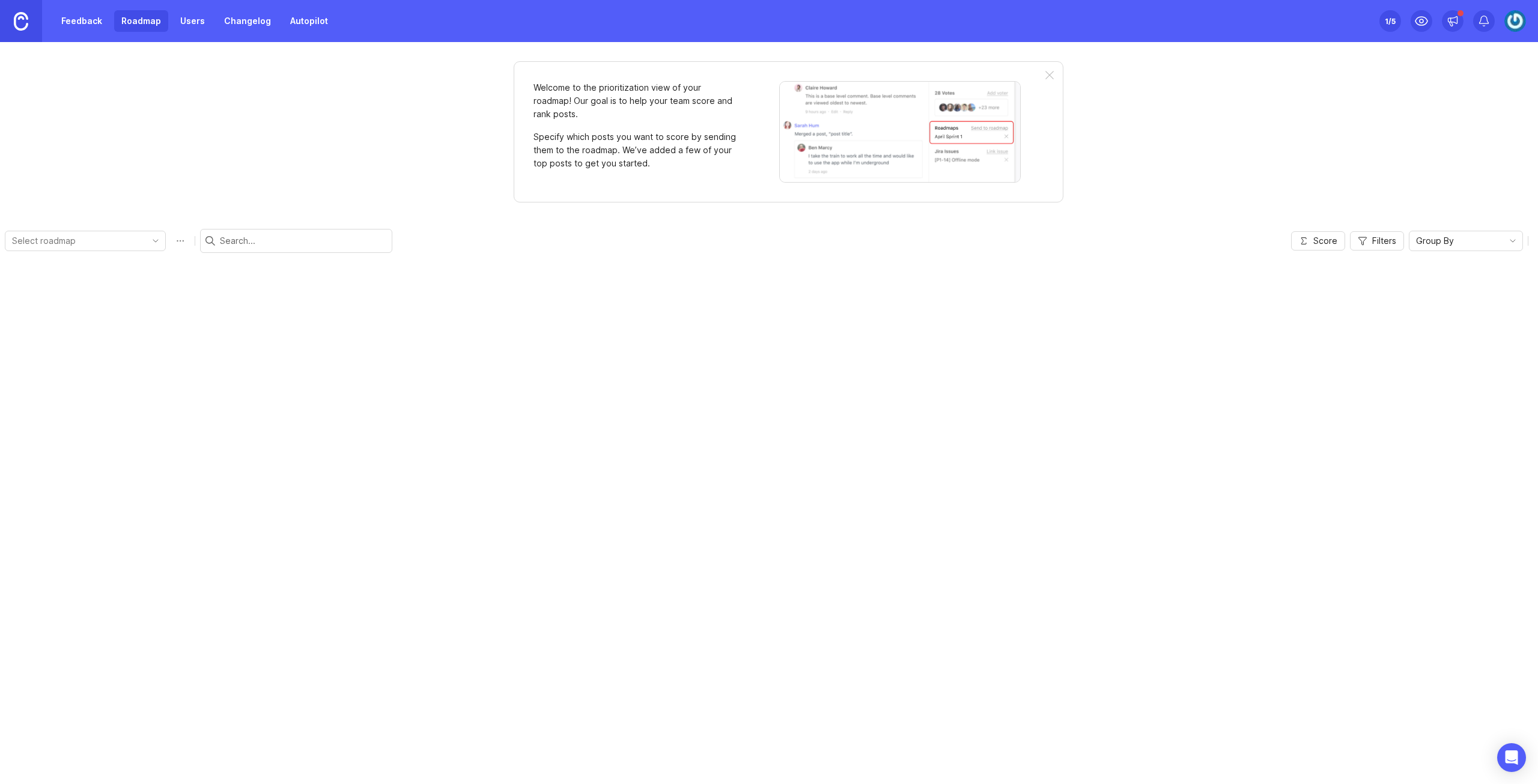
click at [79, 19] on link "Feedback" at bounding box center [81, 20] width 55 height 22
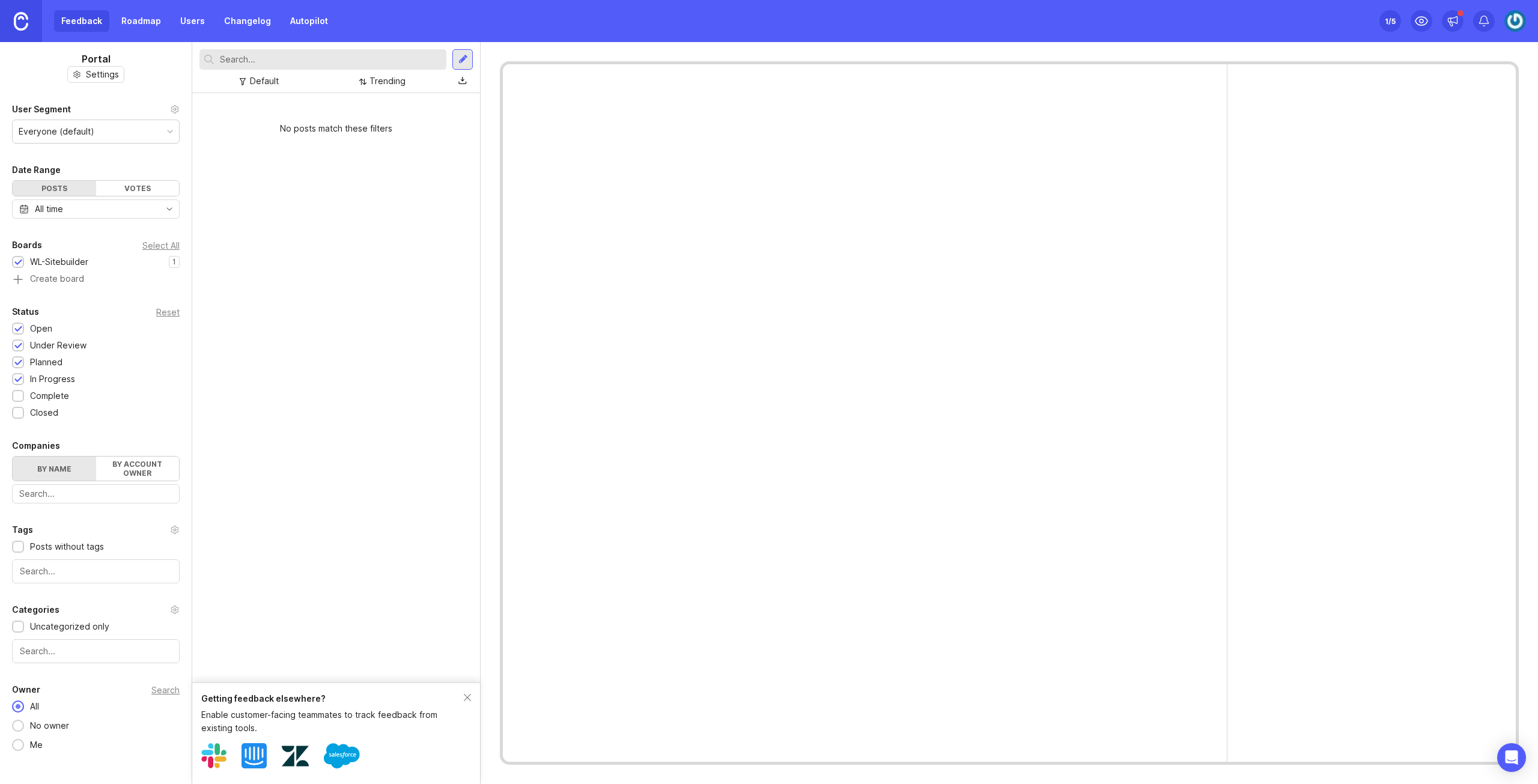
click at [22, 410] on div at bounding box center [17, 412] width 12 height 12
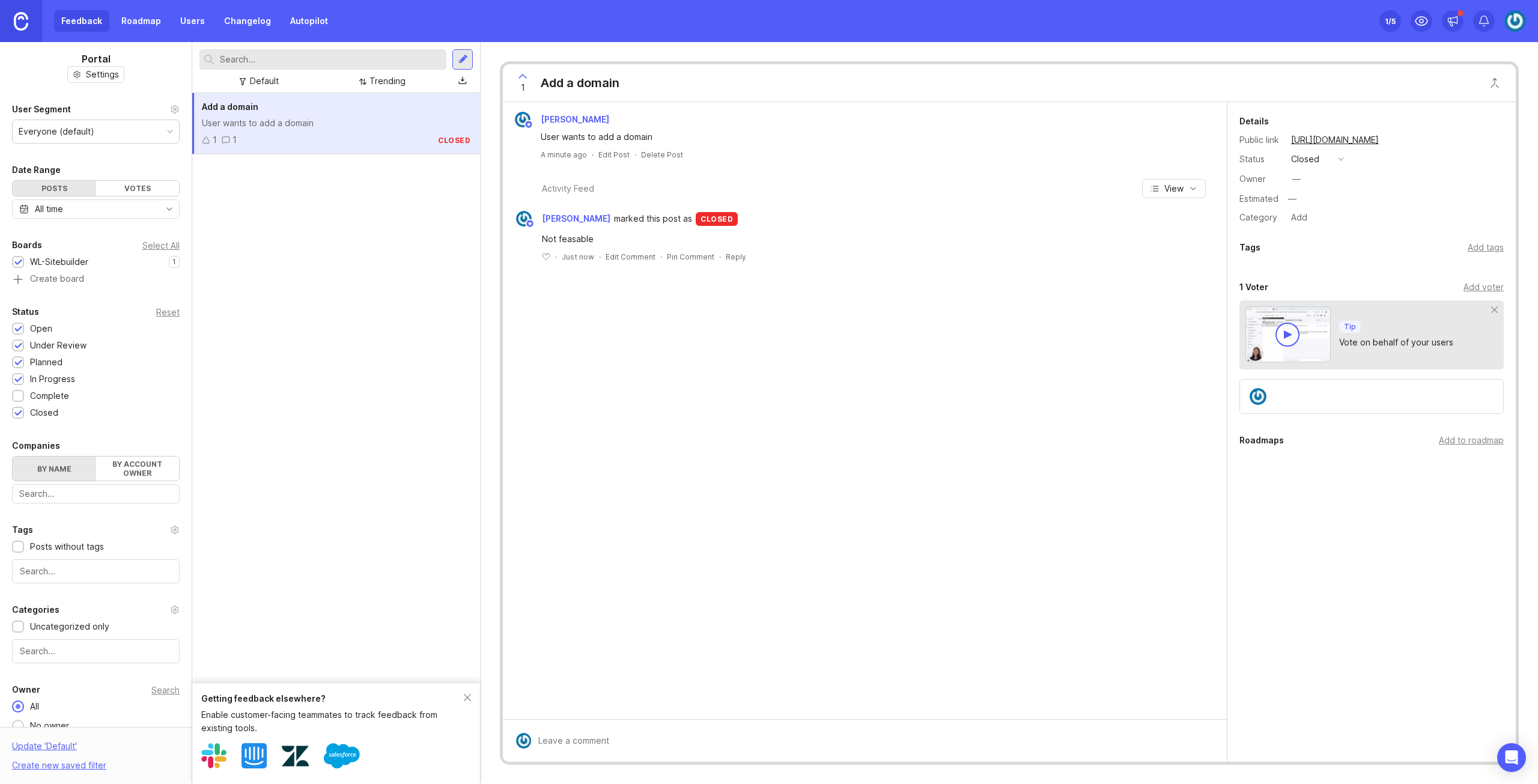
click at [19, 392] on div at bounding box center [18, 396] width 8 height 9
click at [16, 326] on div at bounding box center [18, 329] width 8 height 9
click at [18, 351] on div "Status Reset Open 1 Under Review 1 Planned 1 In Progress 1 Complete 1 Closed 1" at bounding box center [96, 362] width 192 height 115
click at [18, 363] on div at bounding box center [18, 363] width 8 height 9
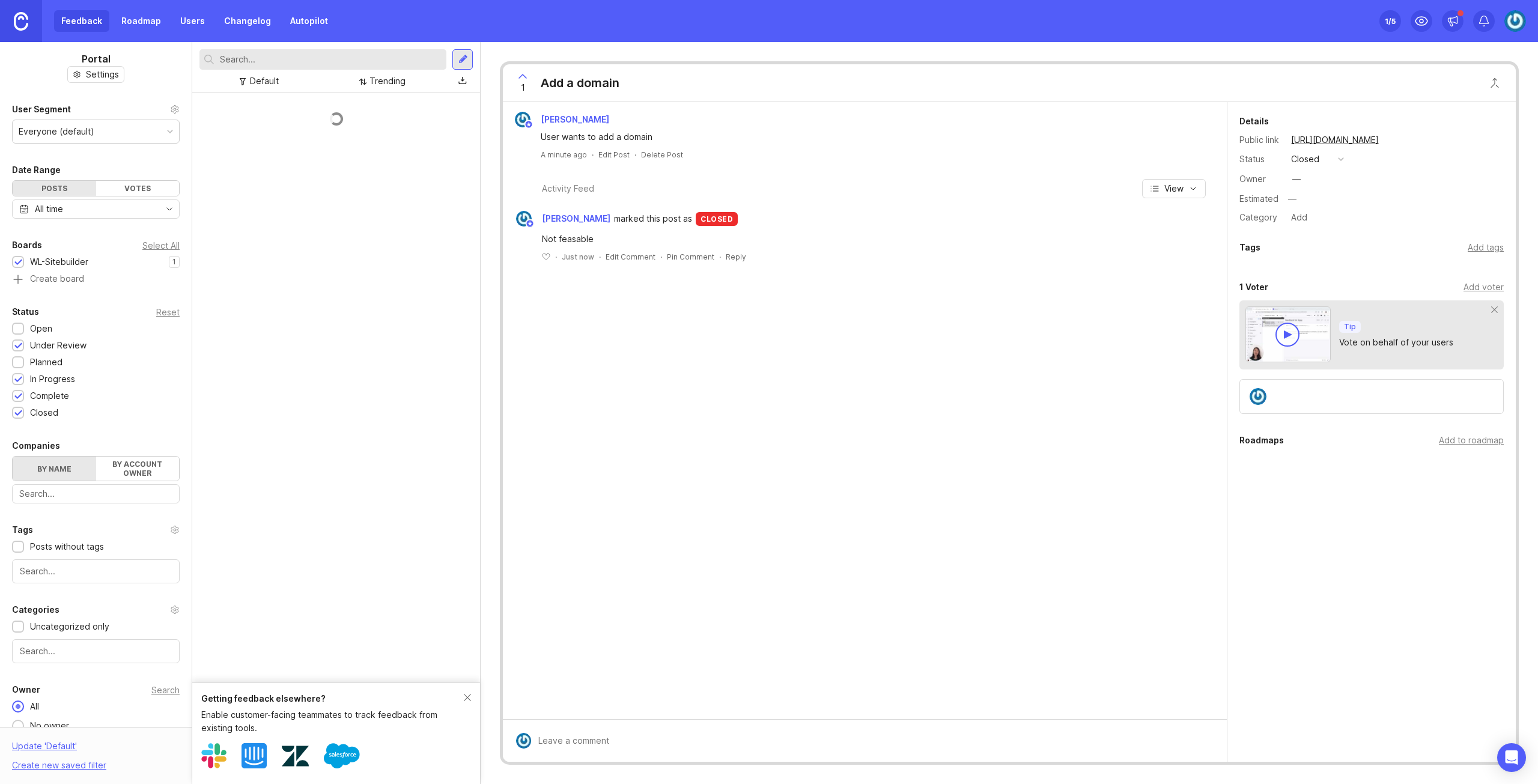
click at [19, 380] on div at bounding box center [18, 380] width 8 height 9
drag, startPoint x: 16, startPoint y: 392, endPoint x: 16, endPoint y: 403, distance: 11.0
click at [16, 392] on div at bounding box center [18, 396] width 8 height 9
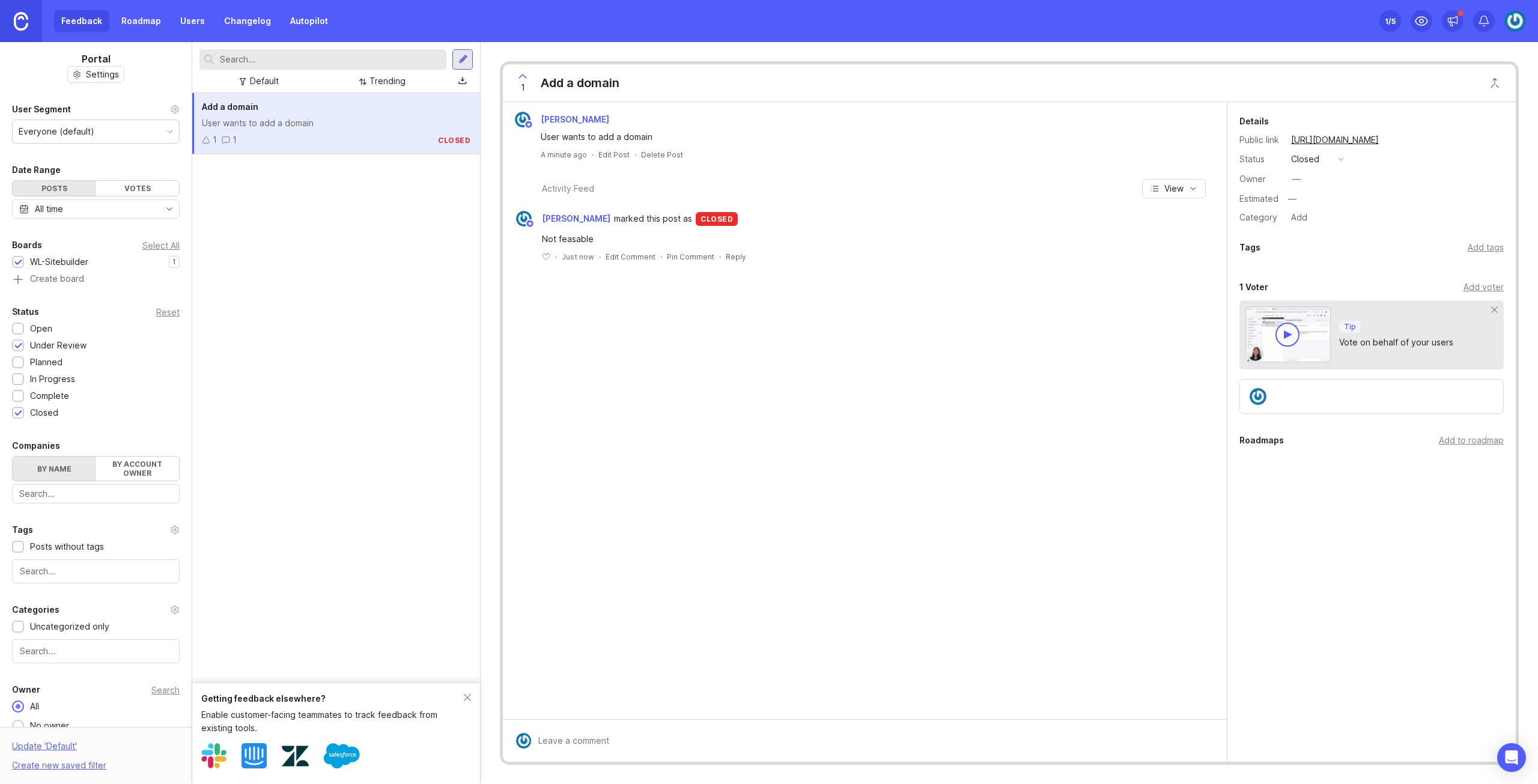
click at [17, 411] on div at bounding box center [18, 413] width 8 height 9
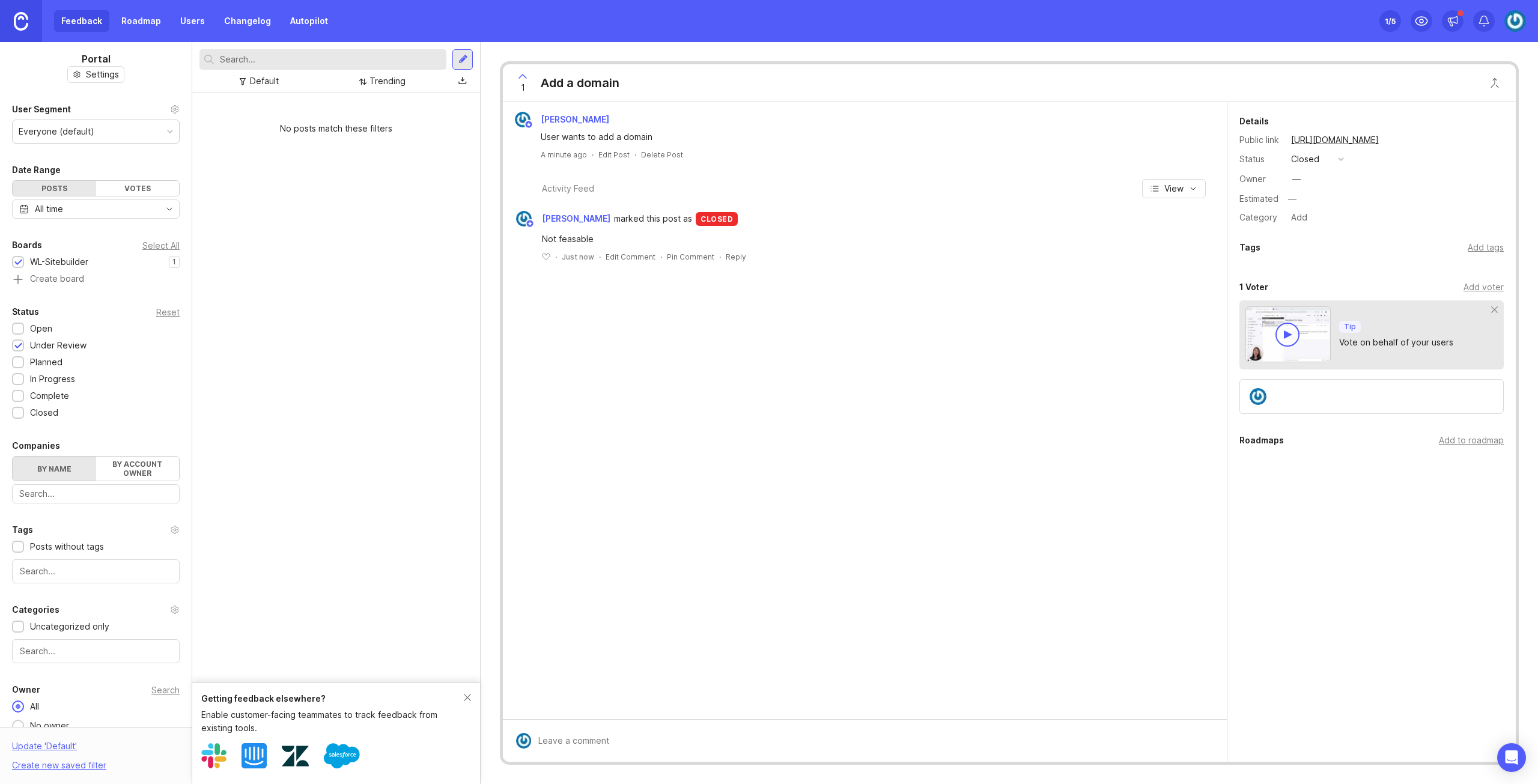
click at [19, 345] on div at bounding box center [18, 346] width 8 height 9
click at [22, 394] on div at bounding box center [18, 396] width 8 height 9
click at [20, 409] on div at bounding box center [18, 413] width 8 height 9
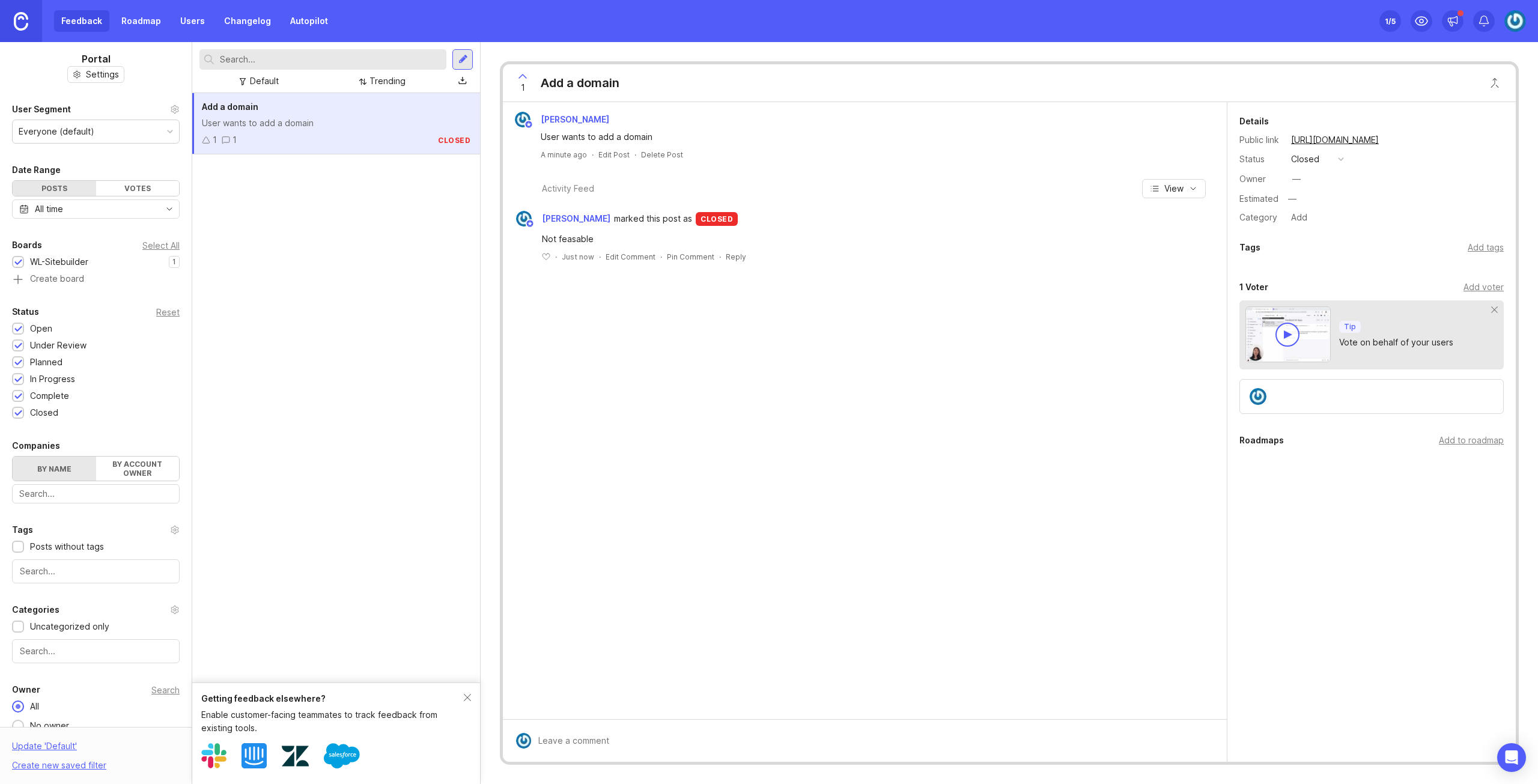
click at [369, 111] on div "Add a domain" at bounding box center [336, 107] width 269 height 13
click at [1307, 178] on div "Owner —" at bounding box center [1372, 179] width 264 height 18
click at [1290, 178] on div "—" at bounding box center [1296, 179] width 16 height 16
click at [1299, 179] on div "—" at bounding box center [1297, 179] width 9 height 13
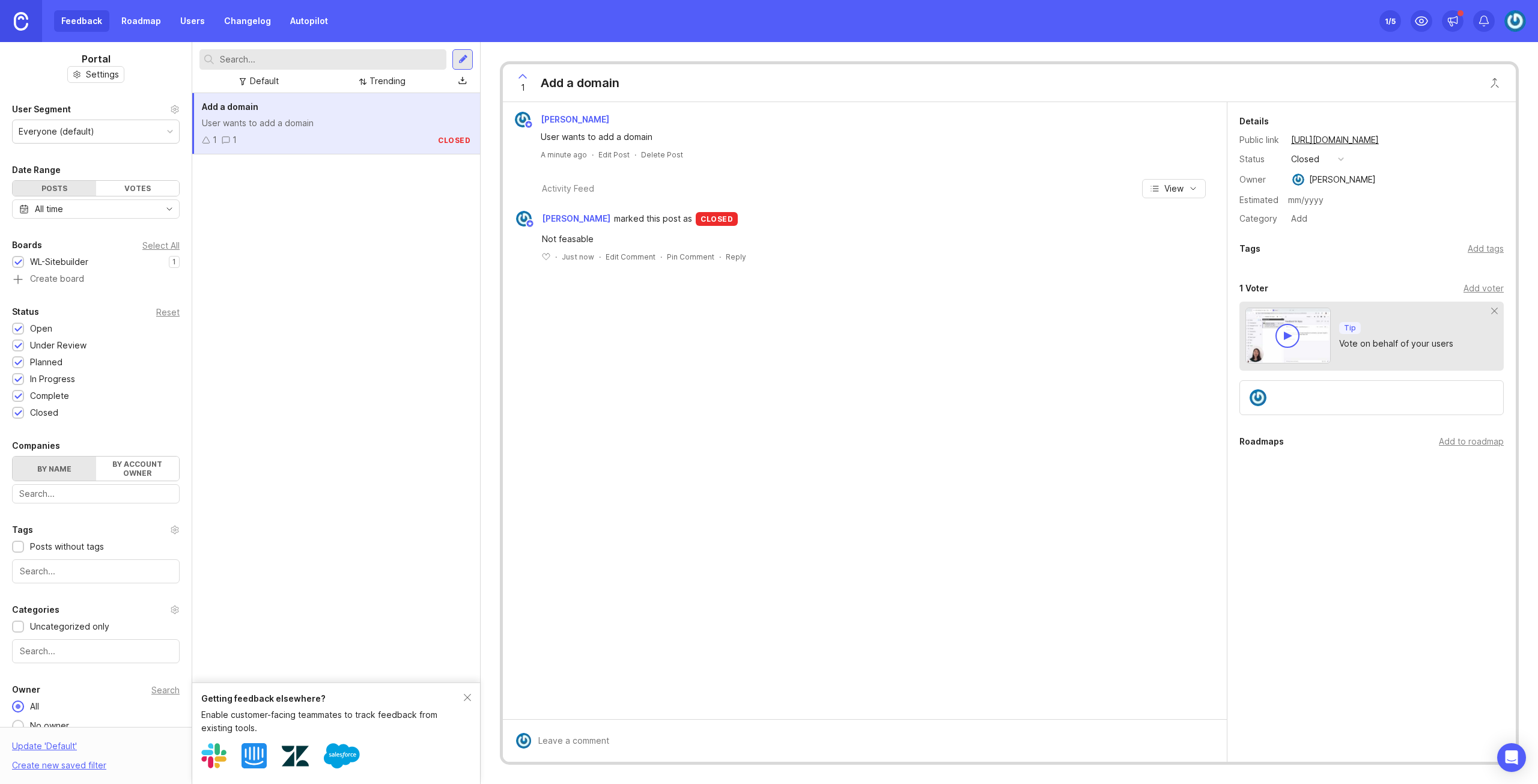
click at [1362, 195] on input "text" at bounding box center [1393, 200] width 219 height 16
click at [1312, 200] on input "text" at bounding box center [1393, 200] width 219 height 16
click at [1340, 213] on div "Category Add" at bounding box center [1372, 218] width 264 height 16
click at [1313, 177] on div "[PERSON_NAME]" at bounding box center [1342, 179] width 66 height 13
click at [1389, 179] on button "button" at bounding box center [1385, 179] width 9 height 17
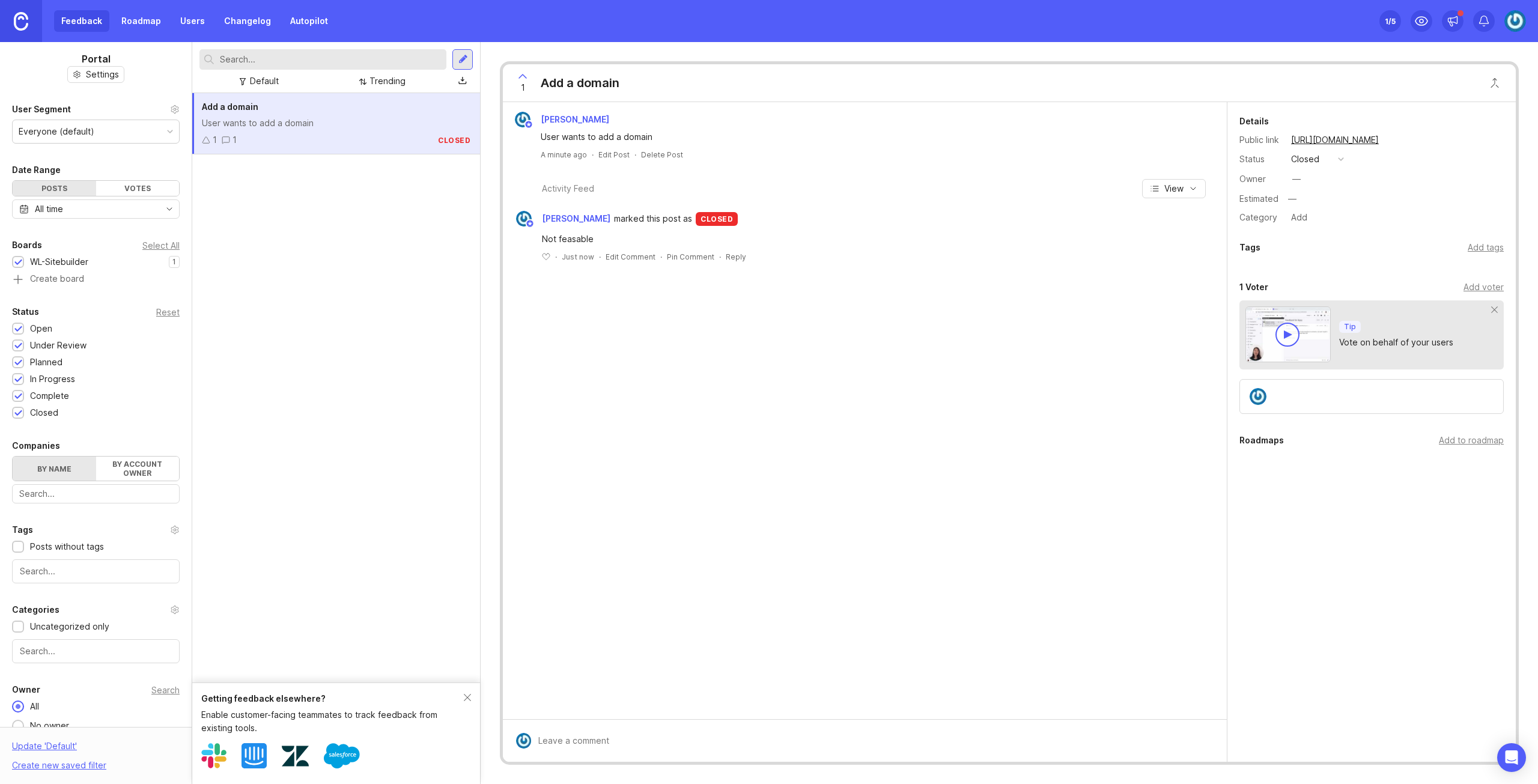
click at [1472, 252] on div "Add tags" at bounding box center [1486, 247] width 36 height 13
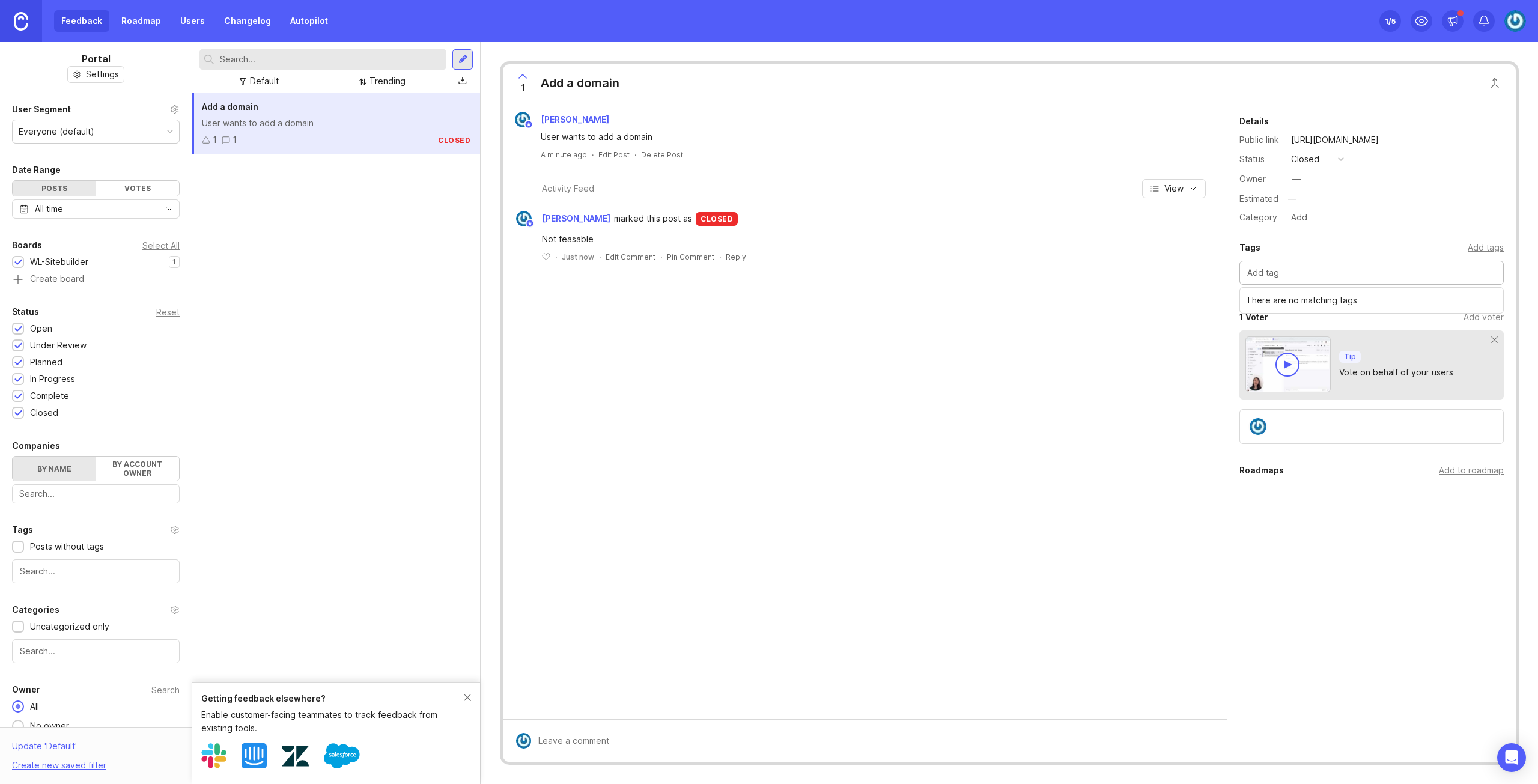
click at [1320, 269] on input "text" at bounding box center [1371, 272] width 249 height 13
type input "SV"
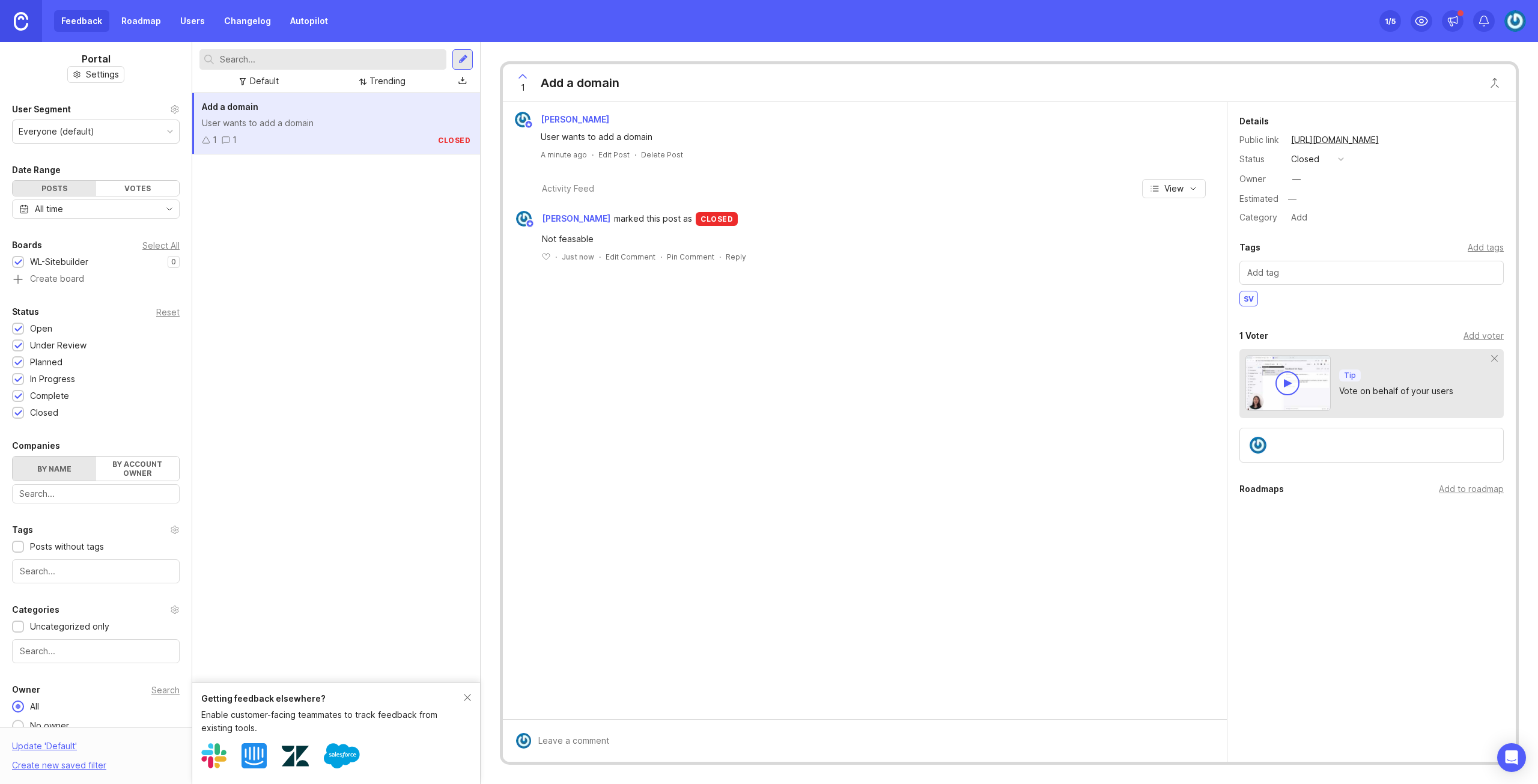
click at [1323, 272] on input "text" at bounding box center [1371, 272] width 249 height 13
click at [1377, 229] on div "Details Public link https://webnode.canny.io/wl-sitebuilder/p/add-a-domain Stat…" at bounding box center [1371, 356] width 288 height 508
click at [1460, 483] on div "Add to roadmap" at bounding box center [1471, 489] width 65 height 13
click at [715, 323] on div "Jakob Bäcklund User wants to add a domain A minute ago · Edit Post · Delete Pos…" at bounding box center [865, 411] width 724 height 617
click at [256, 115] on div "Add a domain User wants to add a domain 1 1 closed" at bounding box center [336, 123] width 288 height 61
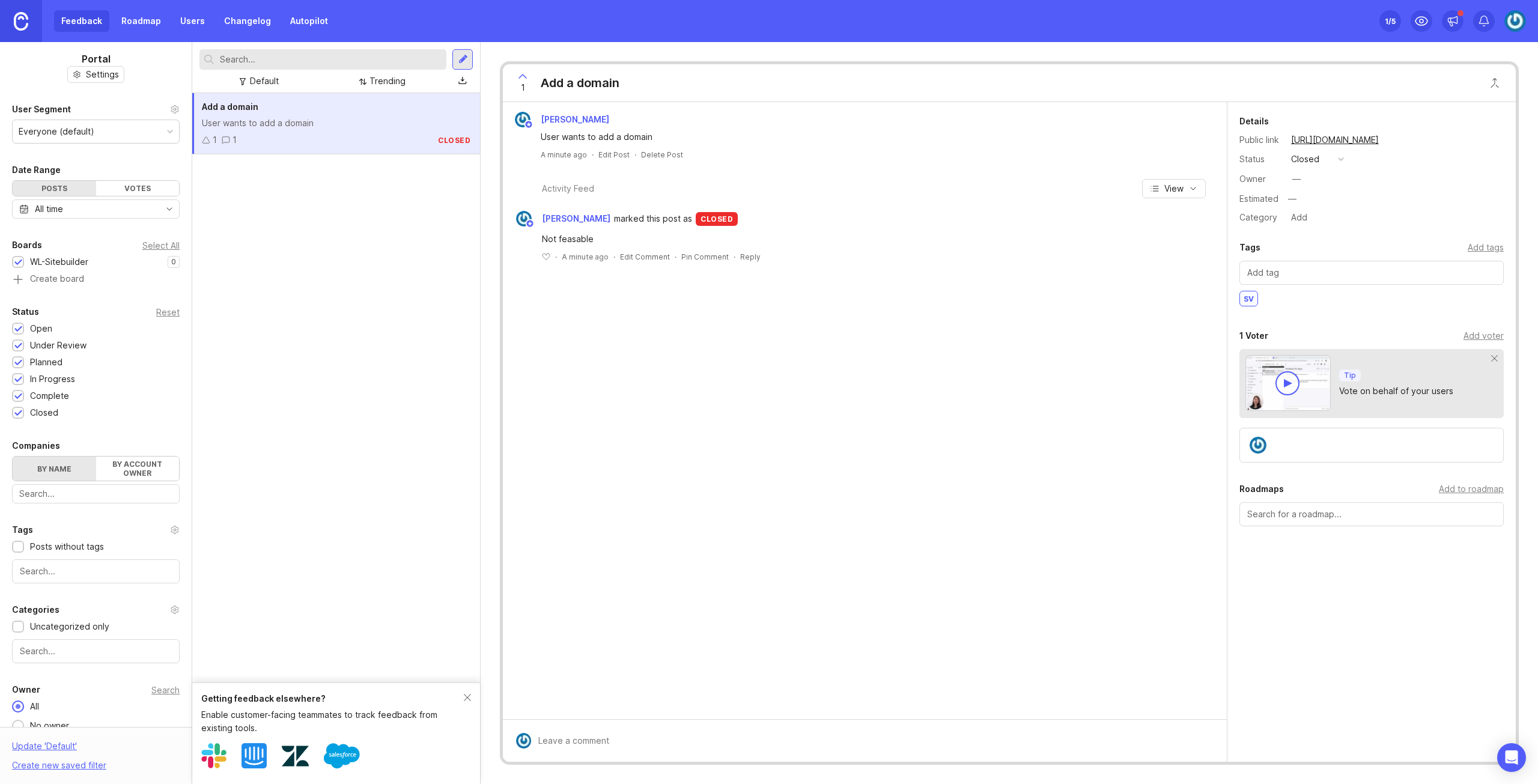
click at [342, 228] on div "Add a domain User wants to add a domain 1 1 closed" at bounding box center [336, 388] width 288 height 589
drag, startPoint x: 586, startPoint y: 135, endPoint x: 670, endPoint y: 135, distance: 84.0
click at [670, 135] on div "User wants to add a domain" at bounding box center [781, 136] width 481 height 13
click at [523, 78] on icon at bounding box center [522, 76] width 14 height 14
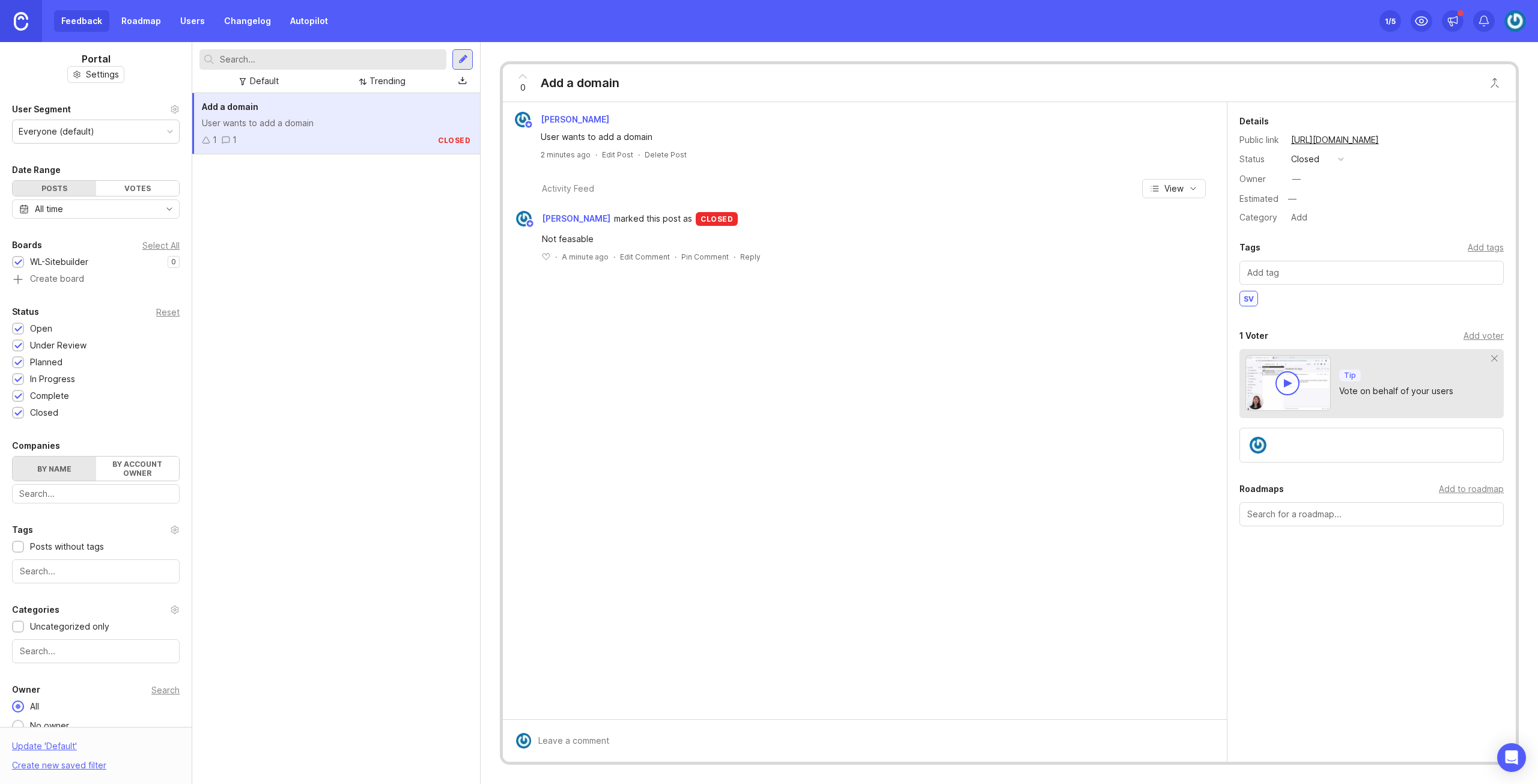
click at [522, 77] on icon at bounding box center [522, 76] width 14 height 14
click at [522, 78] on icon at bounding box center [522, 76] width 14 height 14
click at [525, 74] on icon at bounding box center [522, 76] width 14 height 14
click at [522, 81] on span "1" at bounding box center [523, 87] width 4 height 13
click at [521, 75] on icon at bounding box center [522, 76] width 14 height 14
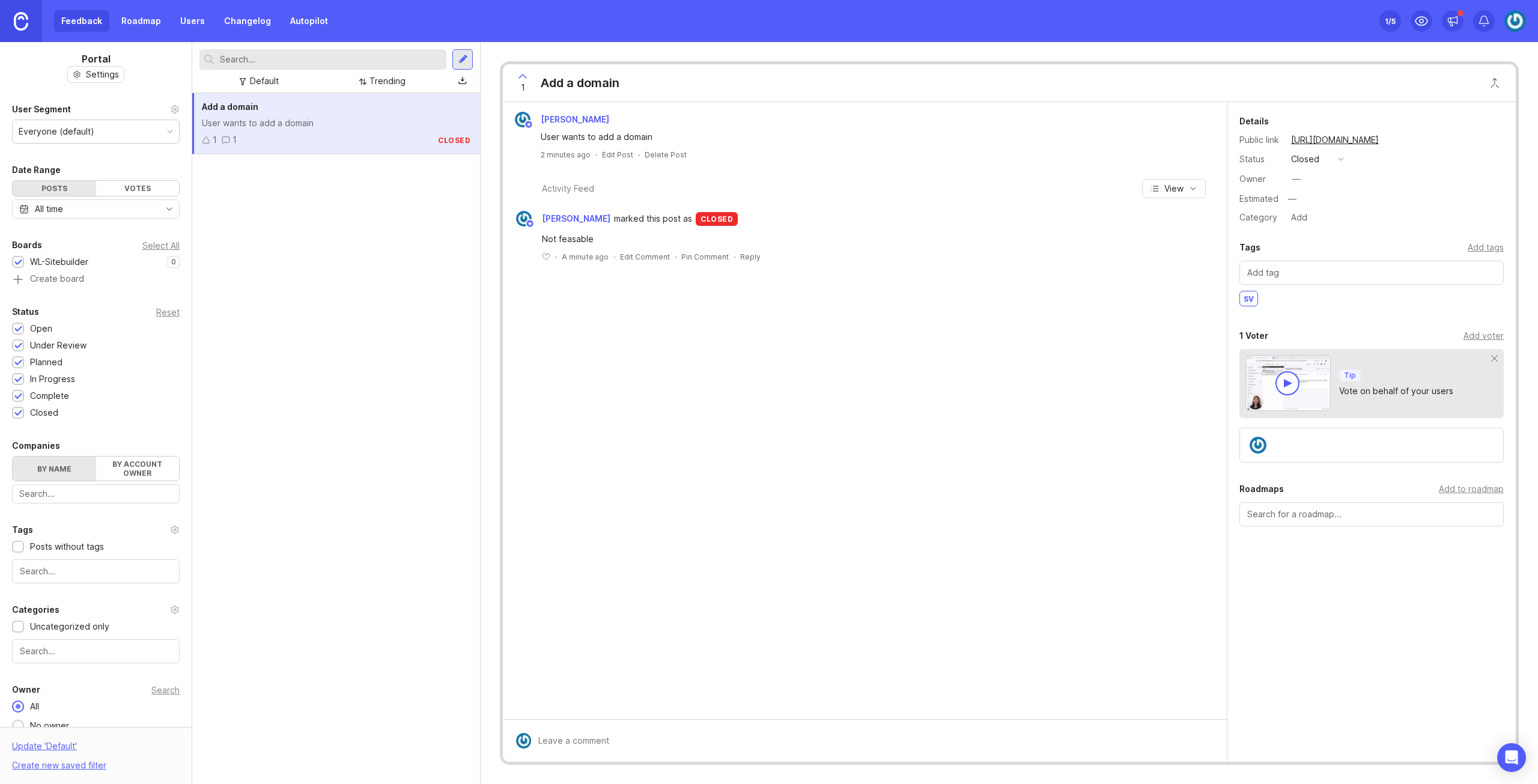
click at [1298, 380] on div at bounding box center [1287, 383] width 24 height 24
click at [1260, 443] on img at bounding box center [1258, 445] width 17 height 17
click at [767, 334] on div "Jakob Bäcklund User wants to add a domain 2 minutes ago · Edit Post · Delete Po…" at bounding box center [865, 411] width 724 height 617
click at [1344, 156] on button "closed" at bounding box center [1317, 159] width 60 height 16
click at [1329, 221] on div "planned" at bounding box center [1312, 224] width 38 height 10
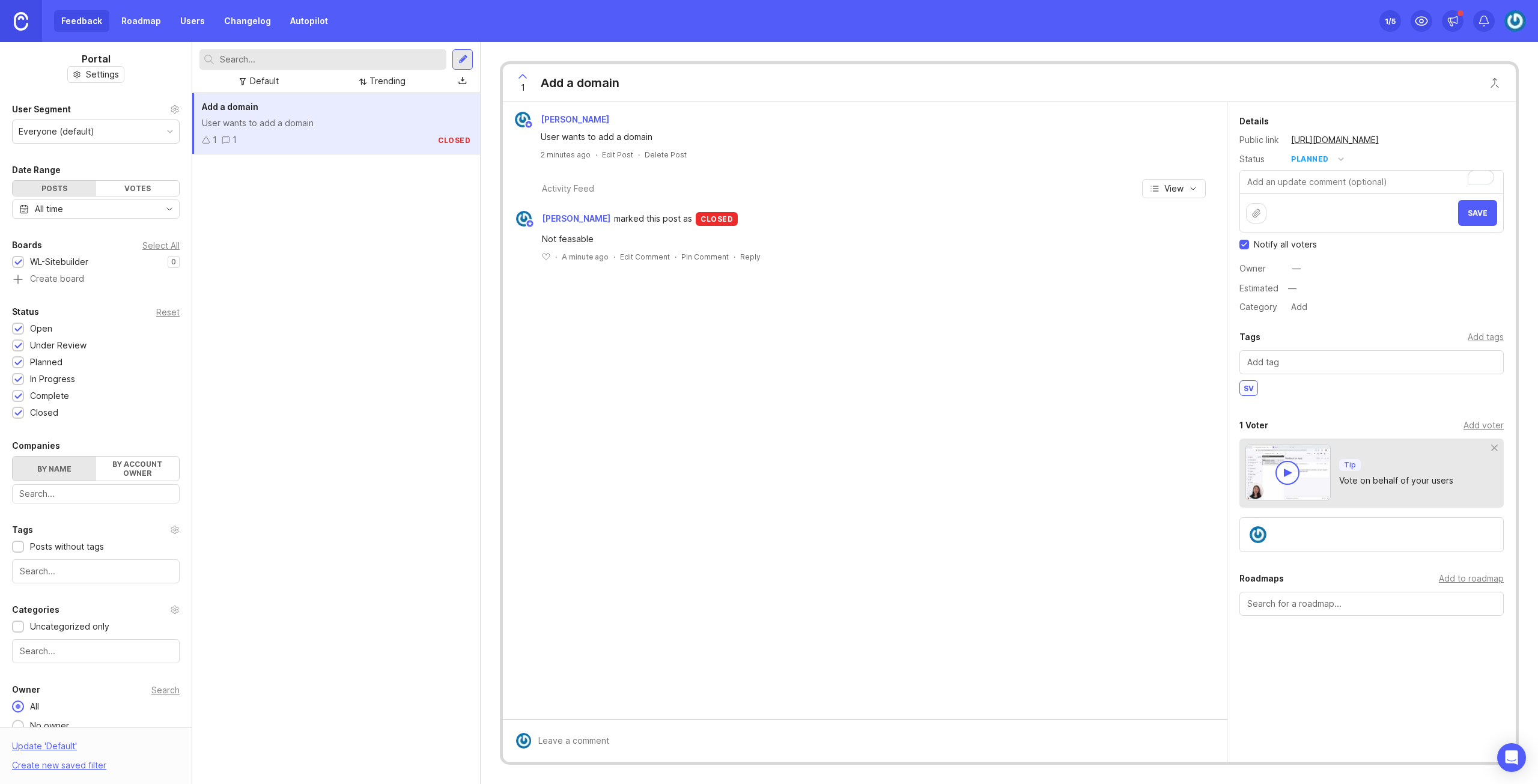
click at [1329, 164] on button "planned" at bounding box center [1317, 159] width 60 height 16
click at [1308, 176] on div "open" at bounding box center [1305, 180] width 22 height 10
click at [1318, 359] on input "text" at bounding box center [1371, 362] width 249 height 13
click at [1335, 411] on div "Details Public link https://webnode.canny.io/wl-sitebuilder/p/add-a-domain Stat…" at bounding box center [1371, 418] width 288 height 631
click at [1351, 360] on input "text" at bounding box center [1371, 362] width 249 height 13
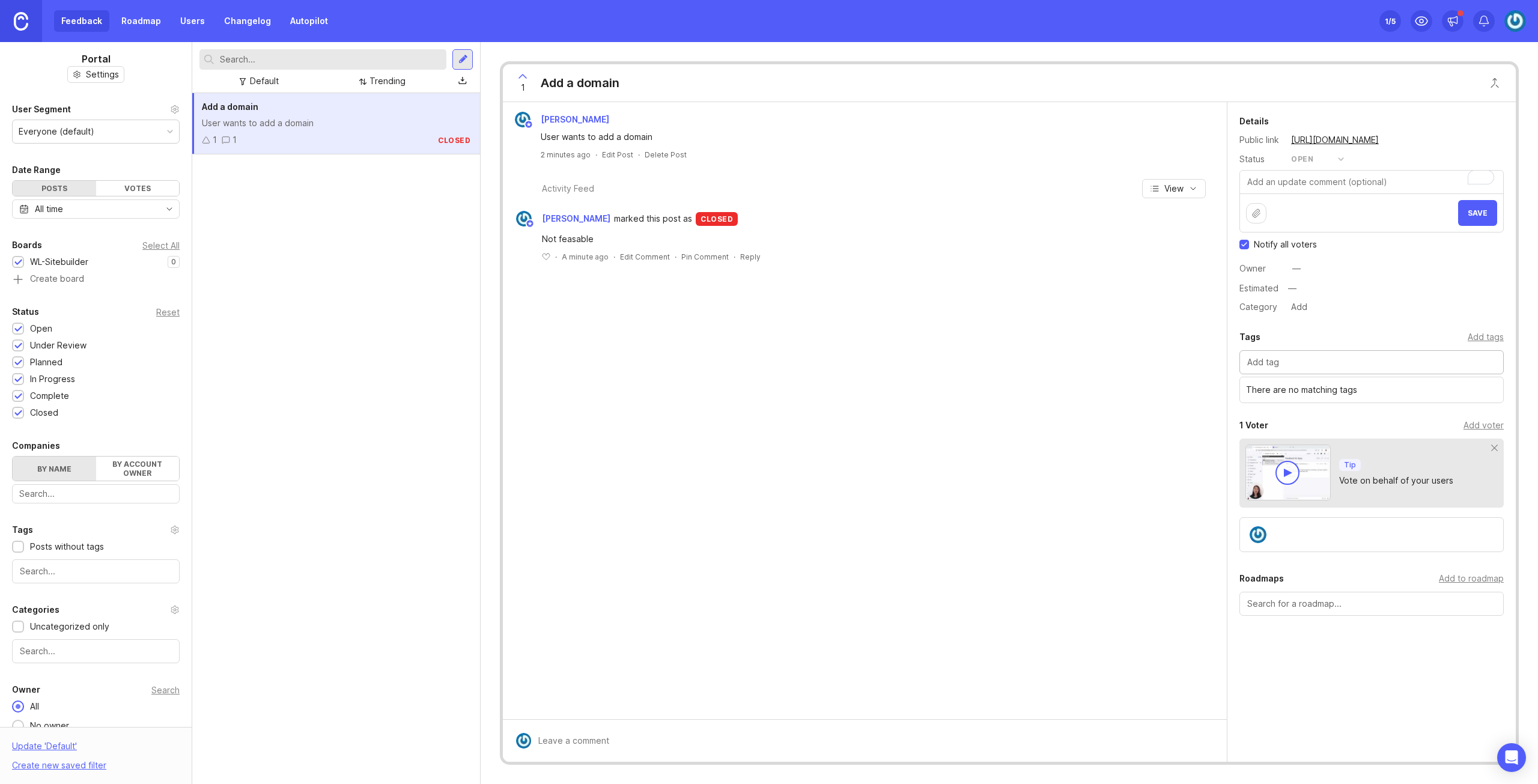
click at [1379, 359] on input "text" at bounding box center [1371, 362] width 249 height 13
click at [743, 386] on div "Jakob Bäcklund User wants to add a domain 2 minutes ago · Edit Post · Delete Po…" at bounding box center [865, 411] width 724 height 617
click at [316, 124] on div "User wants to add a domain" at bounding box center [336, 123] width 269 height 13
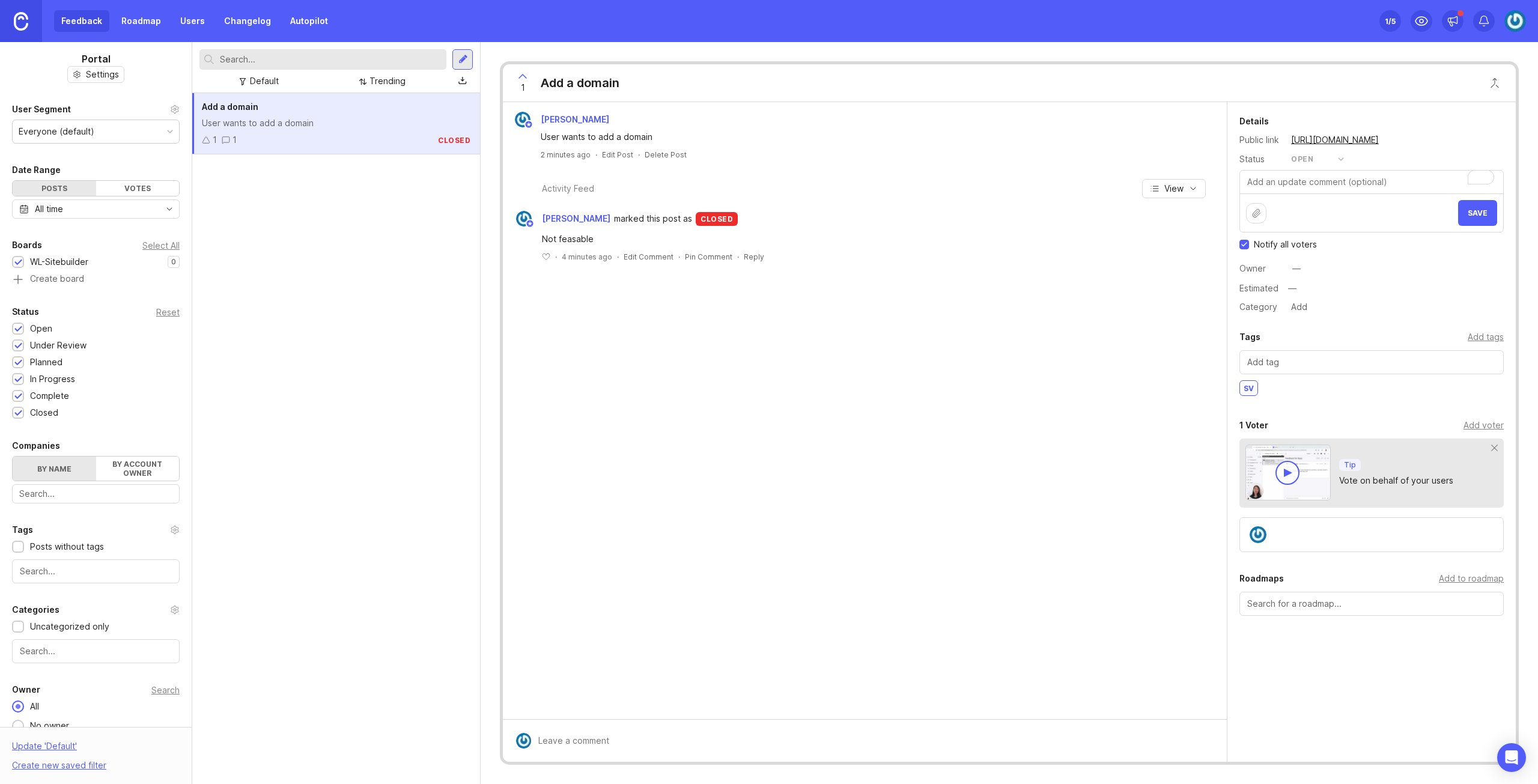
click at [316, 124] on div "User wants to add a domain" at bounding box center [336, 123] width 269 height 13
drag, startPoint x: 548, startPoint y: 264, endPoint x: 568, endPoint y: 271, distance: 21.2
click at [549, 265] on div "Jakob Bäcklund marked this post as closed Not feasable ﻿ · 4 minutes ago · Edit…" at bounding box center [865, 244] width 724 height 73
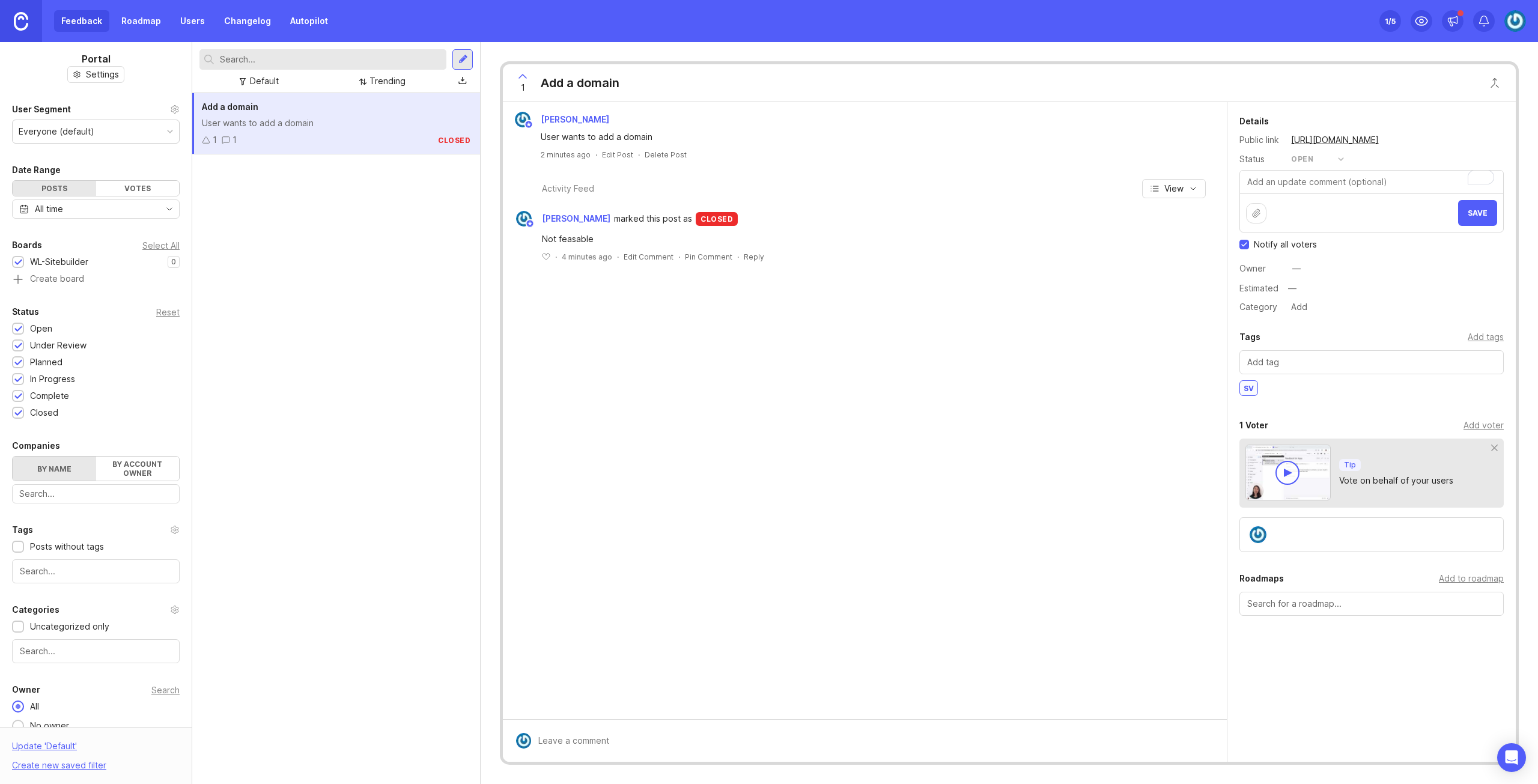
click at [1483, 208] on span "Save" at bounding box center [1478, 213] width 20 height 9
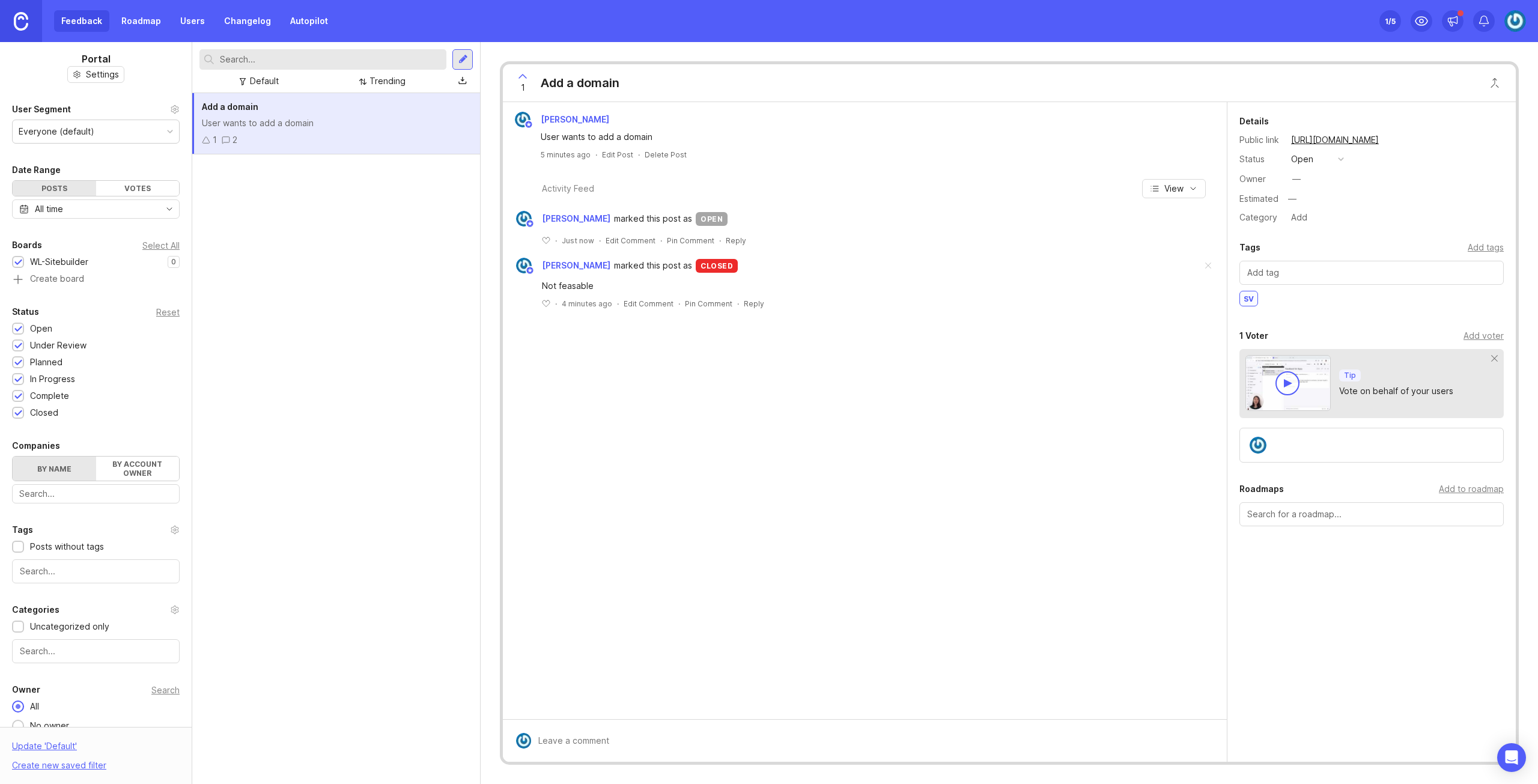
click at [1197, 189] on icon "button" at bounding box center [1192, 188] width 9 height 9
click at [871, 462] on div "Jakob Bäcklund User wants to add a domain 5 minutes ago · Edit Post · Delete Po…" at bounding box center [865, 411] width 724 height 617
click at [462, 62] on div at bounding box center [463, 59] width 9 height 11
click at [311, 277] on div "Add a domain User wants to add a domain 1 2" at bounding box center [336, 439] width 288 height 691
click at [123, 20] on link "Roadmap" at bounding box center [141, 20] width 54 height 22
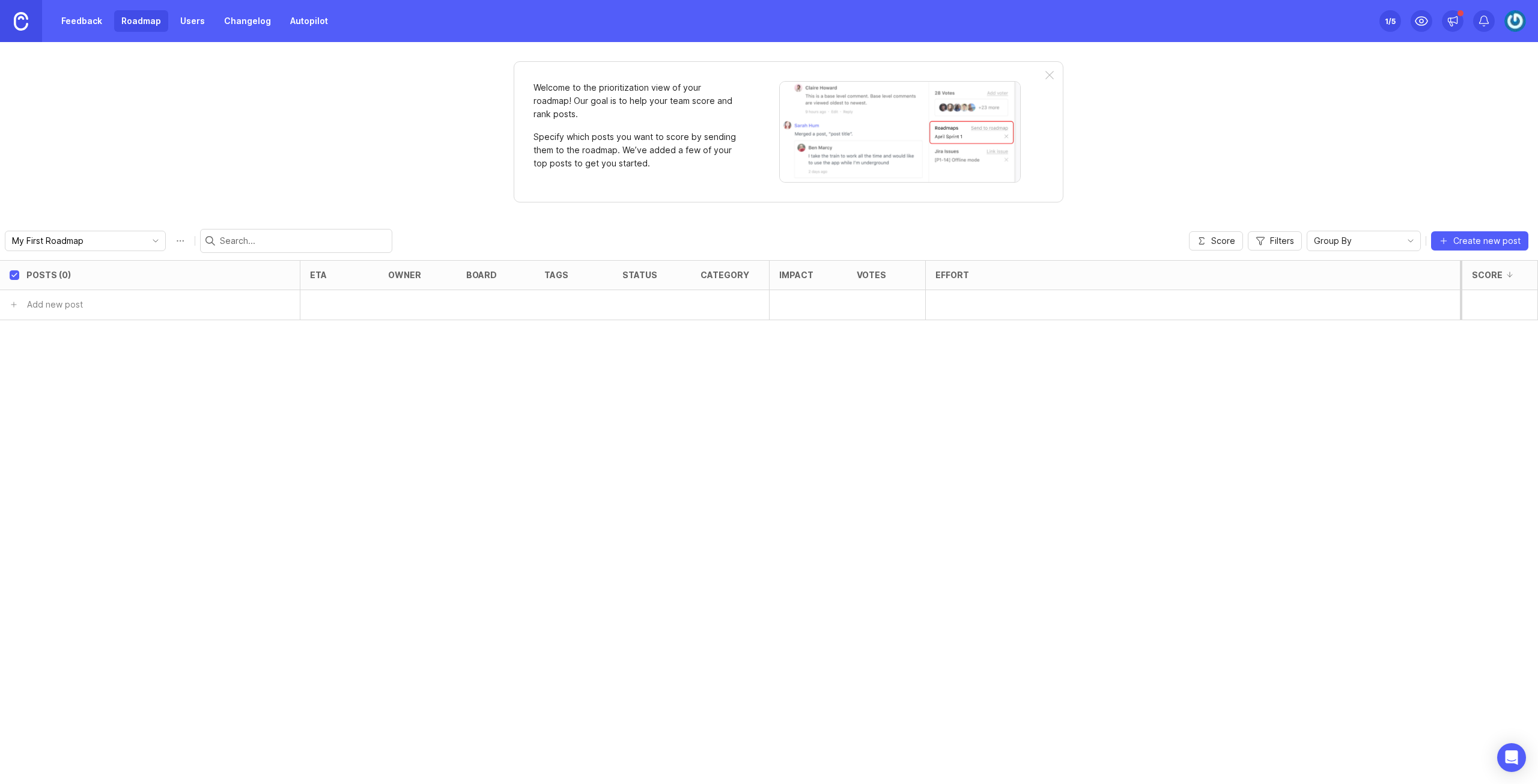
click at [190, 18] on link "Users" at bounding box center [192, 20] width 39 height 22
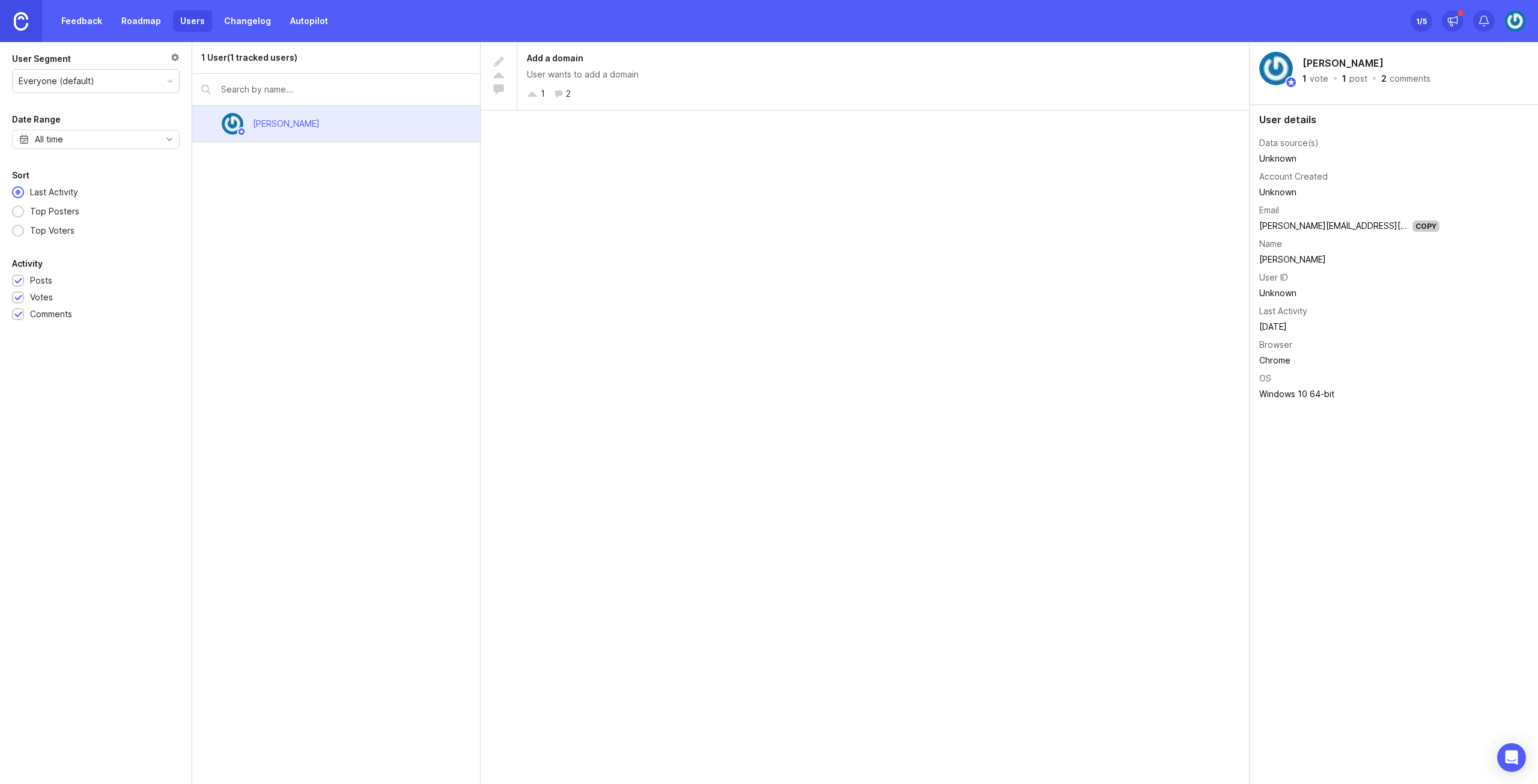
click at [77, 14] on link "Feedback" at bounding box center [81, 20] width 55 height 22
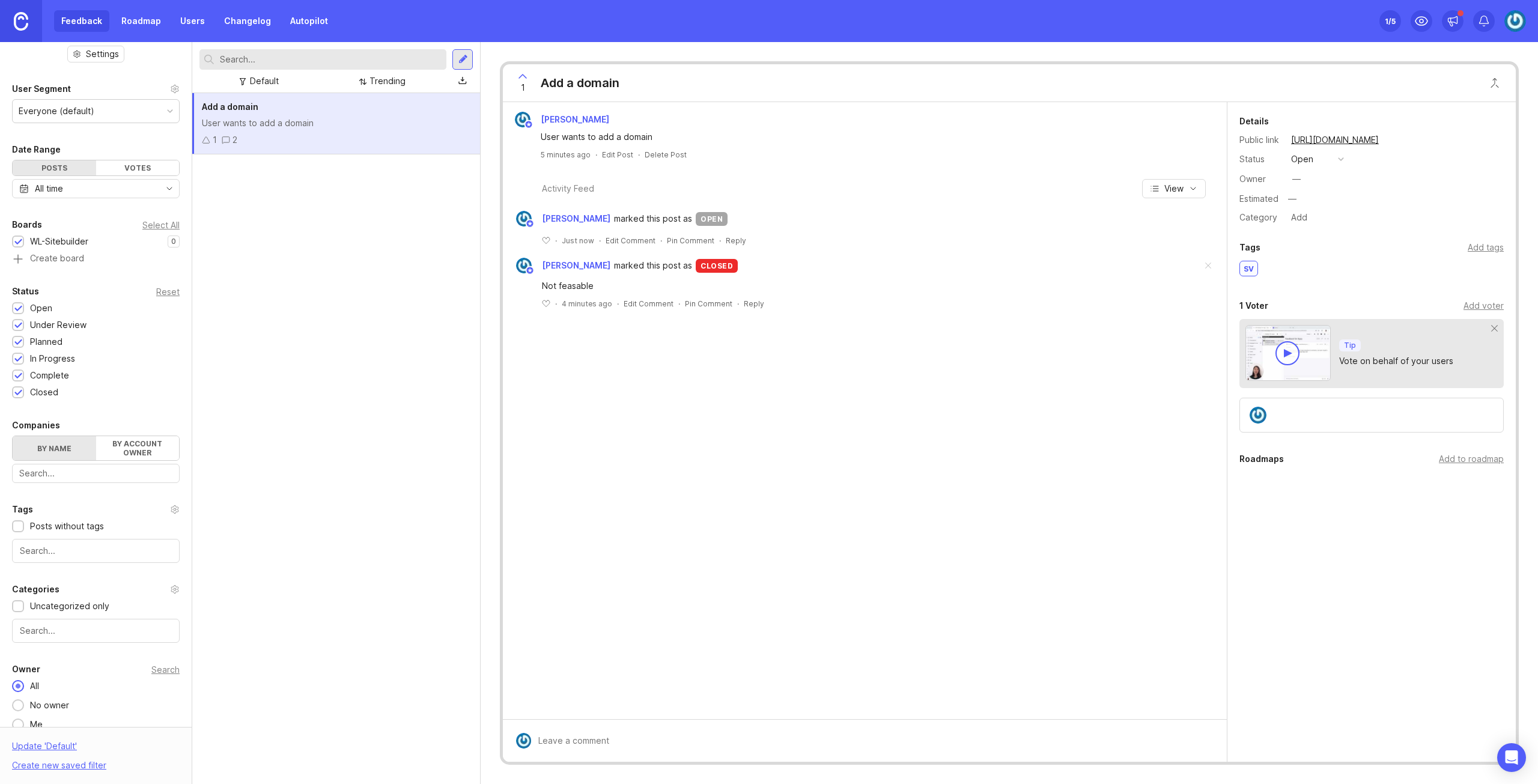
scroll to position [31, 0]
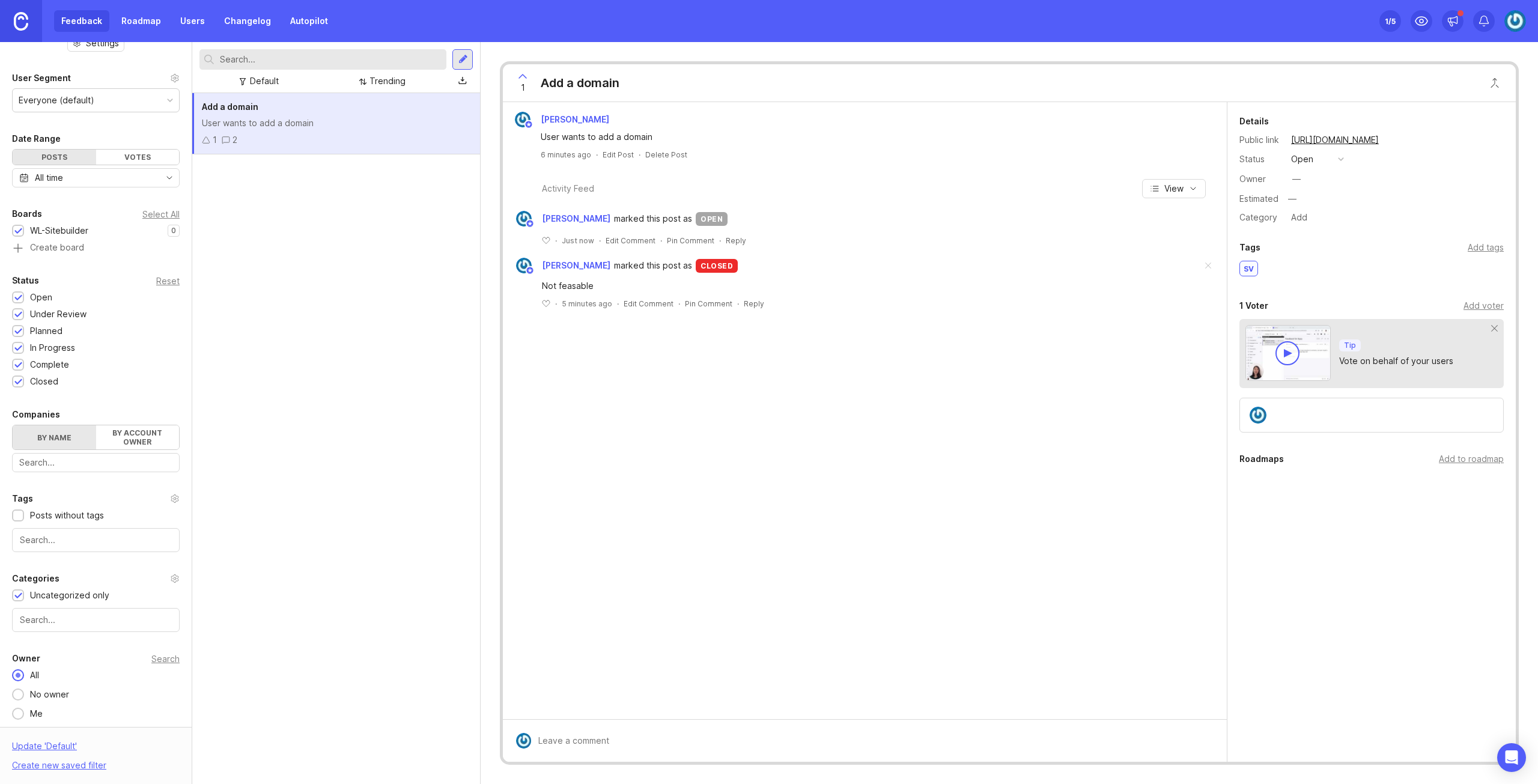
drag, startPoint x: 98, startPoint y: 595, endPoint x: 685, endPoint y: 571, distance: 587.5
click at [685, 571] on div "Jakob Bäcklund User wants to add a domain 6 minutes ago · Edit Post · Delete Po…" at bounding box center [865, 411] width 724 height 617
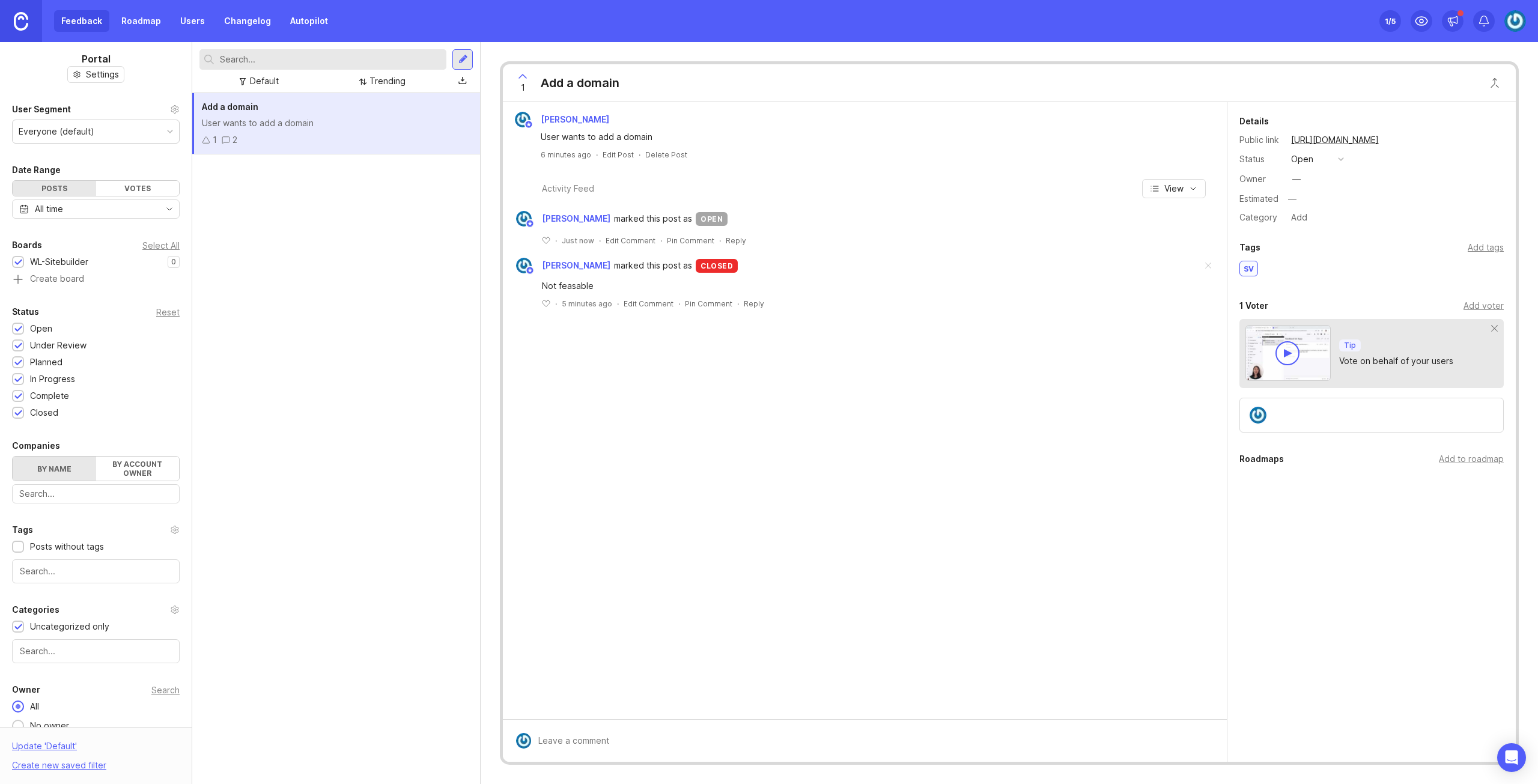
click at [1299, 368] on img at bounding box center [1288, 353] width 86 height 56
click at [599, 734] on div "Public Will email author and voters with access . Submit" at bounding box center [874, 726] width 685 height 51
type textarea "XDGFHDGFHDG"
click at [1192, 741] on span "Submit" at bounding box center [1192, 741] width 30 height 9
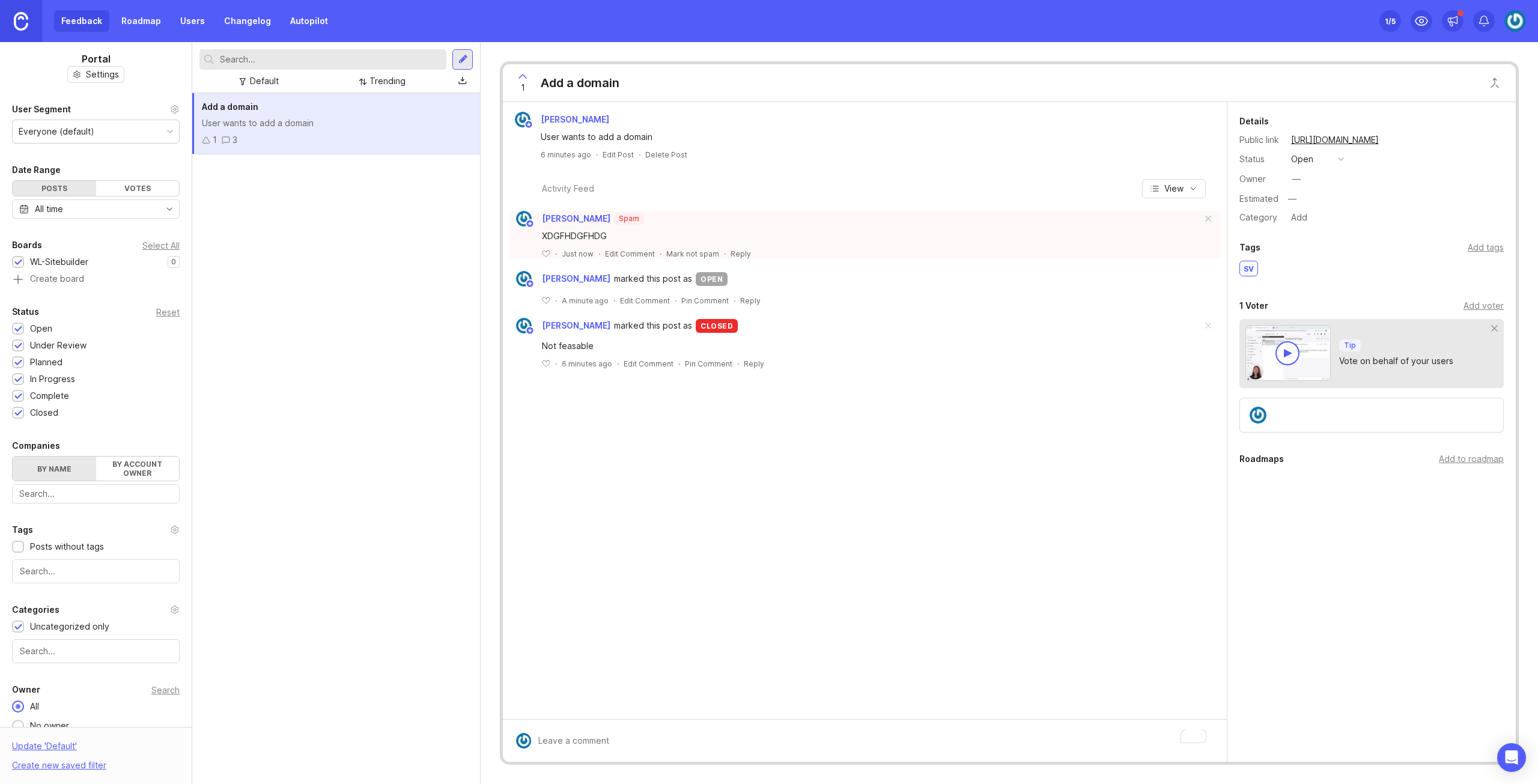
click at [544, 86] on div "Add a domain" at bounding box center [580, 82] width 79 height 17
click at [524, 78] on icon at bounding box center [522, 76] width 14 height 14
click at [522, 77] on icon at bounding box center [522, 76] width 14 height 14
click at [1480, 306] on div "Add voter" at bounding box center [1483, 305] width 40 height 13
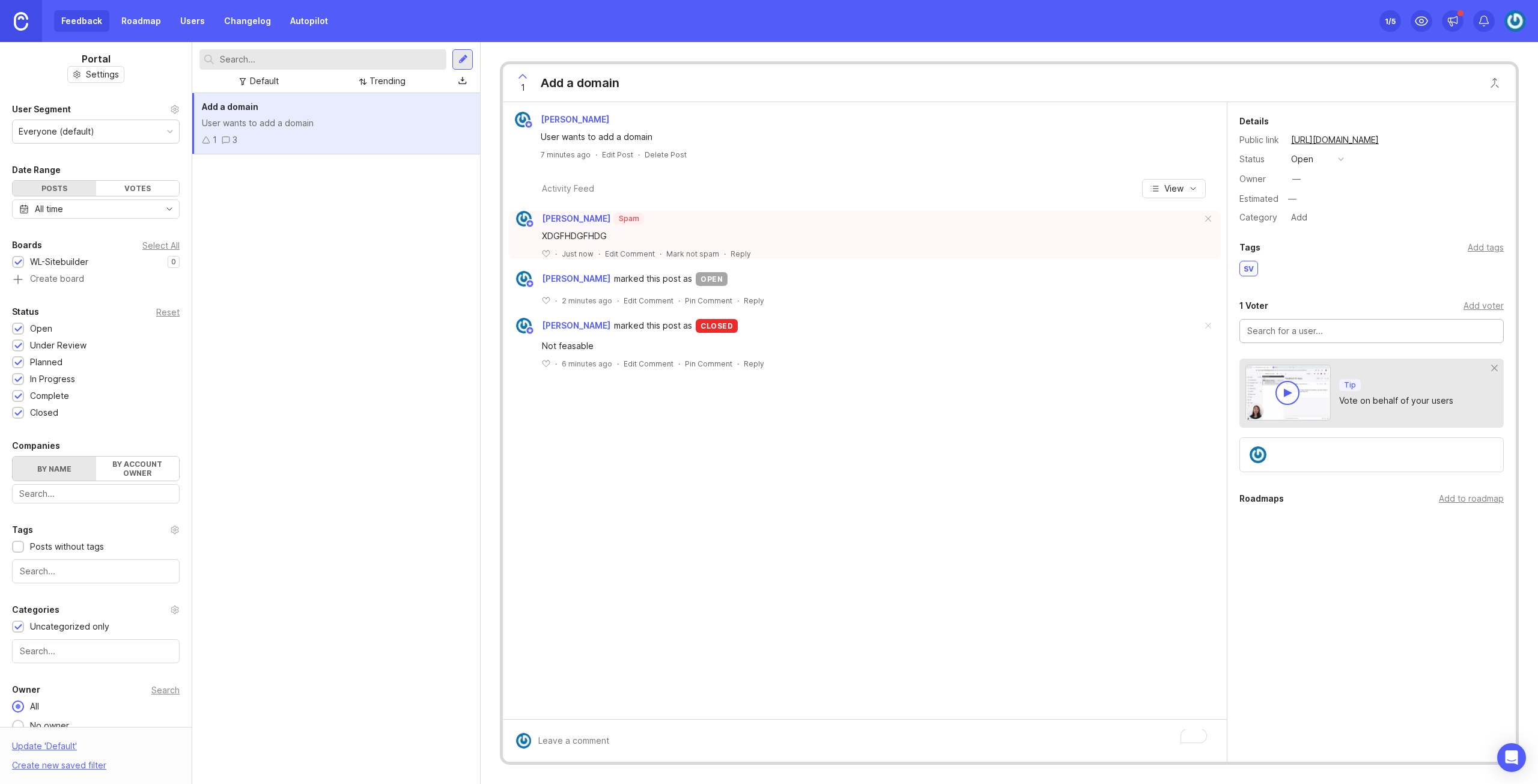
click at [1325, 331] on input "text" at bounding box center [1371, 331] width 249 height 13
type input "G"
click at [810, 439] on div "Jakob Bäcklund User wants to add a domain 7 minutes ago · Edit Post · Delete Po…" at bounding box center [865, 411] width 724 height 617
click at [99, 183] on div "Votes" at bounding box center [138, 188] width 84 height 15
click at [48, 185] on div "Posts" at bounding box center [54, 188] width 84 height 15
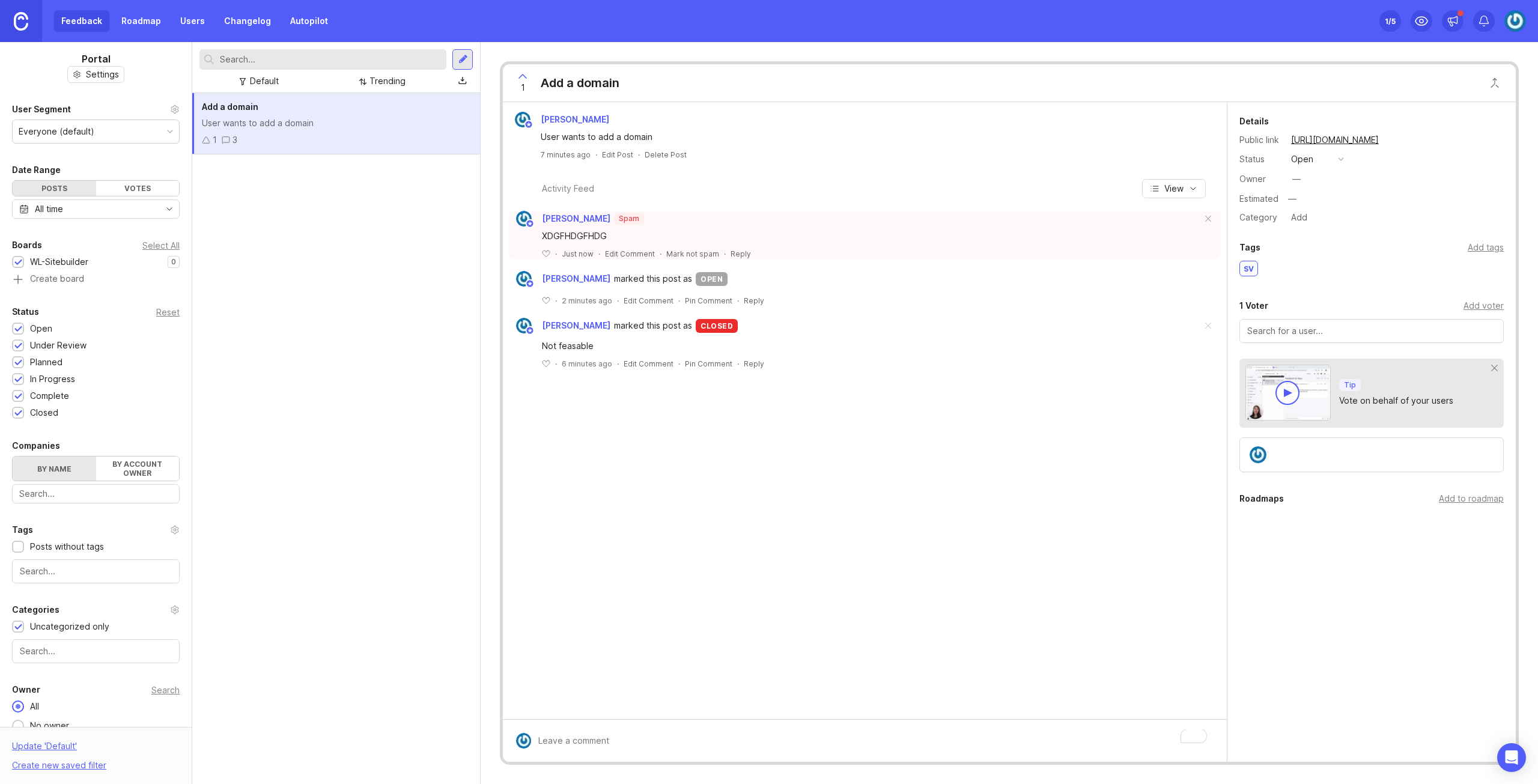
click at [112, 180] on div "Votes" at bounding box center [138, 188] width 84 height 15
click at [400, 203] on div "Add a domain User wants to add a domain 1 3" at bounding box center [336, 439] width 288 height 691
click at [293, 515] on div "Add a domain User wants to add a domain 1 3" at bounding box center [336, 439] width 288 height 691
click at [51, 749] on div "Update ' Default '" at bounding box center [44, 749] width 65 height 19
click at [22, 25] on img at bounding box center [20, 21] width 14 height 19
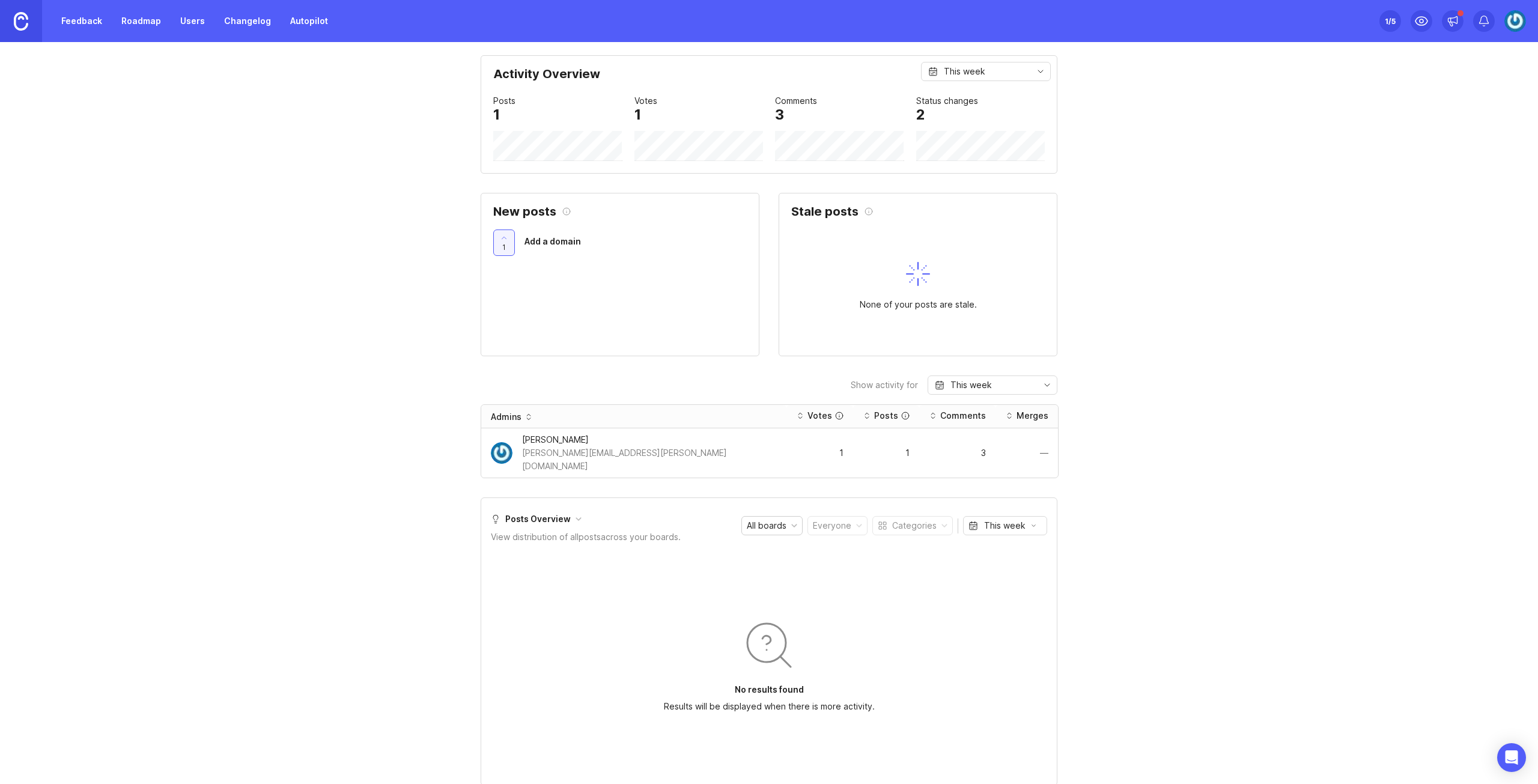
scroll to position [481, 0]
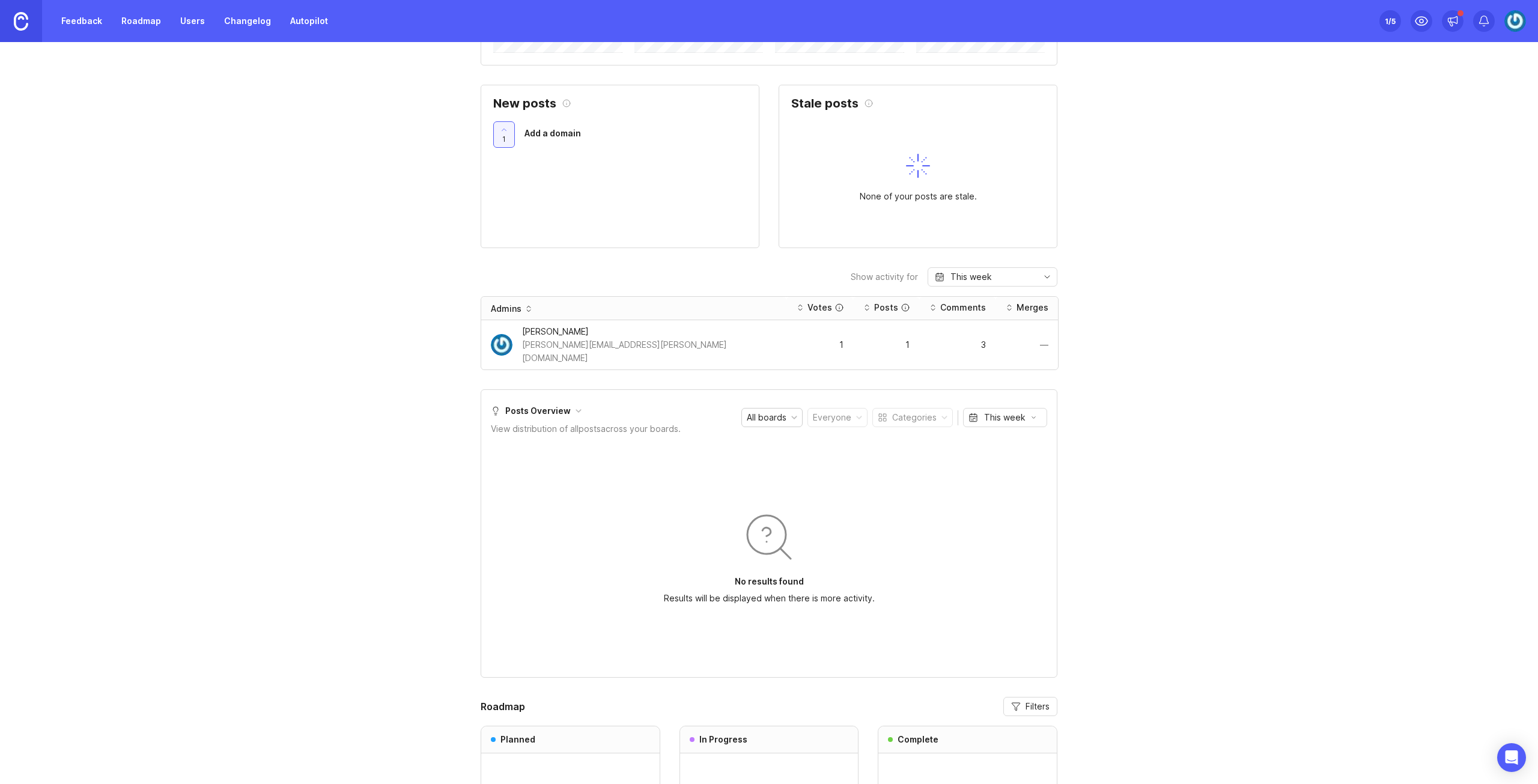
click at [786, 408] on div "All boards" at bounding box center [772, 417] width 60 height 18
click at [926, 411] on div "Categories" at bounding box center [914, 417] width 45 height 13
click at [1008, 411] on div "This week" at bounding box center [1004, 417] width 42 height 13
click at [869, 478] on div "No results found Results will be displayed when there is more activity." at bounding box center [769, 556] width 295 height 180
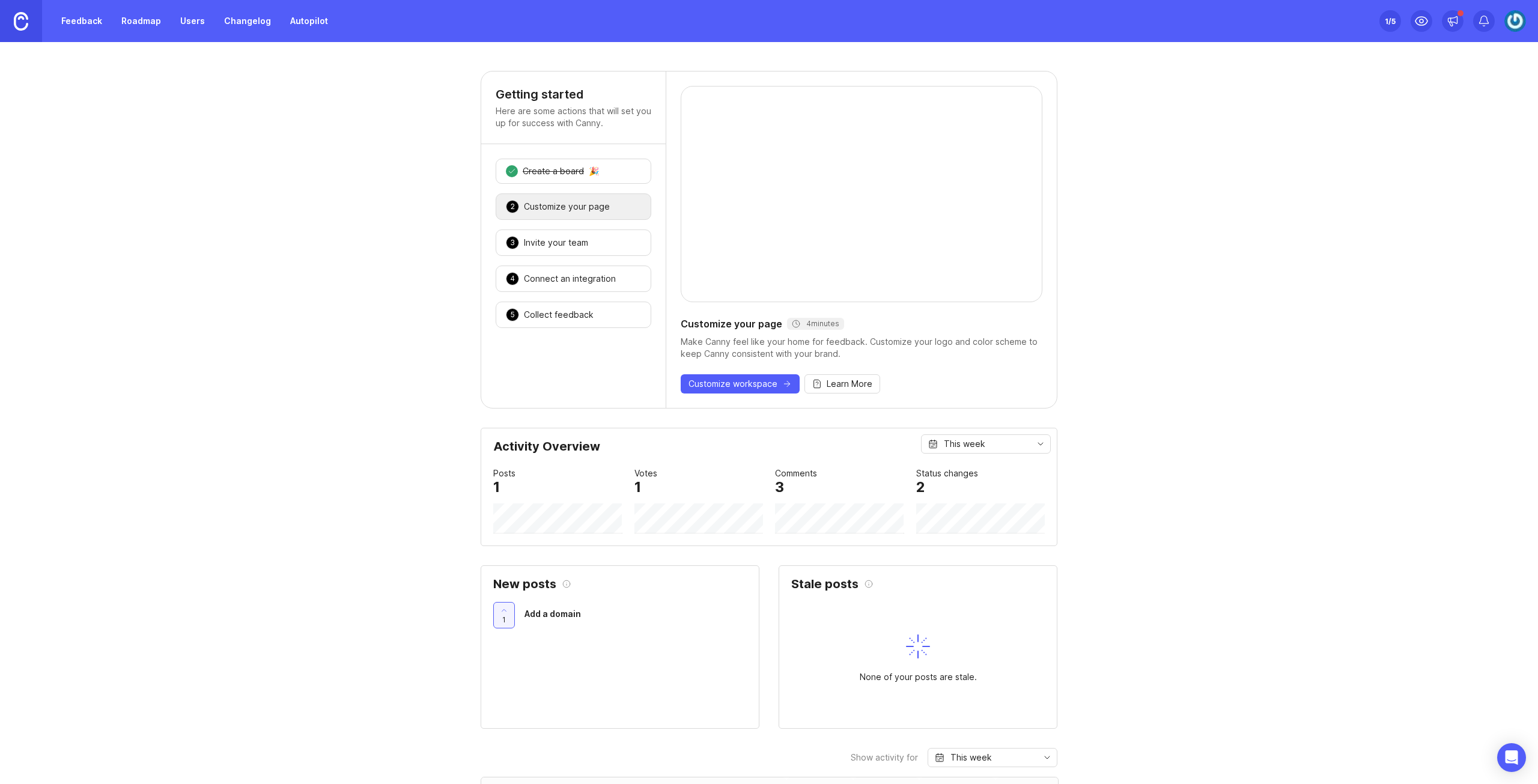
click at [584, 210] on div "Customize your page" at bounding box center [566, 206] width 86 height 12
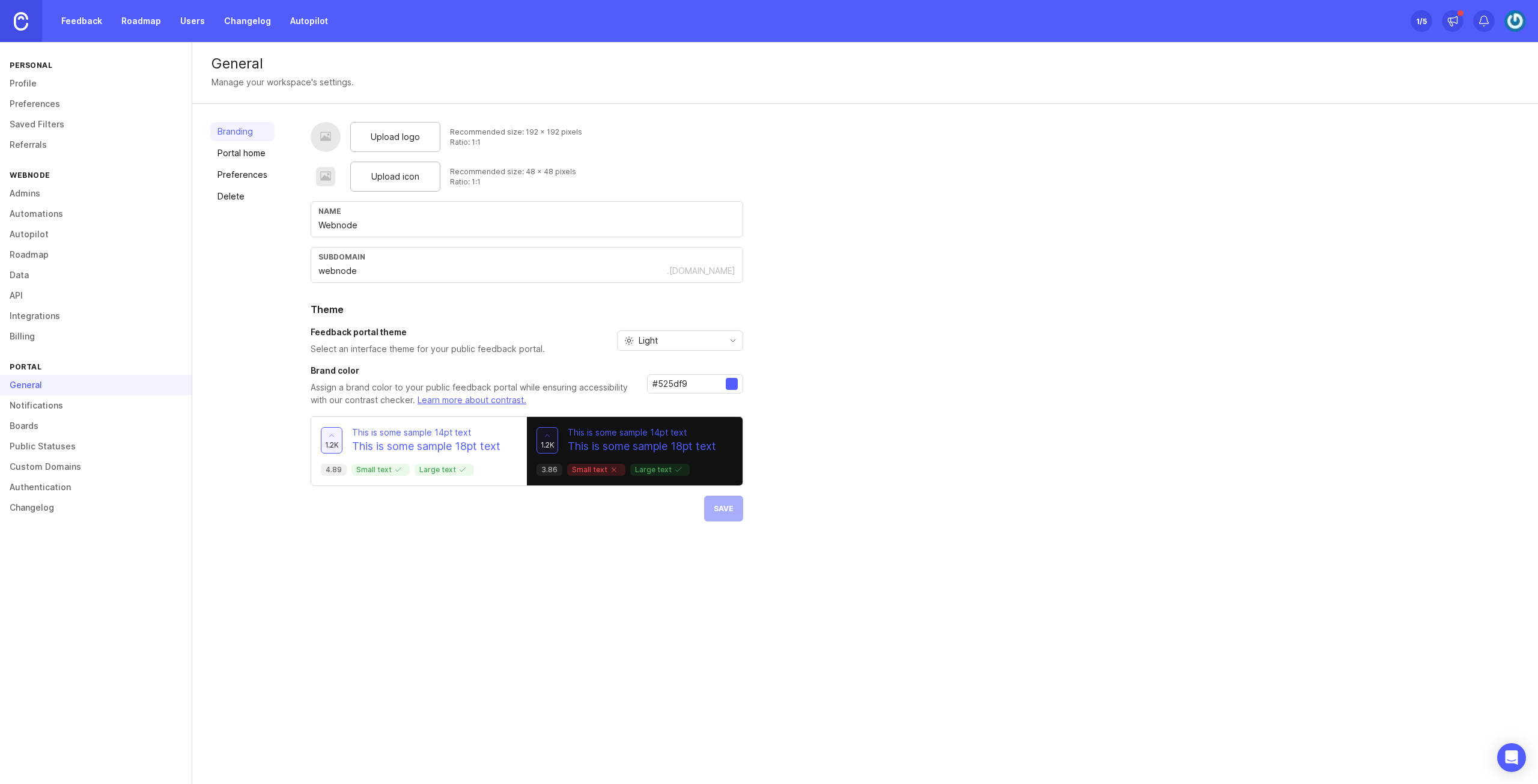
click at [250, 141] on div "Branding Portal home Preferences Delete" at bounding box center [243, 322] width 65 height 399
click at [248, 153] on link "Portal home" at bounding box center [243, 153] width 65 height 19
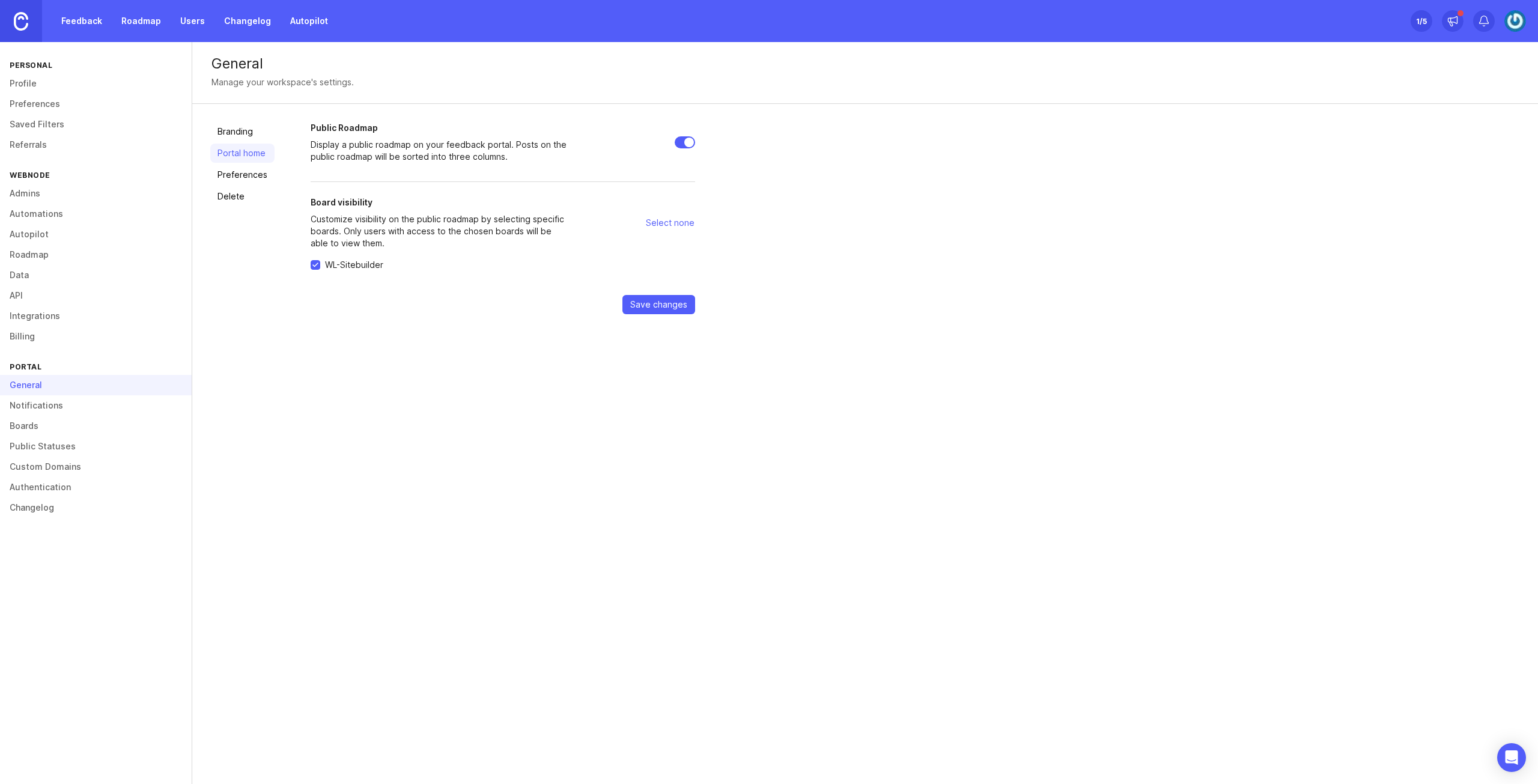
click at [245, 174] on link "Preferences" at bounding box center [243, 174] width 65 height 19
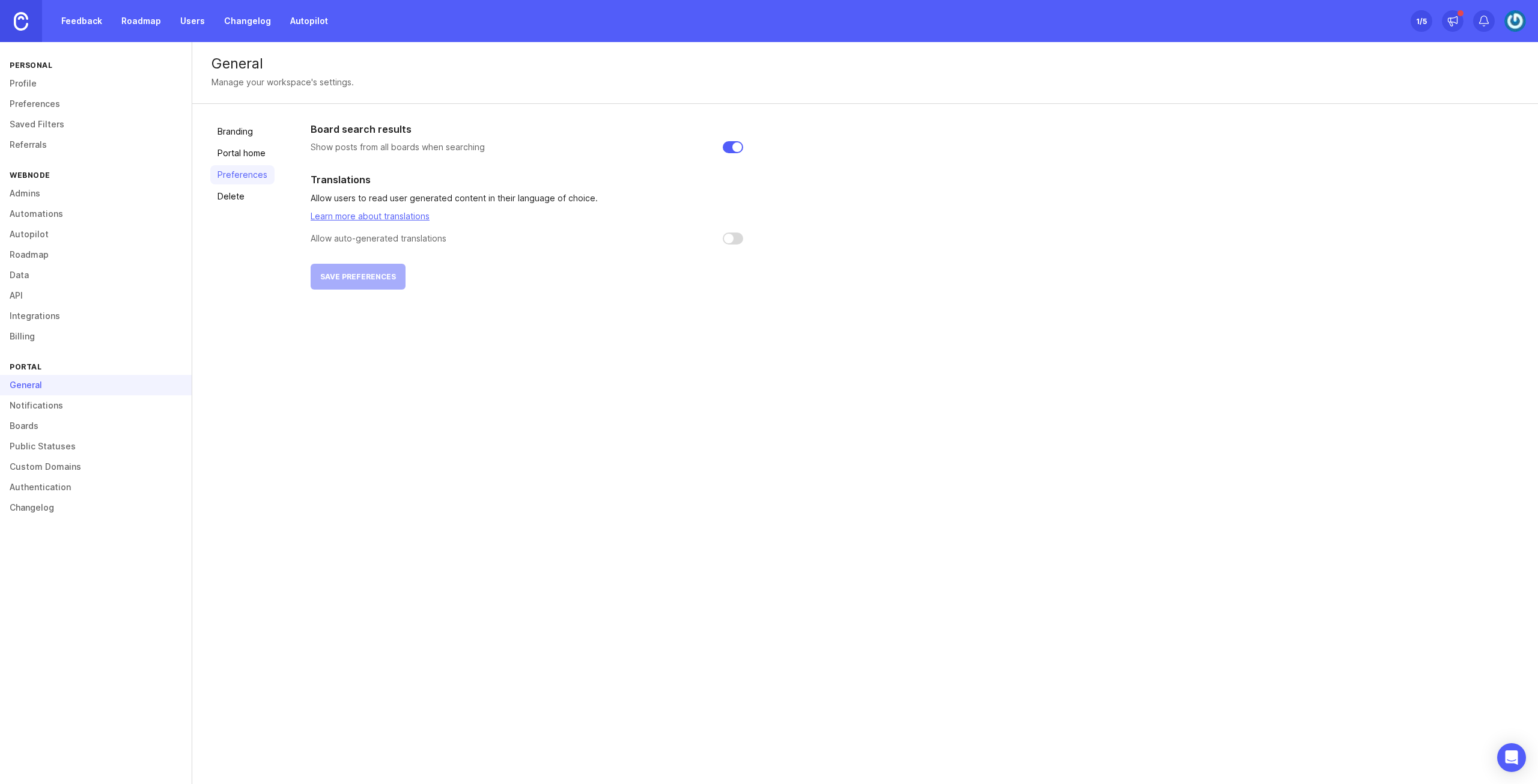
click at [248, 195] on link "Delete" at bounding box center [243, 196] width 65 height 19
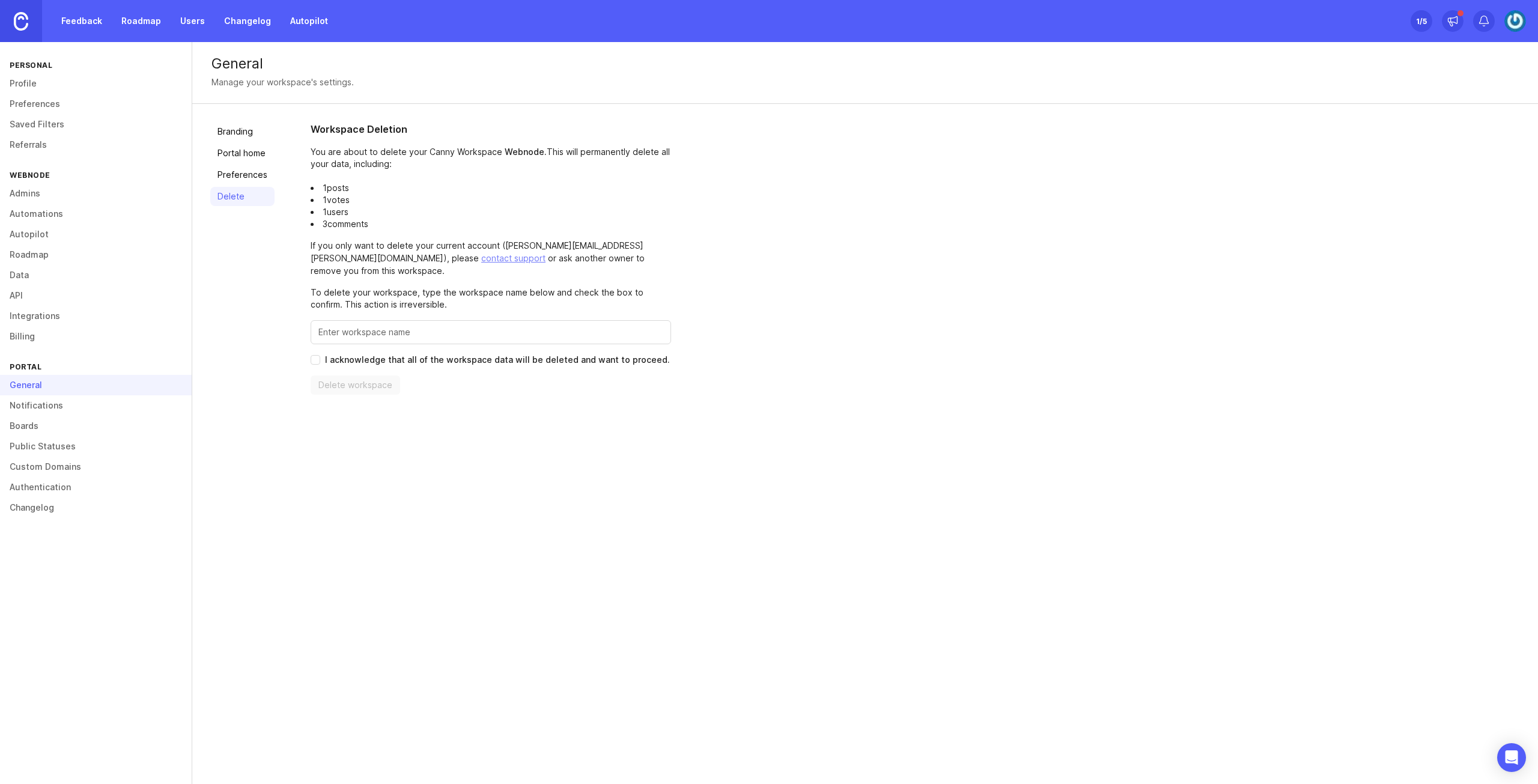
click at [244, 129] on link "Branding" at bounding box center [243, 131] width 65 height 19
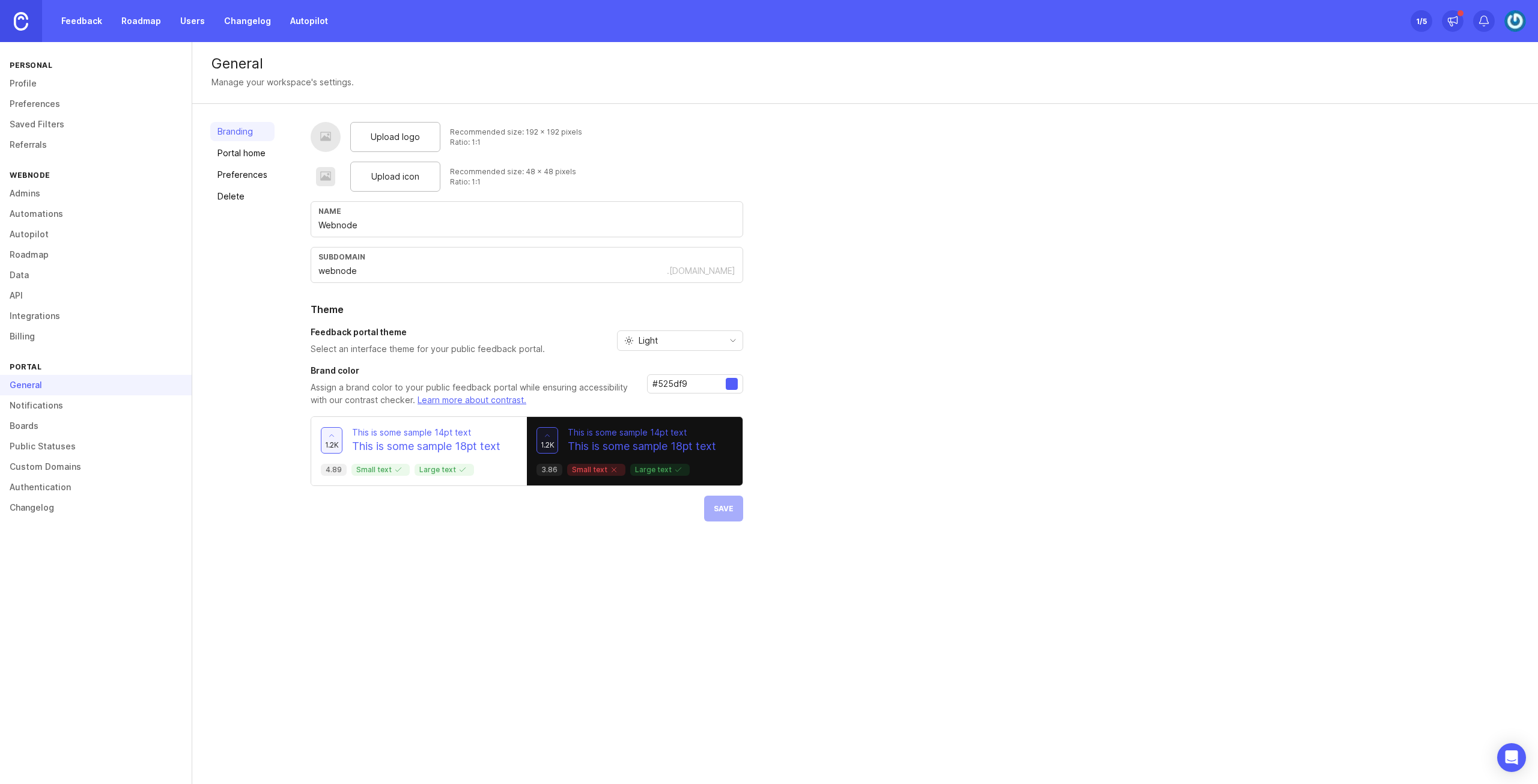
click at [446, 268] on input "webnode" at bounding box center [493, 270] width 349 height 13
click at [431, 217] on div "Name Webnode" at bounding box center [527, 219] width 432 height 36
click at [428, 226] on input "Webnode" at bounding box center [527, 225] width 417 height 13
